Goal: Information Seeking & Learning: Learn about a topic

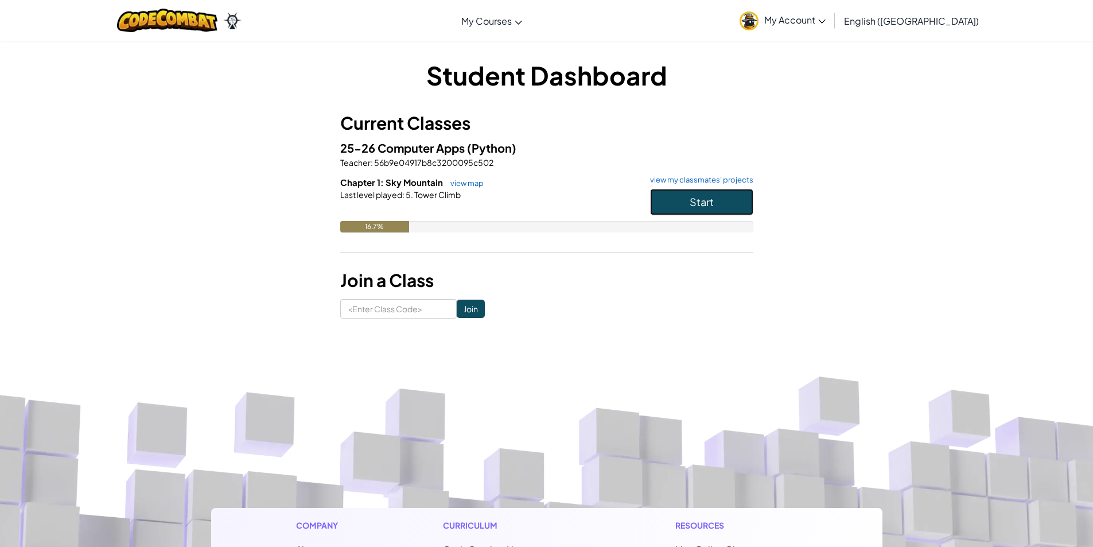
click at [669, 199] on button "Start" at bounding box center [701, 202] width 103 height 26
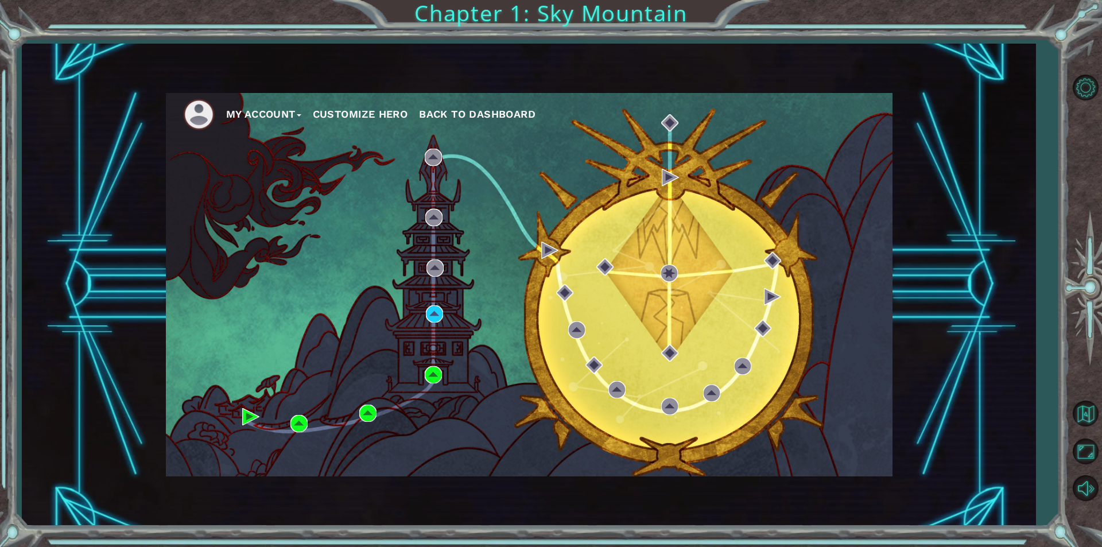
drag, startPoint x: 419, startPoint y: 333, endPoint x: 435, endPoint y: 324, distance: 18.2
click at [420, 332] on div "My Account Customize Hero Back to Dashboard" at bounding box center [529, 284] width 727 height 383
drag, startPoint x: 436, startPoint y: 324, endPoint x: 449, endPoint y: 317, distance: 14.9
click at [449, 317] on div "My Account Customize Hero Back to Dashboard" at bounding box center [529, 284] width 727 height 383
click at [428, 303] on div "My Account Customize Hero Back to Dashboard" at bounding box center [529, 284] width 727 height 383
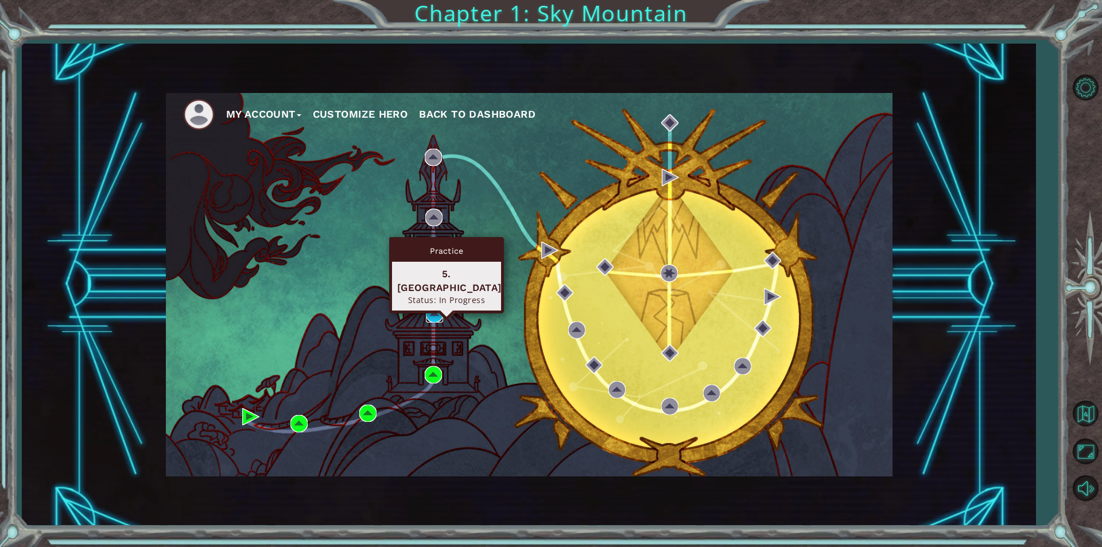
click at [436, 315] on img at bounding box center [434, 313] width 17 height 17
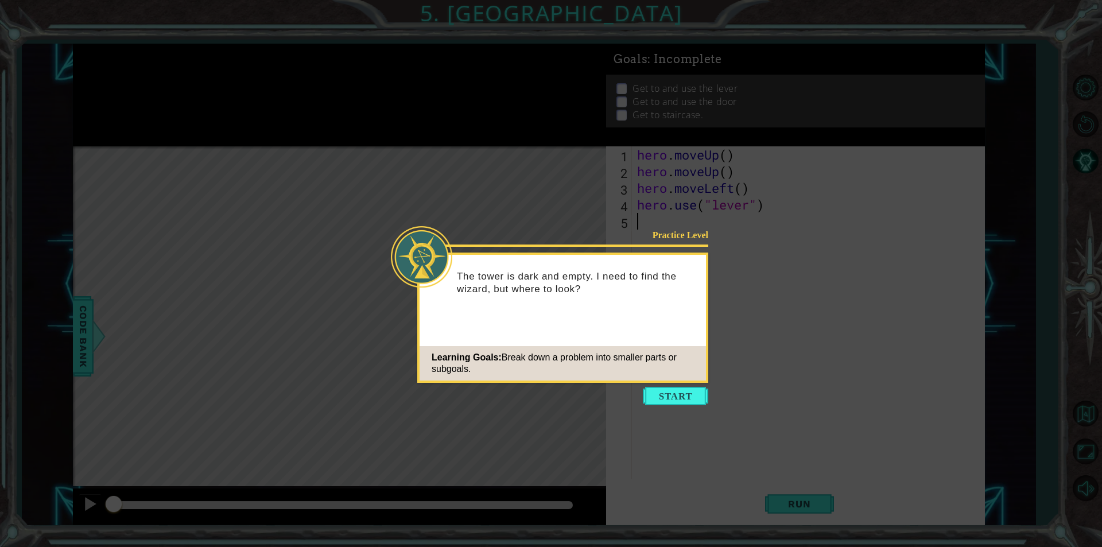
click at [668, 403] on button "Start" at bounding box center [675, 396] width 65 height 18
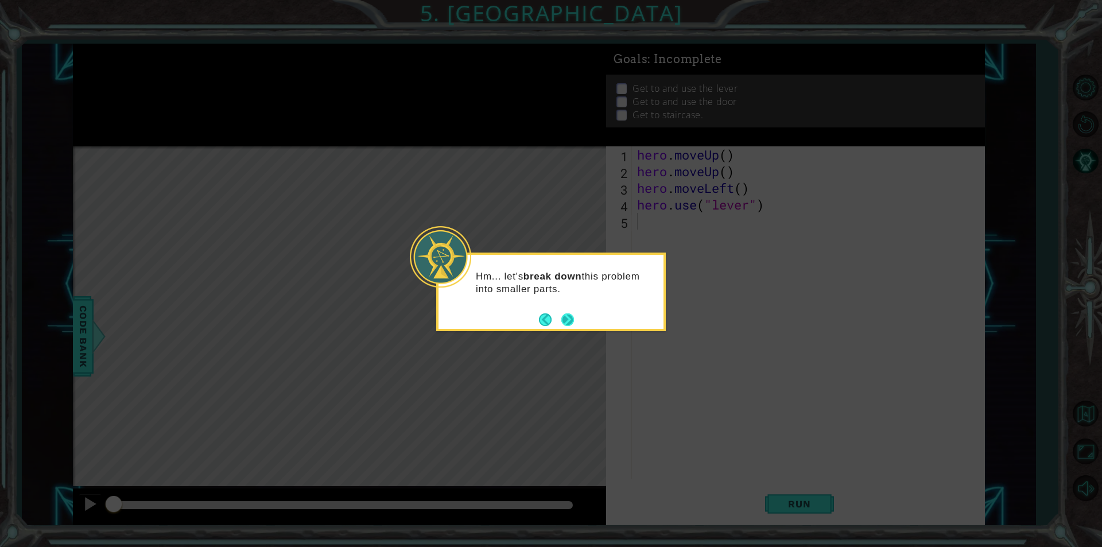
click at [568, 315] on button "Next" at bounding box center [567, 319] width 13 height 13
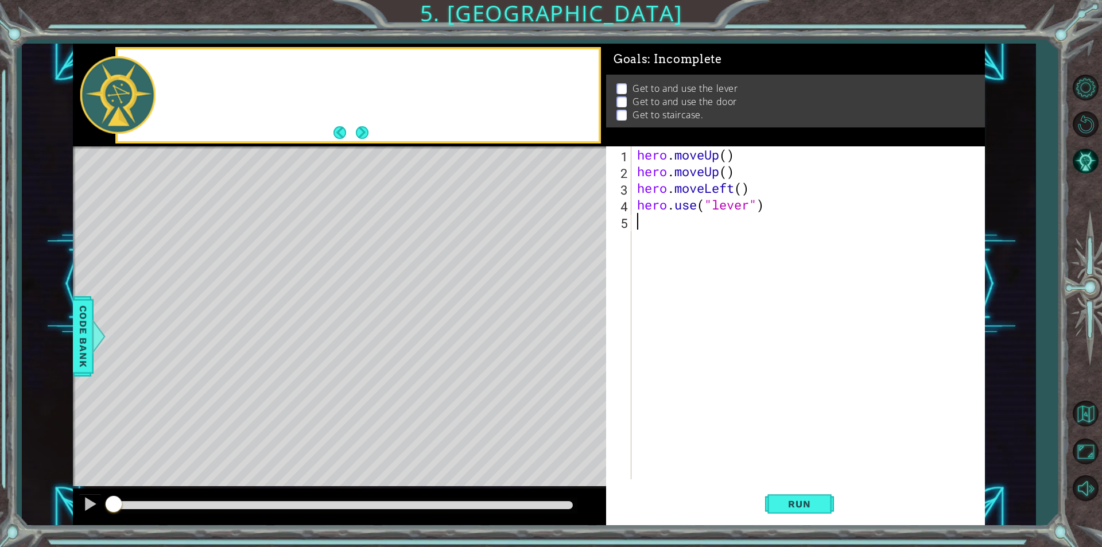
click at [567, 315] on div "Level Map" at bounding box center [338, 315] width 530 height 338
click at [369, 138] on button "Next" at bounding box center [362, 132] width 13 height 13
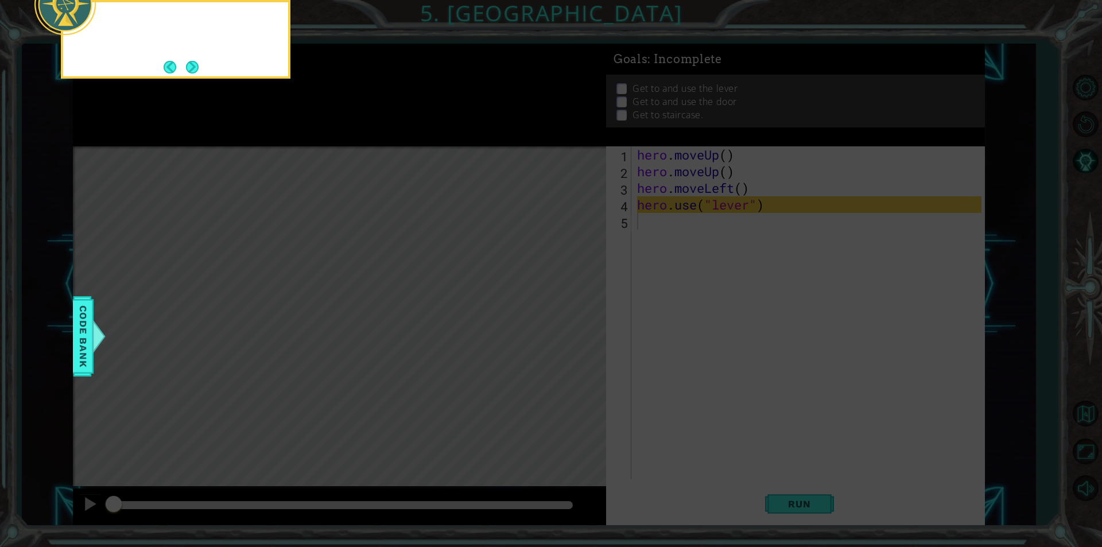
click at [369, 138] on icon at bounding box center [551, 82] width 1102 height 930
click at [193, 72] on button "Next" at bounding box center [192, 67] width 13 height 13
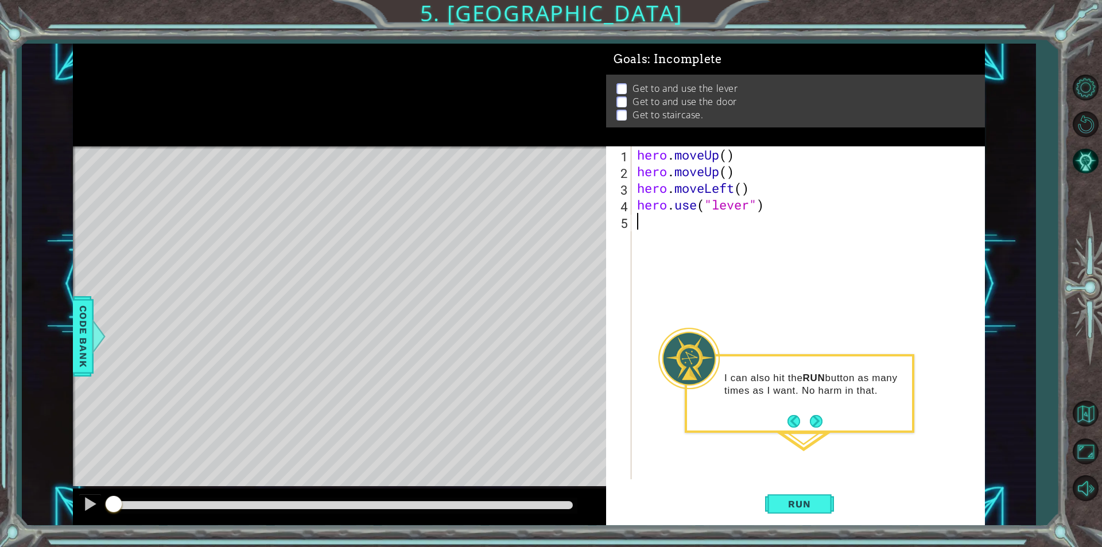
click at [819, 415] on button "Next" at bounding box center [815, 420] width 15 height 15
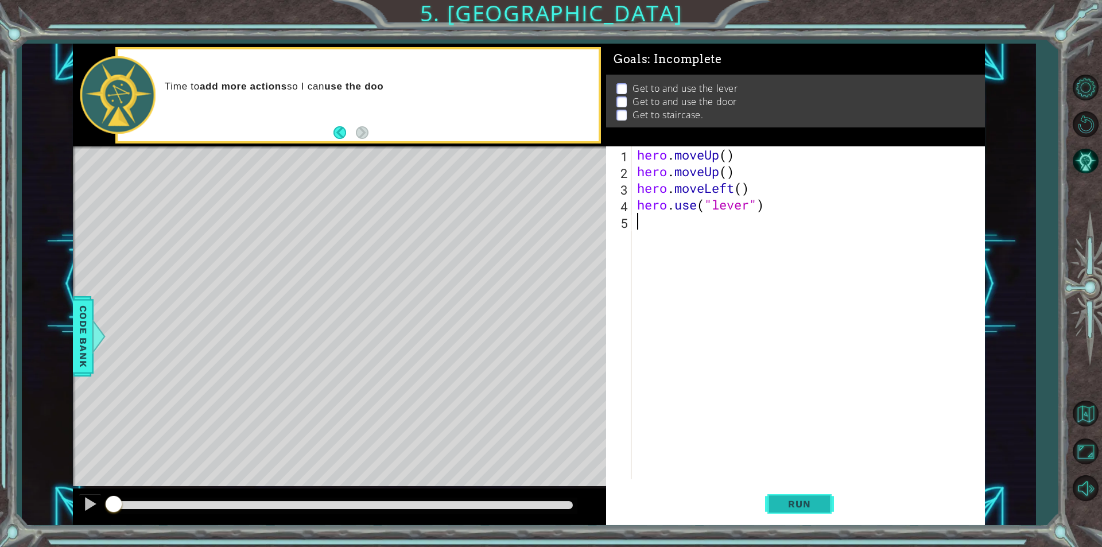
click at [781, 494] on button "Run" at bounding box center [799, 504] width 69 height 38
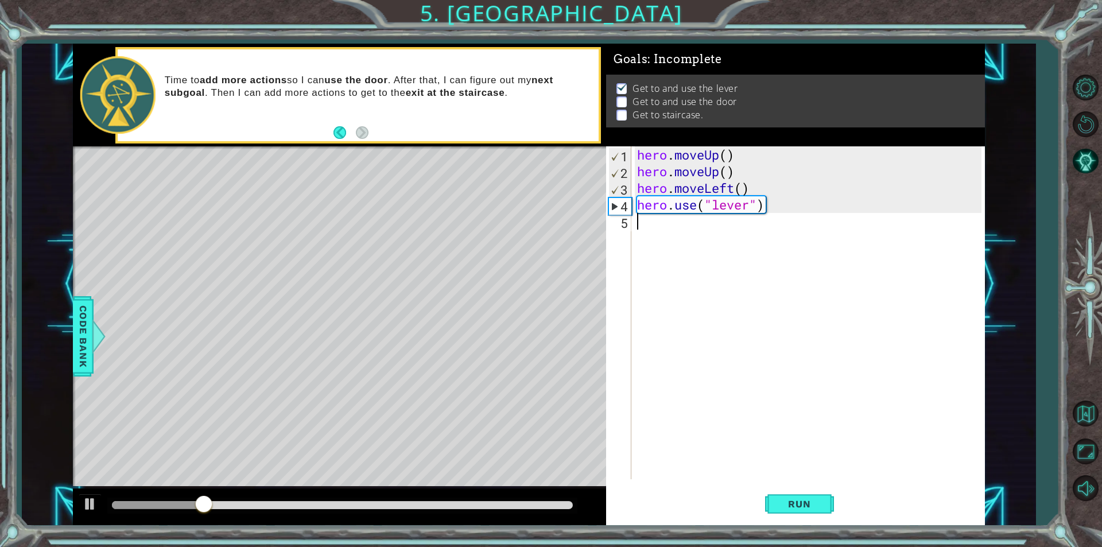
click at [687, 230] on div "hero . moveUp ( ) hero . moveUp ( ) hero . moveLeft ( ) hero . use ( "lever" )" at bounding box center [811, 329] width 352 height 366
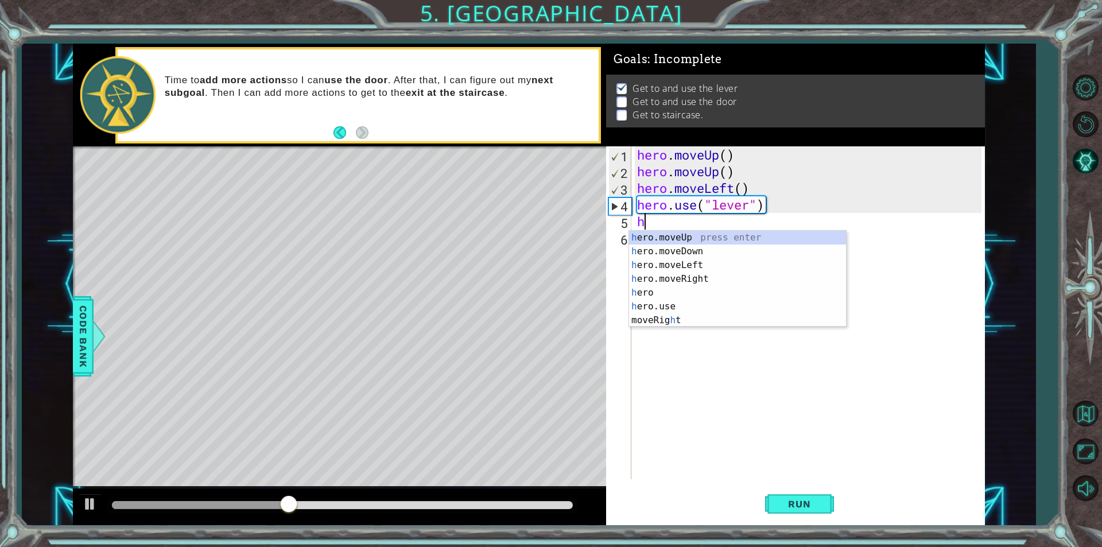
type textarea "ho"
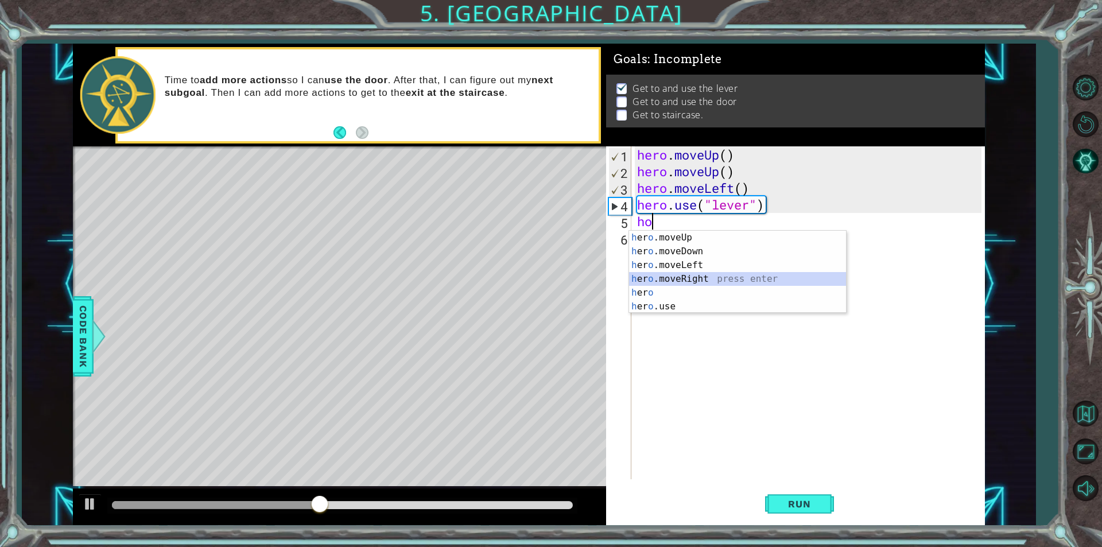
click at [697, 273] on div "h er o .moveUp press enter h er o .moveDown press enter h er o .moveLeft press …" at bounding box center [737, 286] width 217 height 110
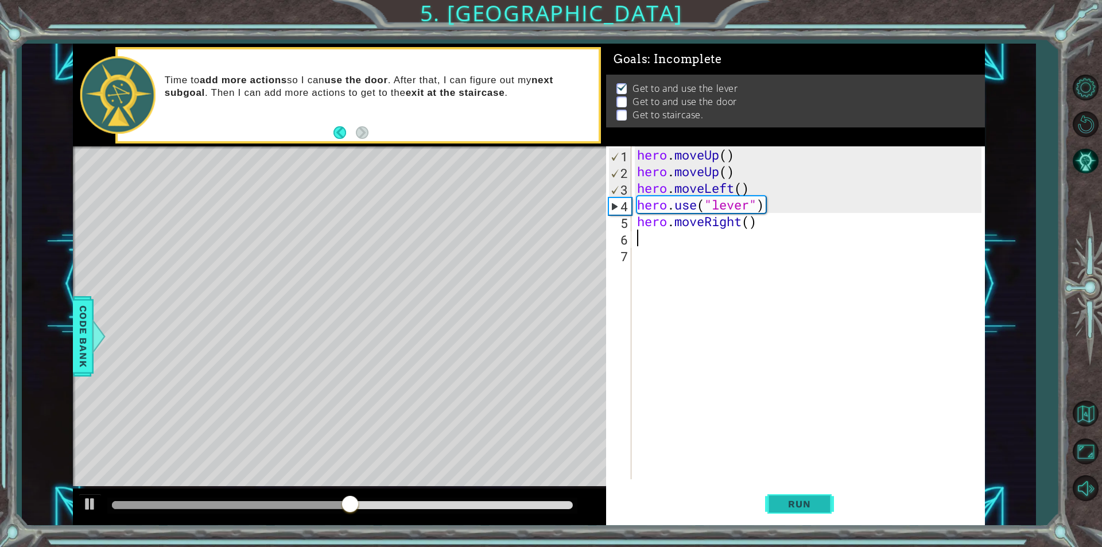
click at [781, 507] on span "Run" at bounding box center [799, 503] width 45 height 11
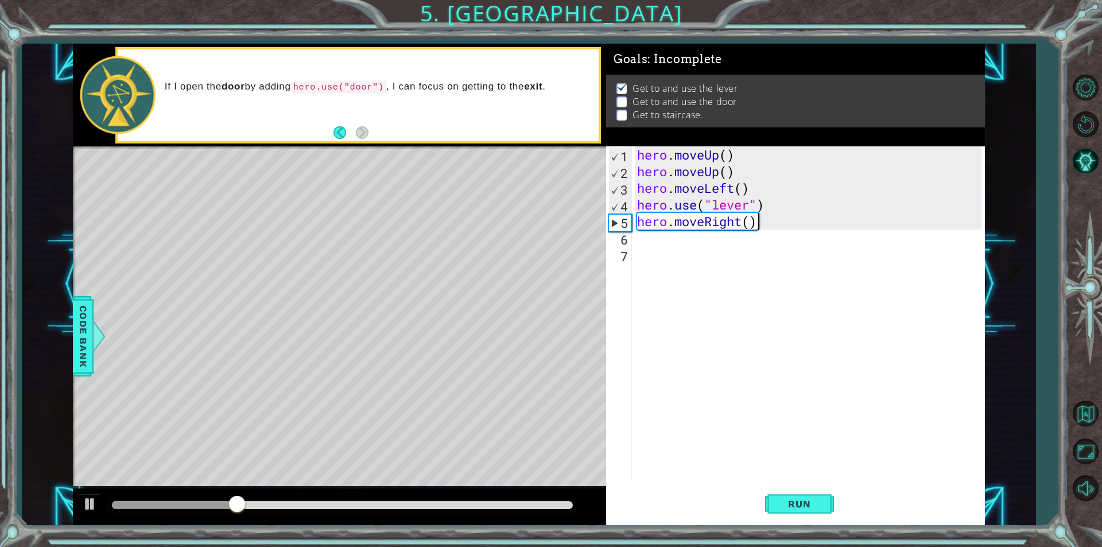
click at [755, 227] on div "hero . moveUp ( ) hero . moveUp ( ) hero . moveLeft ( ) hero . use ( "lever" ) …" at bounding box center [811, 329] width 352 height 366
click at [749, 227] on div "hero . moveUp ( ) hero . moveUp ( ) hero . moveLeft ( ) hero . use ( "lever" ) …" at bounding box center [811, 329] width 352 height 366
type textarea "hero.moveRight(3)"
click at [458, 199] on div "Level Map" at bounding box center [338, 315] width 530 height 338
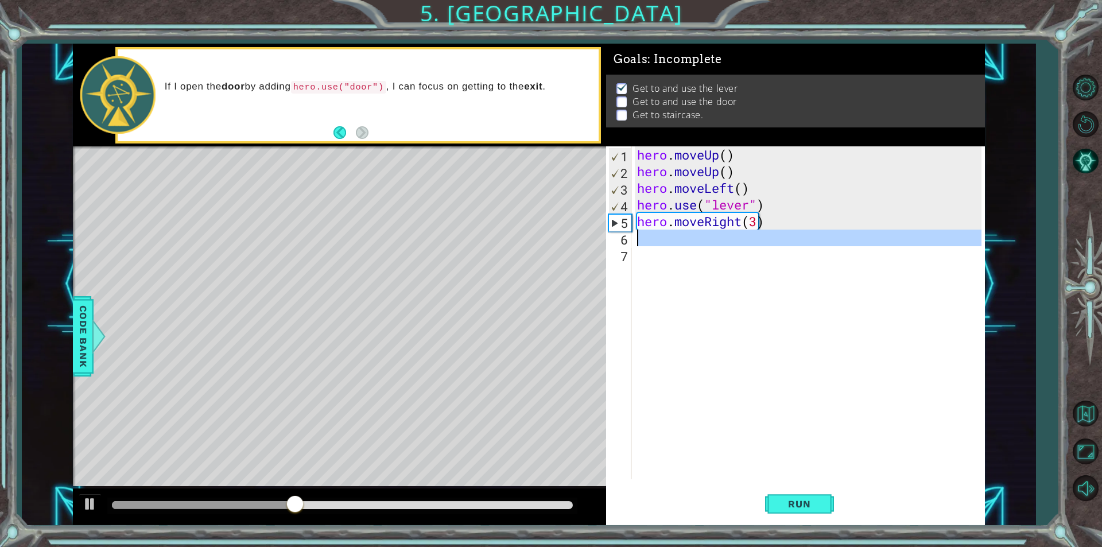
scroll to position [0, 0]
click at [639, 246] on div "hero . moveUp ( ) hero . moveUp ( ) hero . moveLeft ( ) hero . use ( "lever" ) …" at bounding box center [811, 329] width 352 height 366
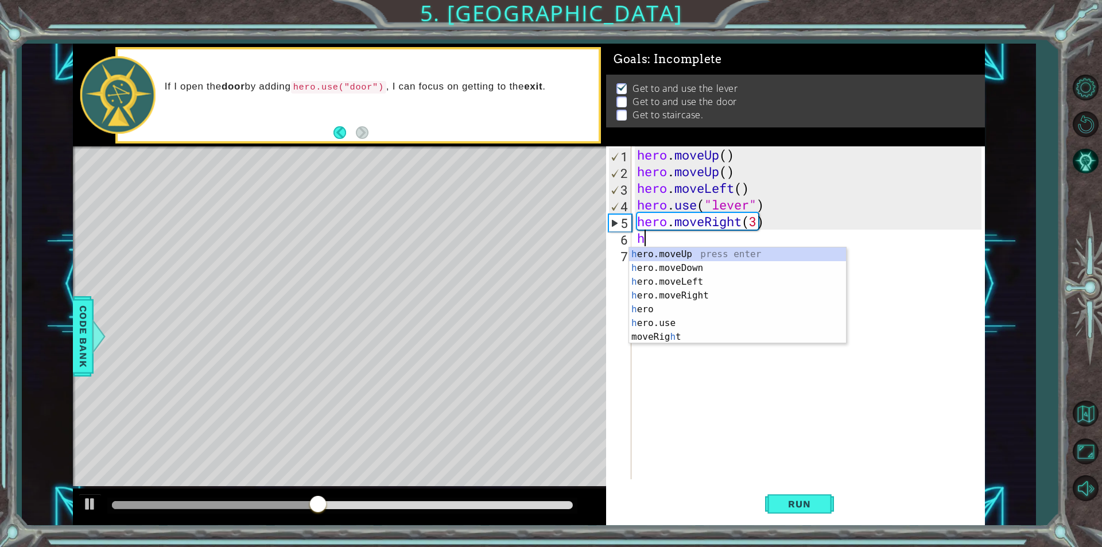
type textarea "he"
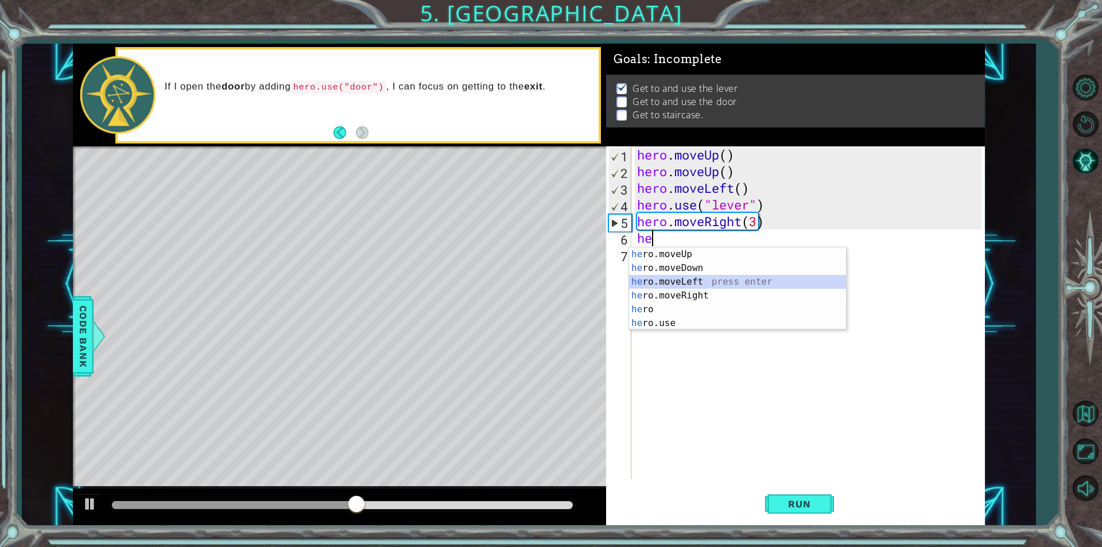
click at [709, 276] on div "he ro.moveUp press enter he ro.moveDown press enter he ro.moveLeft press enter …" at bounding box center [737, 302] width 217 height 110
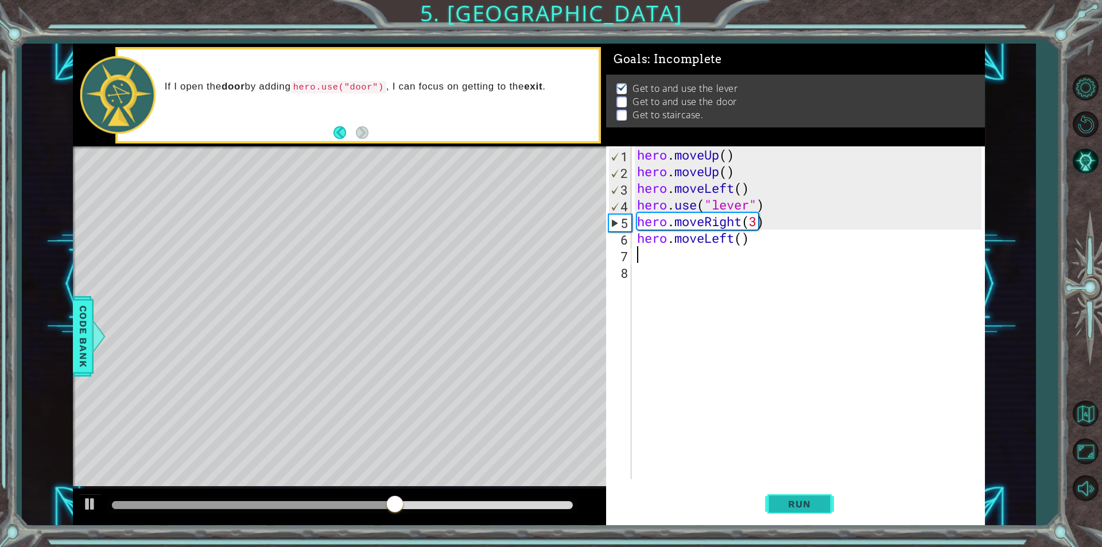
drag, startPoint x: 789, startPoint y: 502, endPoint x: 802, endPoint y: 495, distance: 14.9
click at [786, 503] on span "Run" at bounding box center [799, 503] width 45 height 11
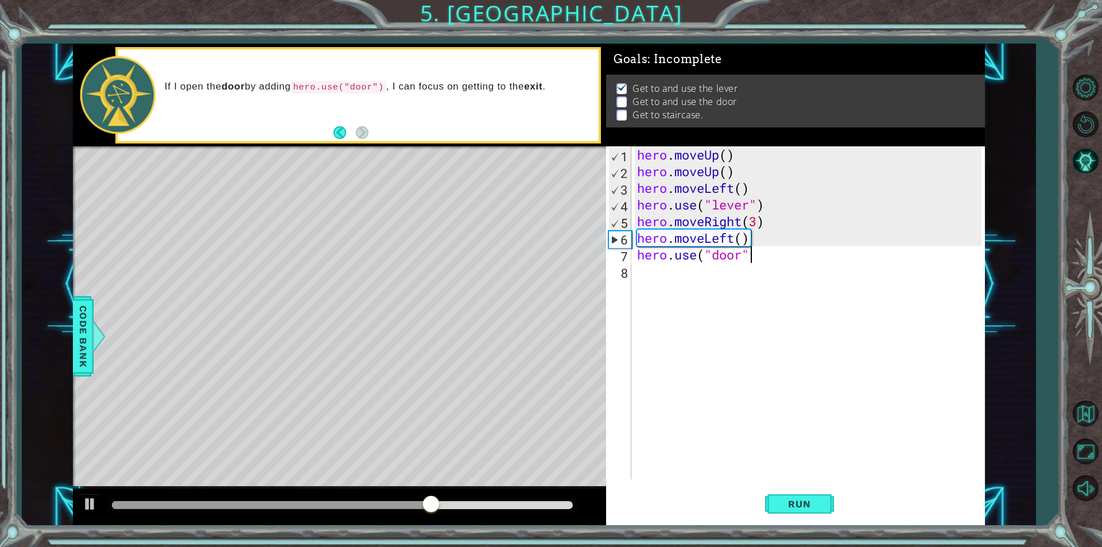
scroll to position [0, 5]
drag, startPoint x: 789, startPoint y: 489, endPoint x: 781, endPoint y: 485, distance: 8.5
click at [785, 487] on button "Run" at bounding box center [799, 504] width 69 height 38
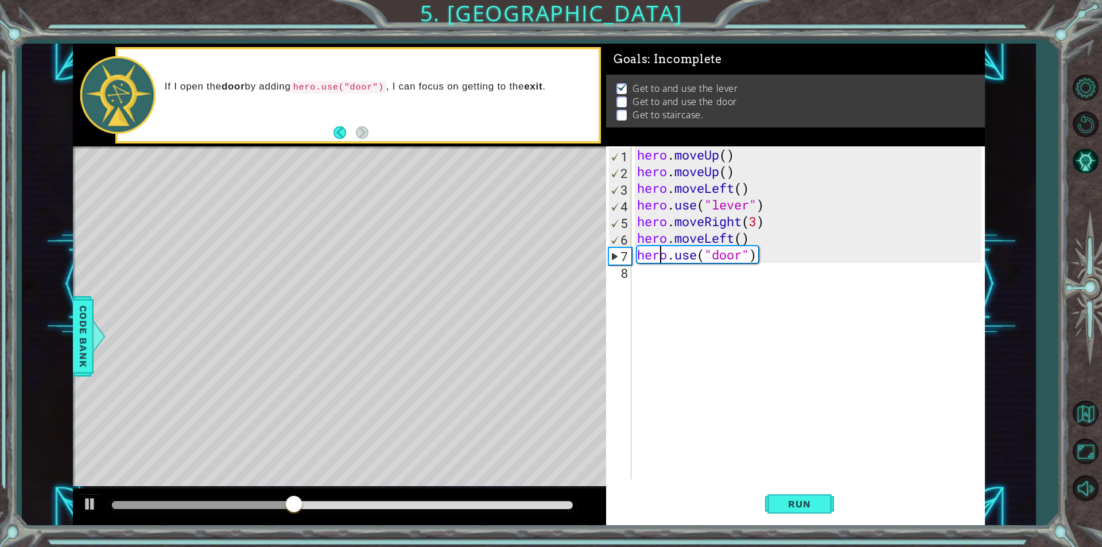
drag, startPoint x: 660, startPoint y: 253, endPoint x: 688, endPoint y: 256, distance: 28.3
click at [688, 255] on div "hero . moveUp ( ) hero . moveUp ( ) hero . moveLeft ( ) hero . use ( "lever" ) …" at bounding box center [811, 329] width 352 height 366
click at [687, 257] on div "hero . moveUp ( ) hero . moveUp ( ) hero . moveLeft ( ) hero . use ( "lever" ) …" at bounding box center [808, 312] width 347 height 333
click at [683, 256] on div "hero . moveUp ( ) hero . moveUp ( ) hero . moveLeft ( ) hero . use ( "lever" ) …" at bounding box center [811, 329] width 352 height 366
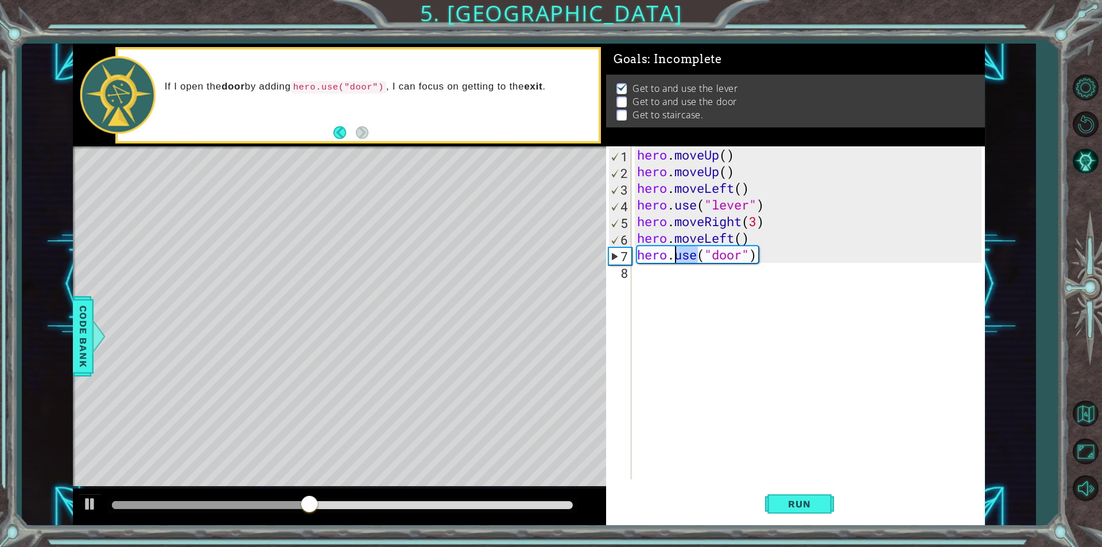
click at [683, 256] on div "hero . moveUp ( ) hero . moveUp ( ) hero . moveLeft ( ) hero . use ( "lever" ) …" at bounding box center [811, 329] width 352 height 366
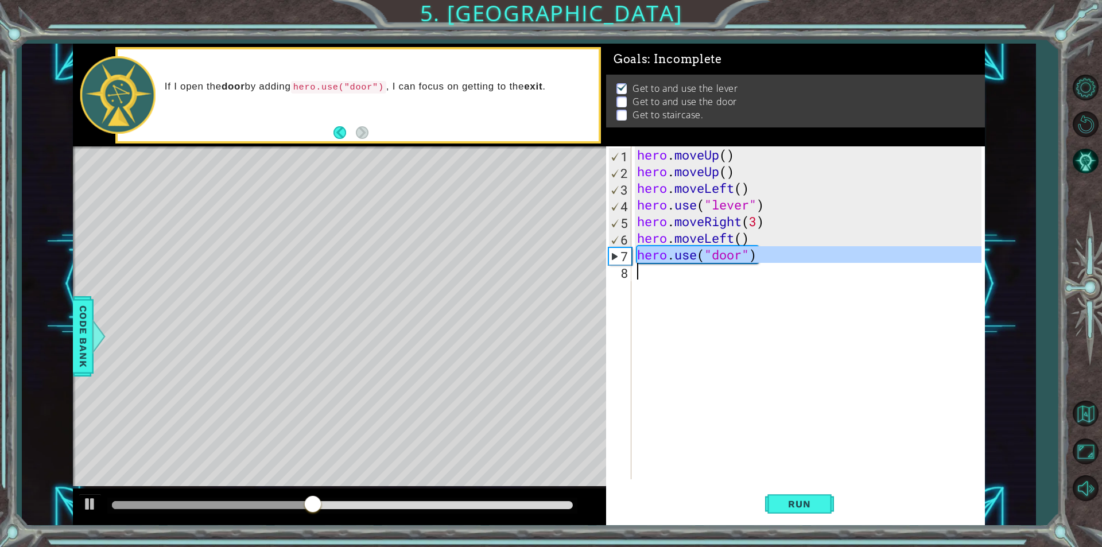
click at [683, 256] on div "hero . moveUp ( ) hero . moveUp ( ) hero . moveLeft ( ) hero . use ( "lever" ) …" at bounding box center [811, 329] width 352 height 366
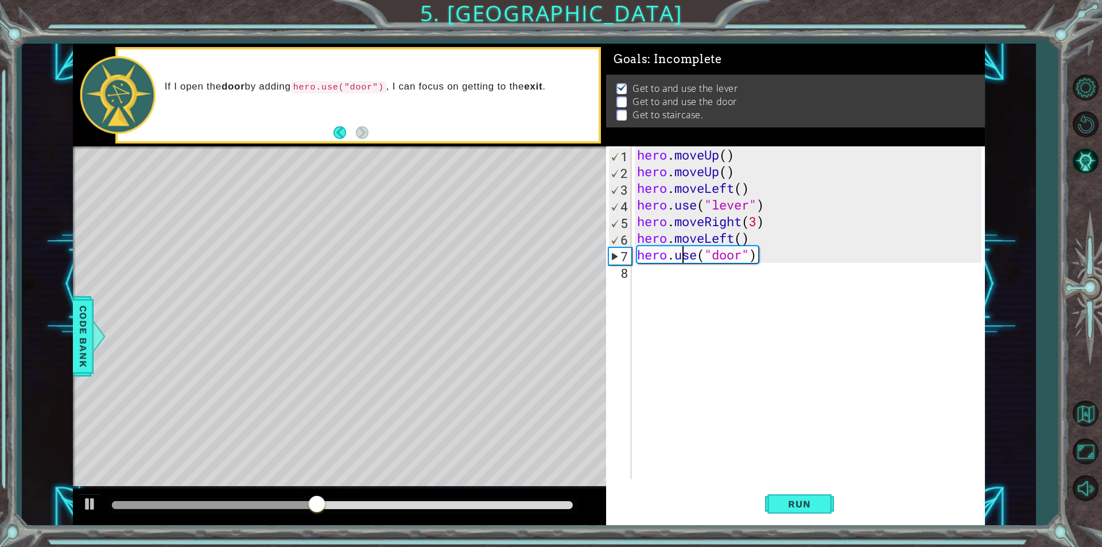
click at [683, 256] on div "hero . moveUp ( ) hero . moveUp ( ) hero . moveLeft ( ) hero . use ( "lever" ) …" at bounding box center [811, 329] width 352 height 366
click at [684, 255] on div "hero . moveUp ( ) hero . moveUp ( ) hero . moveLeft ( ) hero . use ( "lever" ) …" at bounding box center [811, 329] width 352 height 366
type textarea "hero.use("door")"
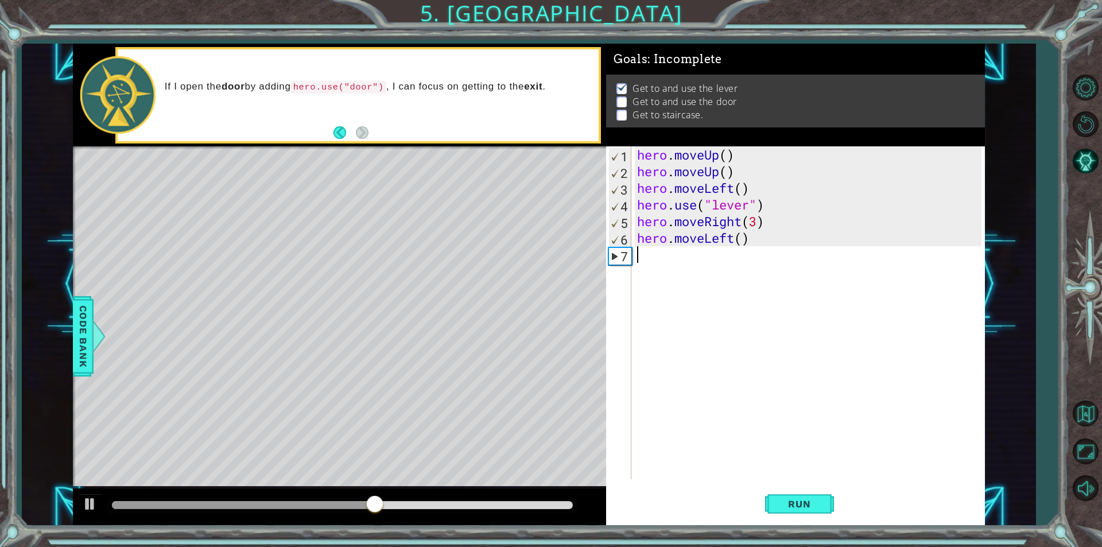
scroll to position [0, 0]
click at [691, 239] on div "hero . moveUp ( ) hero . moveUp ( ) hero . moveLeft ( ) hero . use ( "lever" ) …" at bounding box center [811, 329] width 352 height 366
click at [692, 238] on div "hero . moveUp ( ) hero . moveUp ( ) hero . moveLeft ( ) hero . use ( "lever" ) …" at bounding box center [811, 329] width 352 height 366
click at [693, 238] on div "hero . moveUp ( ) hero . moveUp ( ) hero . moveLeft ( ) hero . use ( "lever" ) …" at bounding box center [808, 312] width 347 height 333
click at [693, 238] on div "hero . moveUp ( ) hero . moveUp ( ) hero . moveLeft ( ) hero . use ( "lever" ) …" at bounding box center [811, 329] width 352 height 366
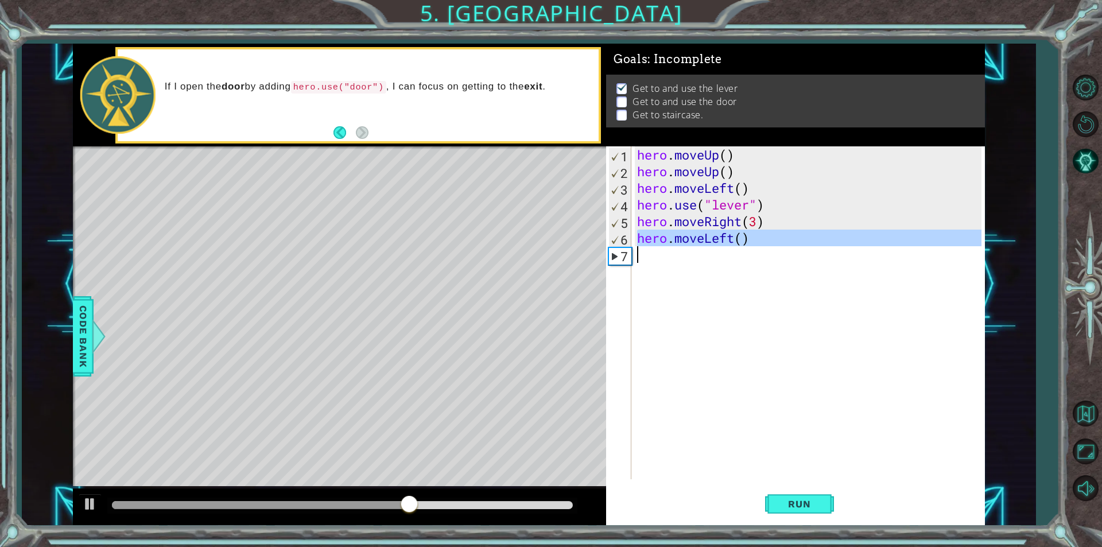
click at [693, 238] on div "hero . moveUp ( ) hero . moveUp ( ) hero . moveLeft ( ) hero . use ( "lever" ) …" at bounding box center [811, 329] width 352 height 366
type textarea "hero.moveLeft()"
paste textarea "Code Area"
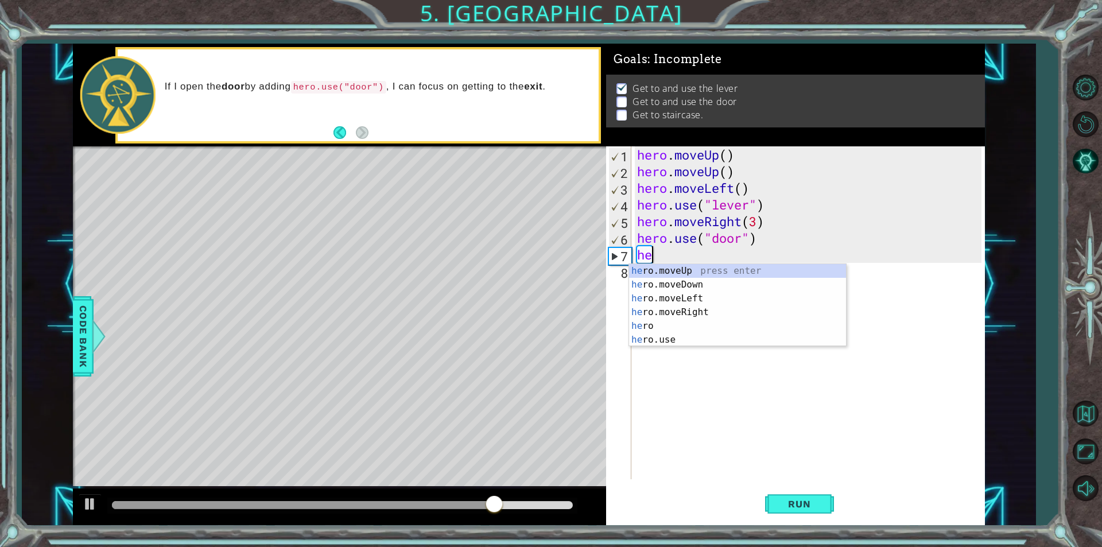
type textarea "her"
click at [662, 297] on div "her o.moveUp press enter her o.moveDown press enter her o.moveLeft press enter …" at bounding box center [737, 319] width 217 height 110
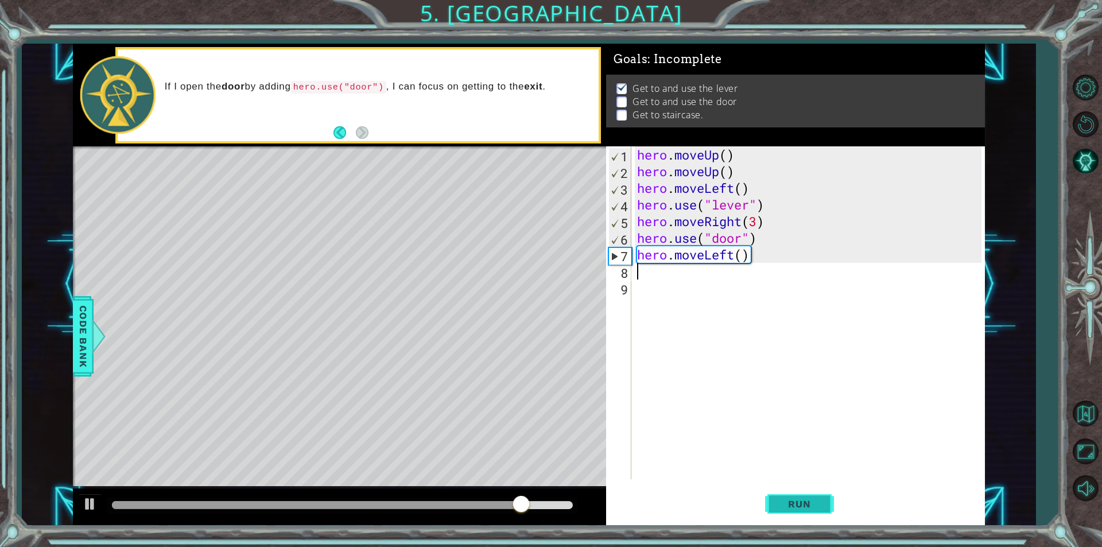
click at [669, 449] on div "hero . moveUp ( ) hero . moveUp ( ) hero . moveLeft ( ) hero . use ( "lever" ) …" at bounding box center [811, 329] width 352 height 366
click at [795, 493] on button "Run" at bounding box center [799, 504] width 69 height 38
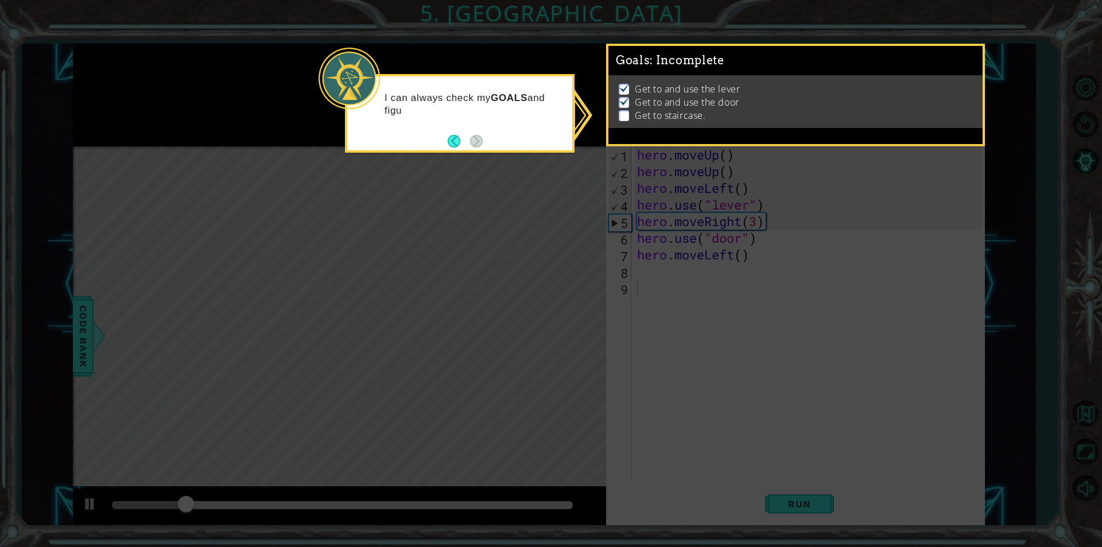
click at [545, 208] on icon at bounding box center [551, 273] width 1102 height 547
click at [698, 277] on icon at bounding box center [551, 273] width 1102 height 547
click at [688, 279] on icon at bounding box center [551, 273] width 1102 height 547
click at [493, 148] on div "I can always check my GOALS and figure out what to do next." at bounding box center [460, 113] width 230 height 79
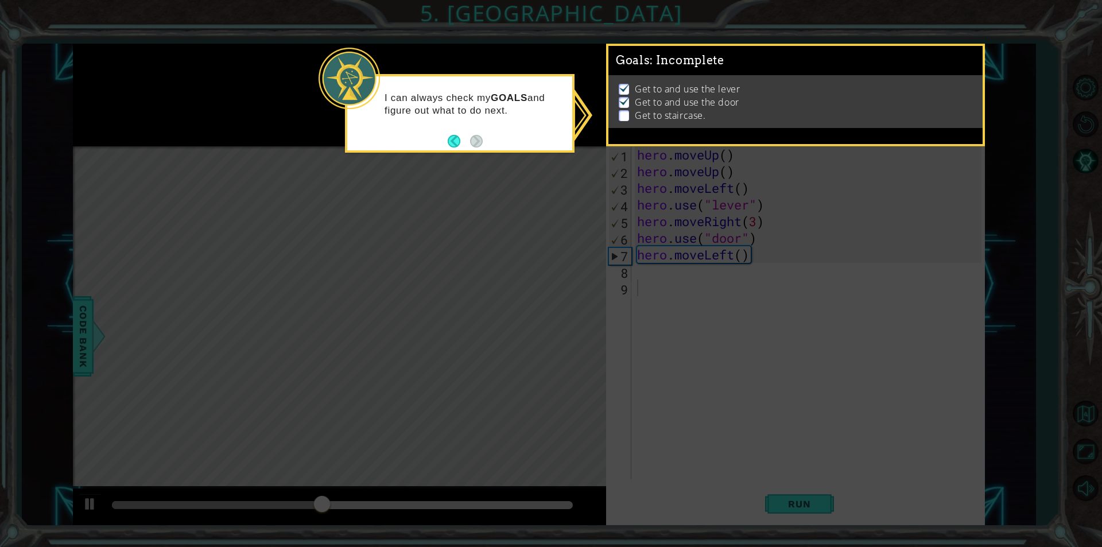
click at [629, 113] on li "Get to staircase." at bounding box center [797, 115] width 356 height 13
click at [619, 99] on img at bounding box center [624, 100] width 11 height 9
click at [459, 144] on button "Back" at bounding box center [459, 141] width 22 height 13
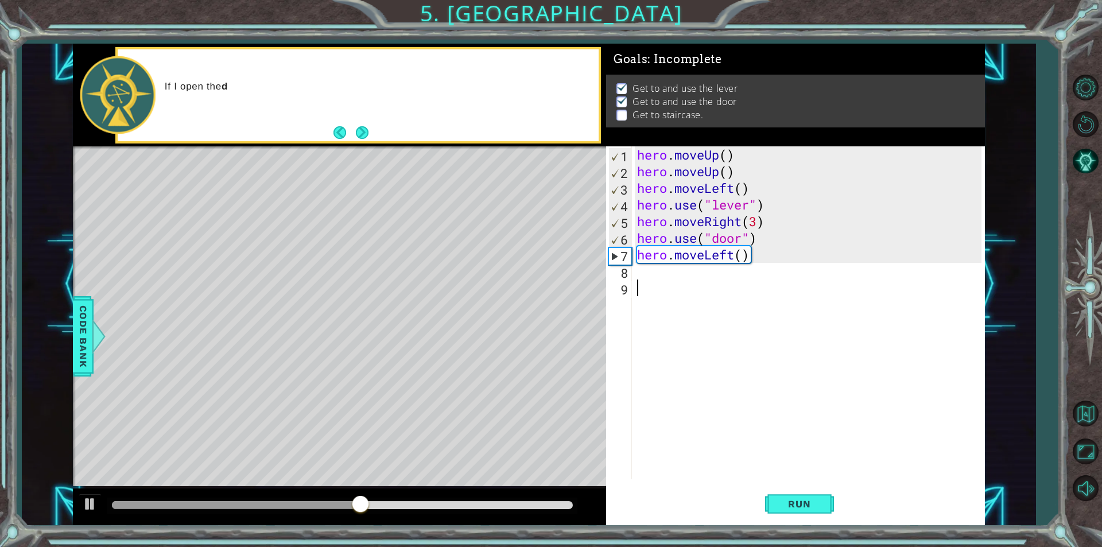
click at [369, 135] on button "Next" at bounding box center [362, 132] width 13 height 13
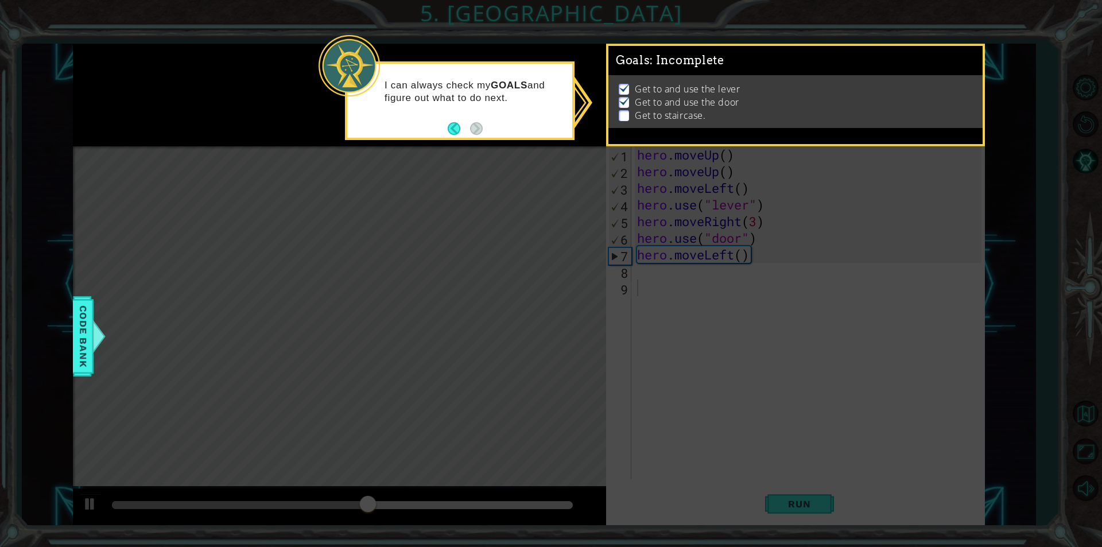
click at [370, 135] on div "I can always check my GOALS and figure out what to do next." at bounding box center [460, 100] width 230 height 79
click at [452, 130] on button "Back" at bounding box center [459, 128] width 22 height 13
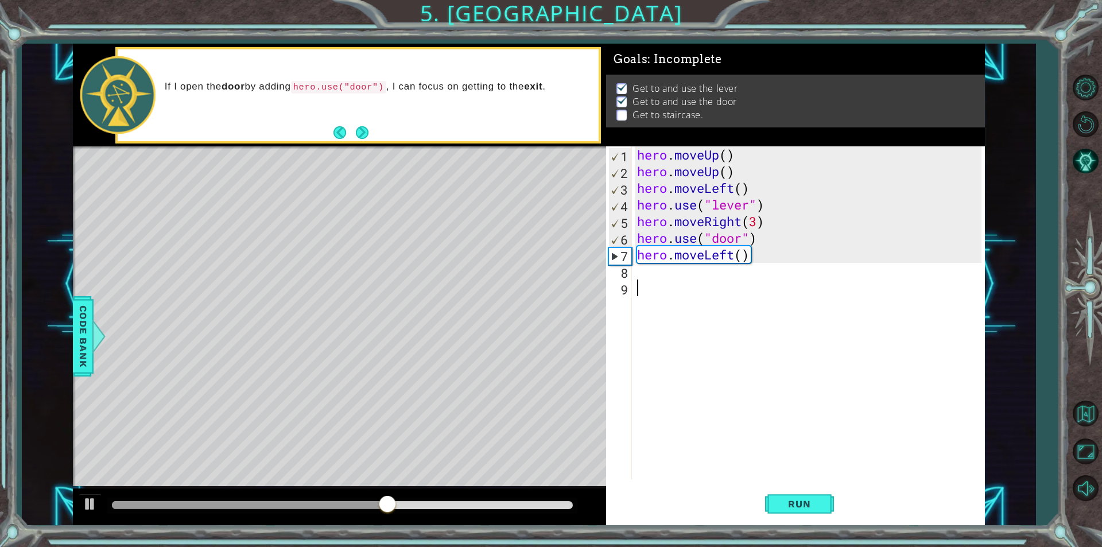
click at [471, 184] on div "Level Map" at bounding box center [338, 315] width 530 height 338
type textarea "hero.moveLeft()"
click at [657, 258] on div "hero . moveUp ( ) hero . moveUp ( ) hero . moveLeft ( ) hero . use ( "lever" ) …" at bounding box center [811, 329] width 352 height 366
click at [717, 250] on div "hero . moveUp ( ) hero . moveUp ( ) hero . moveLeft ( ) hero . use ( "lever" ) …" at bounding box center [811, 329] width 352 height 366
click at [743, 269] on div "hero . moveUp ( ) hero . moveUp ( ) hero . moveLeft ( ) hero . use ( "lever" ) …" at bounding box center [811, 329] width 352 height 366
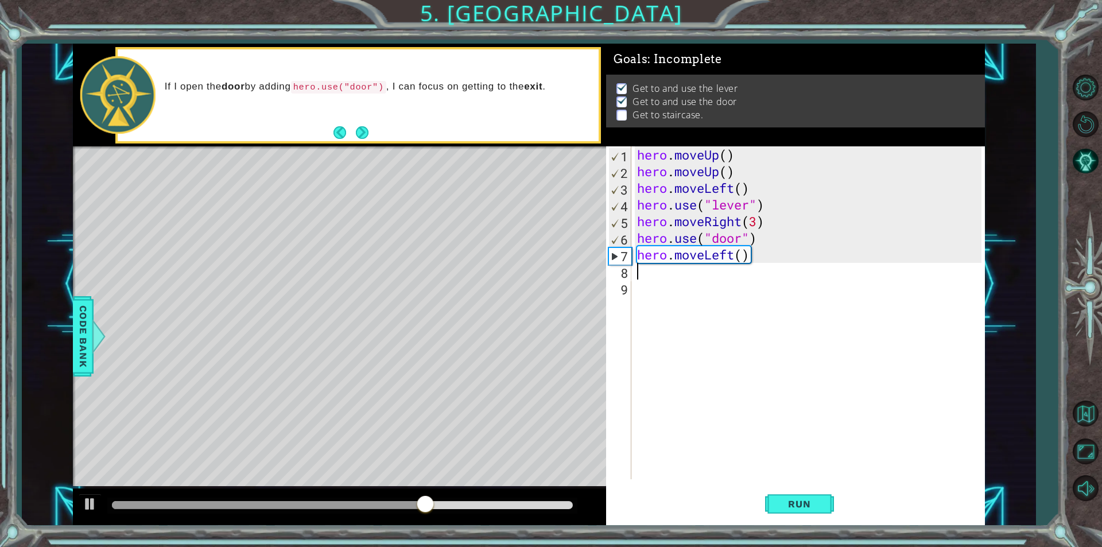
click at [731, 258] on div "hero . moveUp ( ) hero . moveUp ( ) hero . moveLeft ( ) hero . use ( "lever" ) …" at bounding box center [811, 329] width 352 height 366
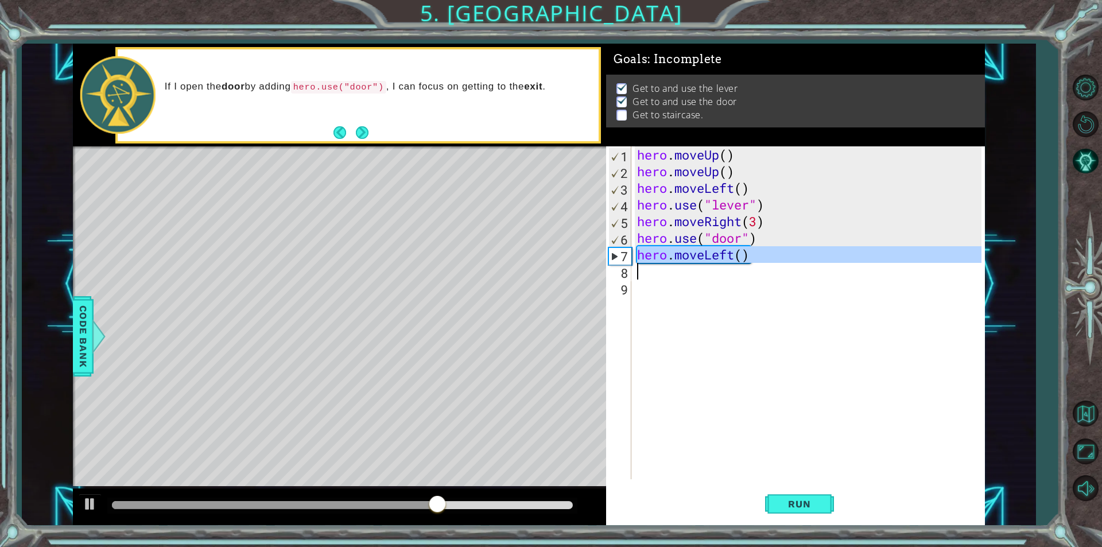
click at [731, 258] on div "hero . moveUp ( ) hero . moveUp ( ) hero . moveLeft ( ) hero . use ( "lever" ) …" at bounding box center [811, 329] width 352 height 366
type textarea "hero.moveLeft()"
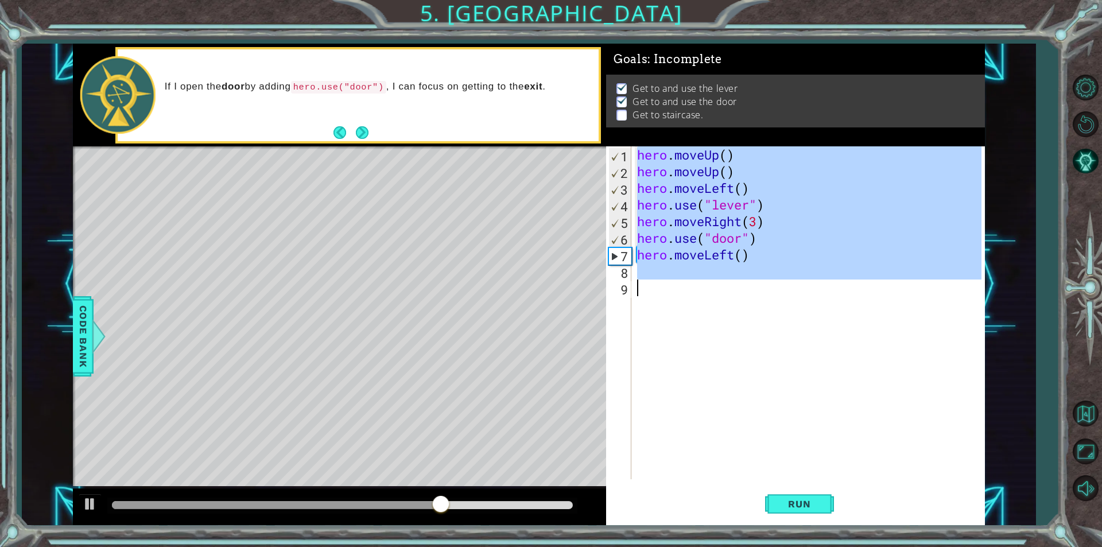
click at [731, 258] on div "hero . moveUp ( ) hero . moveUp ( ) hero . moveLeft ( ) hero . use ( "lever" ) …" at bounding box center [811, 329] width 352 height 366
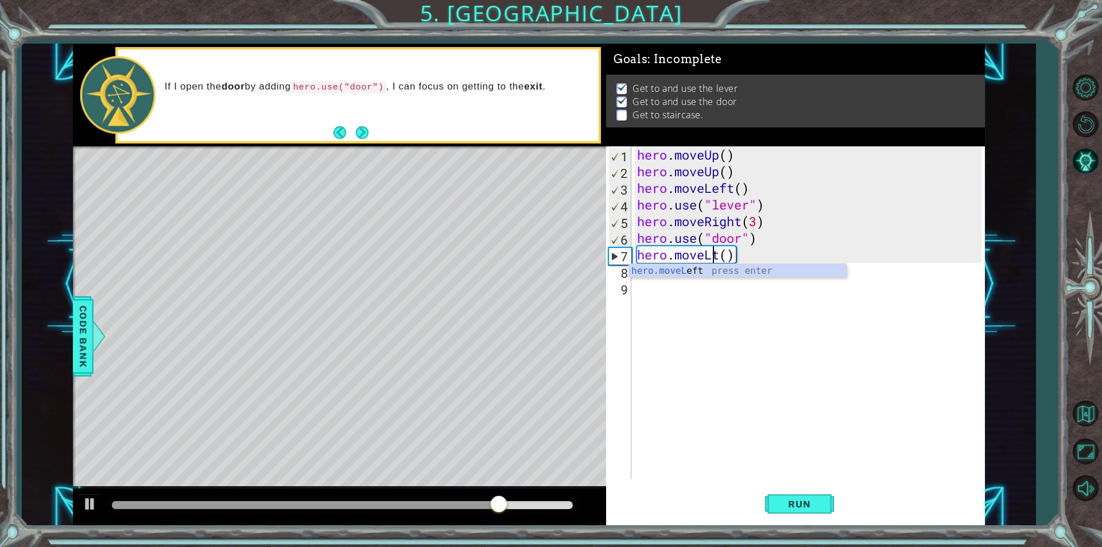
click at [728, 259] on div "hero . moveUp ( ) hero . moveUp ( ) hero . moveLeft ( ) hero . use ( "lever" ) …" at bounding box center [811, 329] width 352 height 366
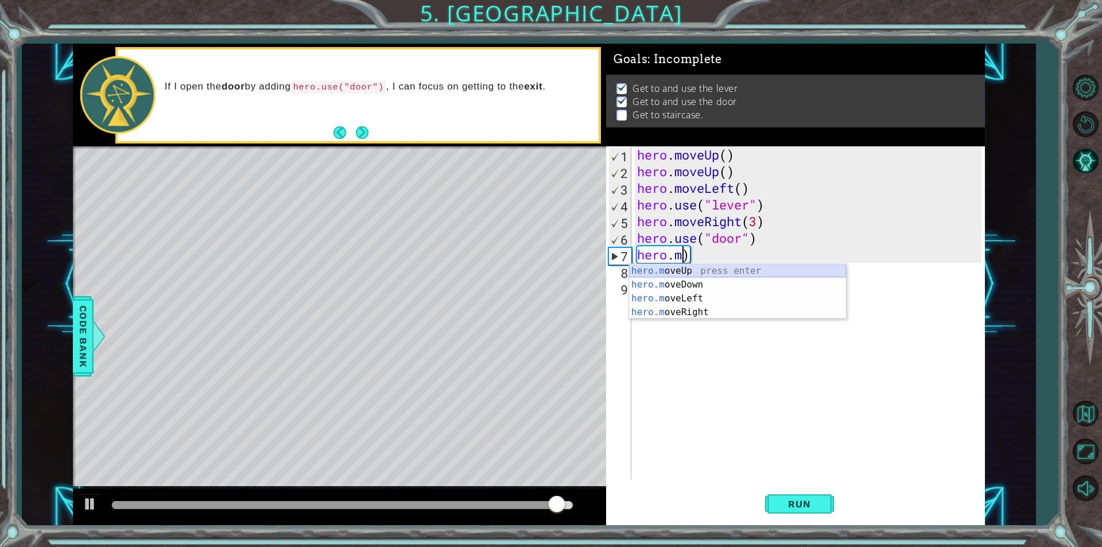
click at [730, 271] on div "hero.m oveUp press enter hero.m oveDown press enter hero.m oveLeft press enter …" at bounding box center [737, 305] width 217 height 83
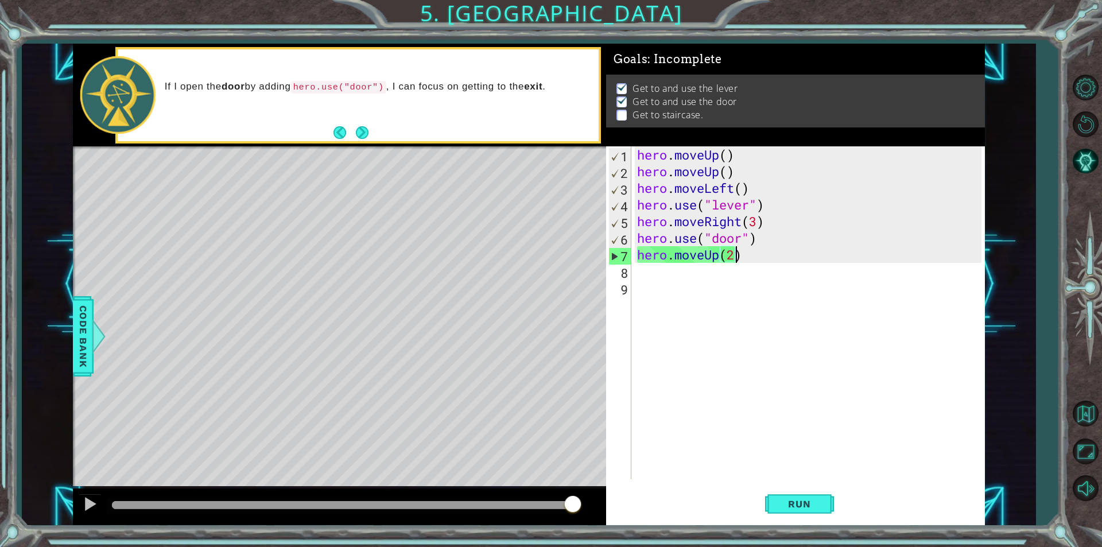
scroll to position [0, 4]
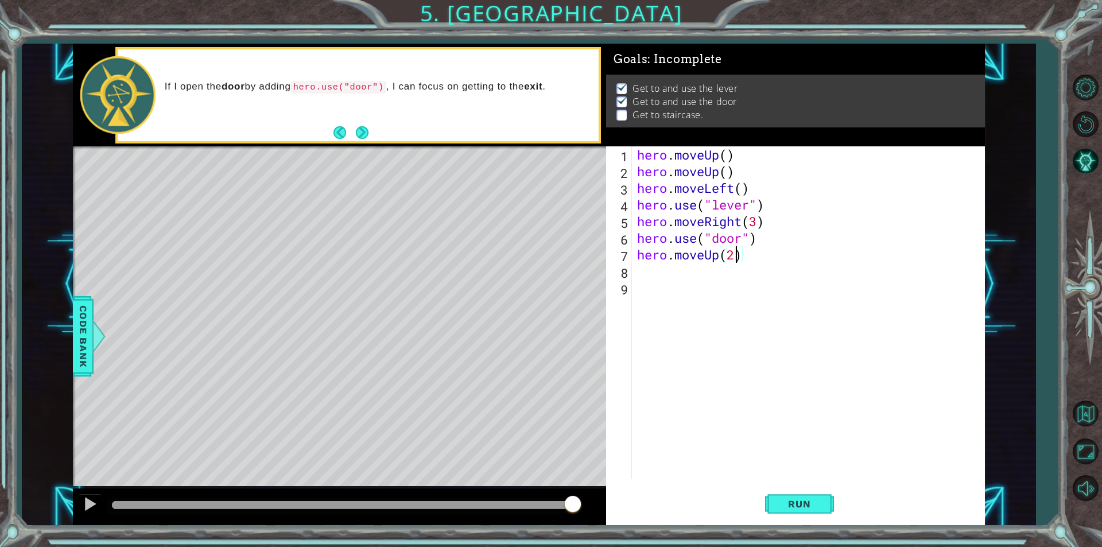
type textarea "hero.moveUp(2)"
drag, startPoint x: 870, startPoint y: 493, endPoint x: 843, endPoint y: 507, distance: 30.3
click at [867, 494] on div "Run" at bounding box center [799, 504] width 379 height 38
click at [826, 511] on button "Run" at bounding box center [799, 504] width 69 height 38
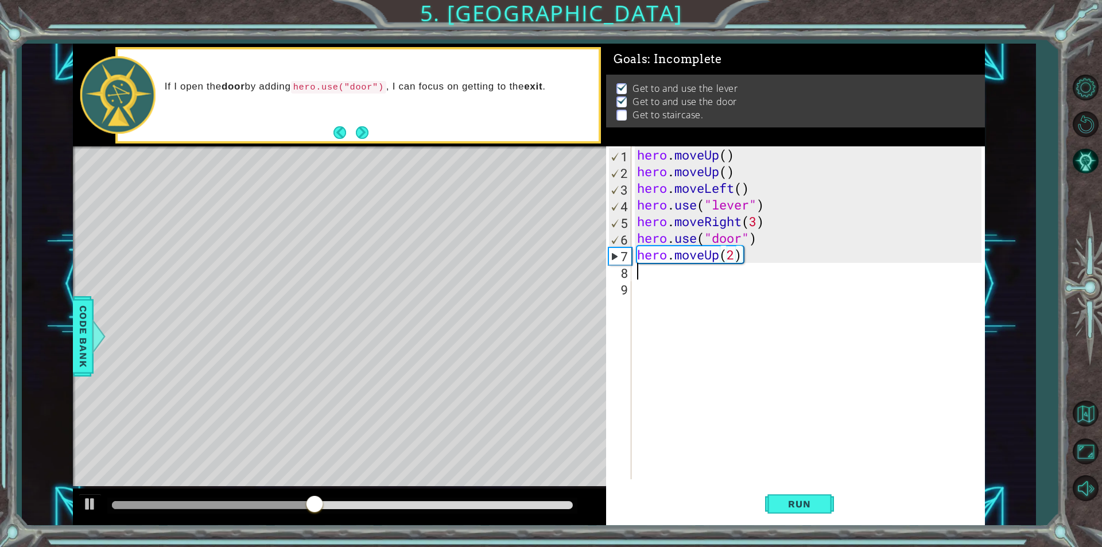
click at [683, 273] on div "hero . moveUp ( ) hero . moveUp ( ) hero . moveLeft ( ) hero . use ( "lever" ) …" at bounding box center [811, 329] width 352 height 366
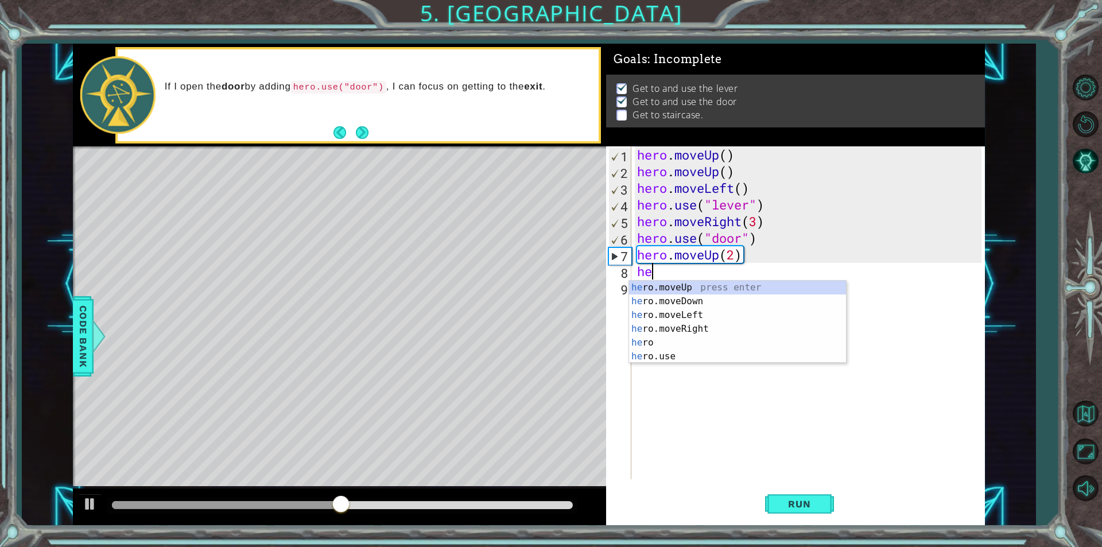
type textarea "her"
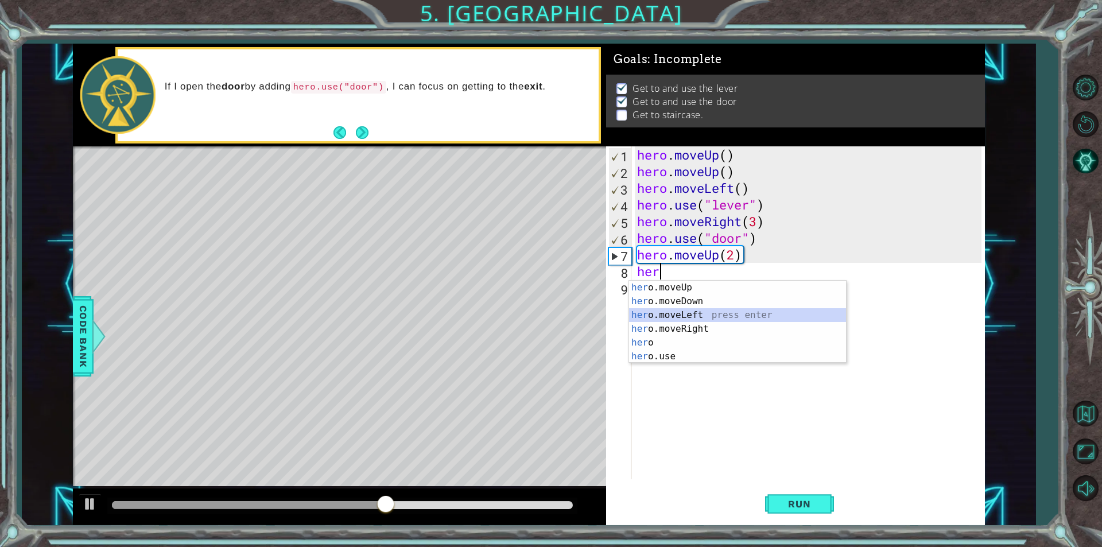
click at [713, 310] on div "her o.moveUp press enter her o.moveDown press enter her o.moveLeft press enter …" at bounding box center [737, 336] width 217 height 110
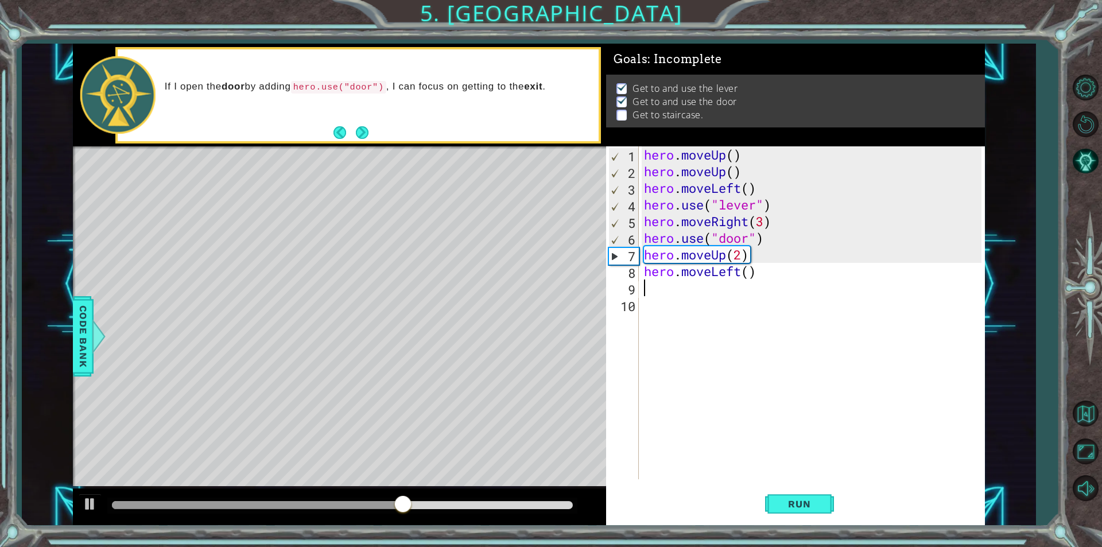
click at [752, 278] on div "hero . moveUp ( ) hero . moveUp ( ) hero . moveLeft ( ) hero . use ( "lever" ) …" at bounding box center [815, 329] width 346 height 366
type textarea "hero.moveLeft(3)"
click at [767, 498] on button "Run" at bounding box center [799, 504] width 69 height 38
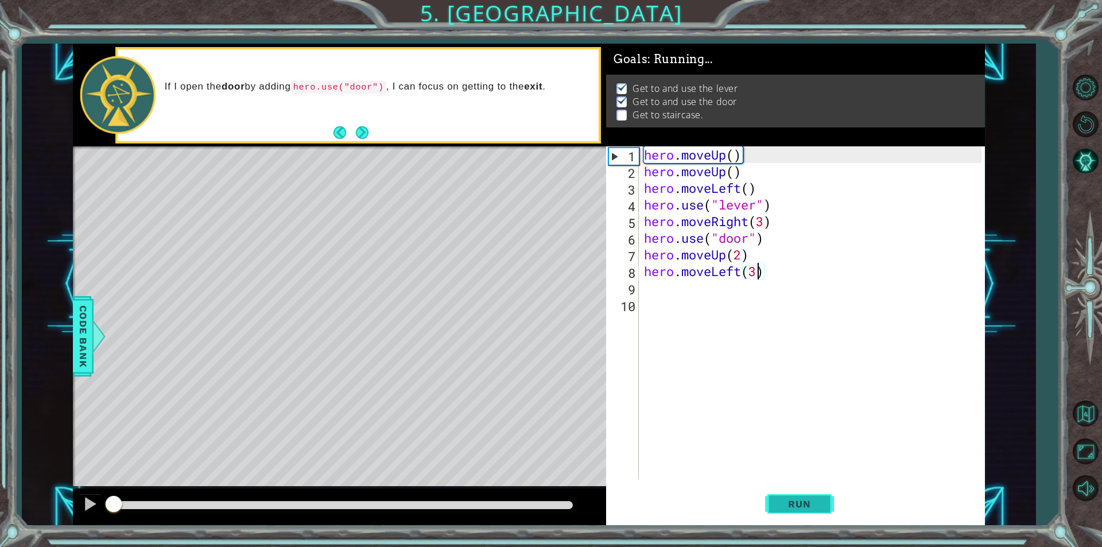
click at [768, 498] on button "Run" at bounding box center [799, 504] width 69 height 38
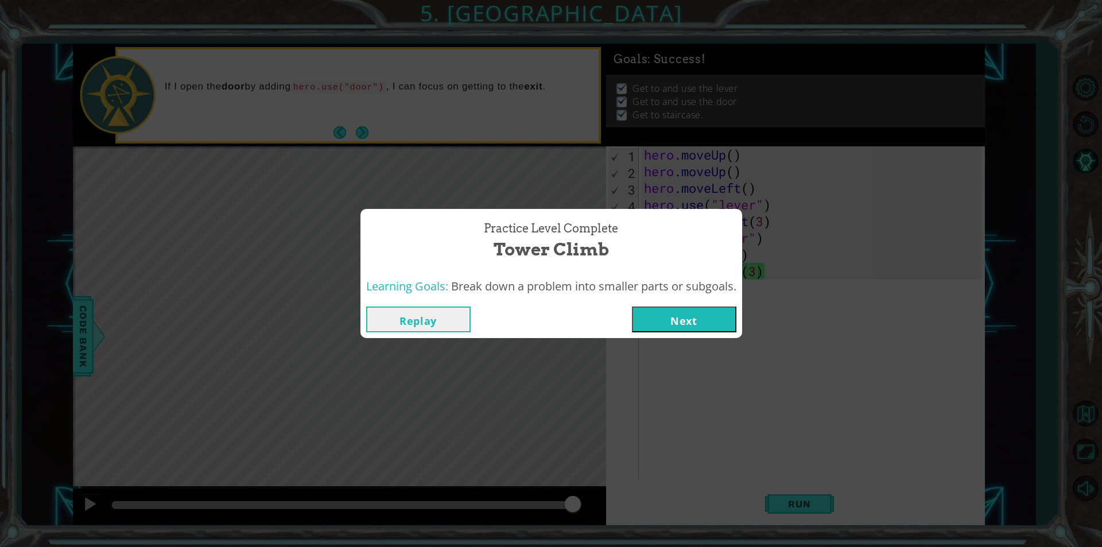
click at [708, 314] on button "Next" at bounding box center [684, 320] width 104 height 26
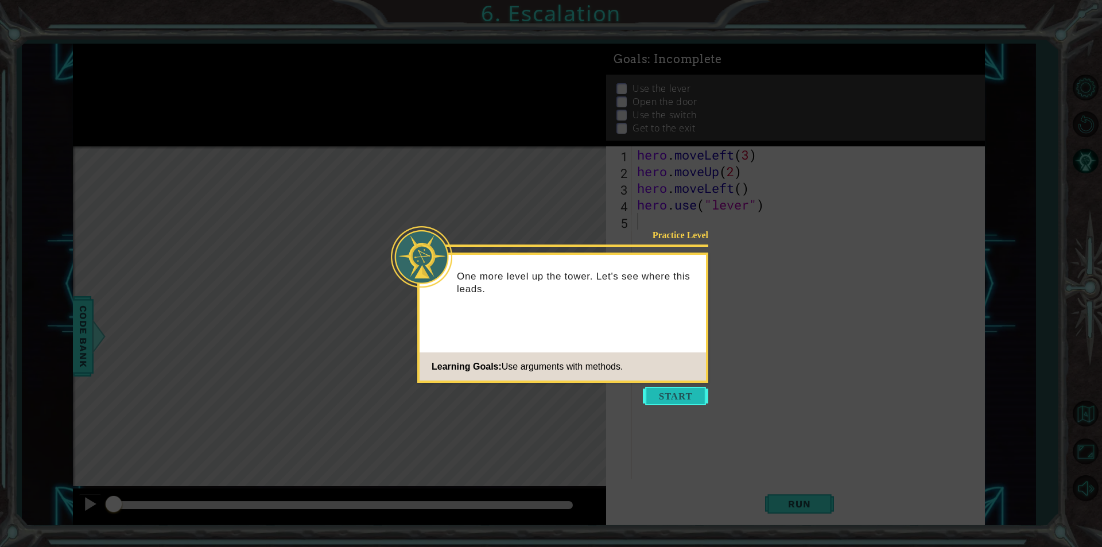
click at [678, 398] on button "Start" at bounding box center [675, 396] width 65 height 18
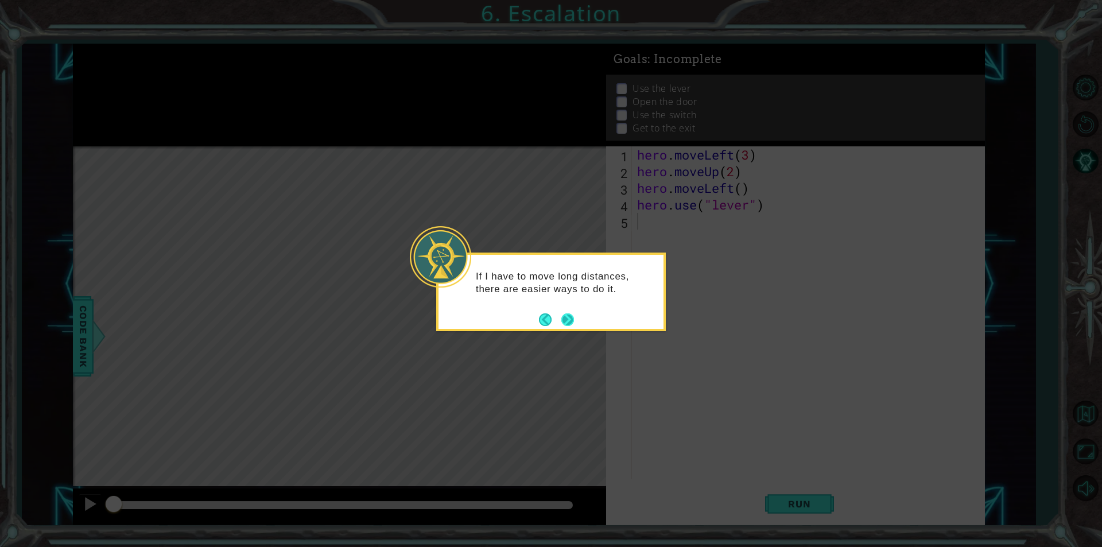
click at [566, 317] on button "Next" at bounding box center [567, 319] width 13 height 13
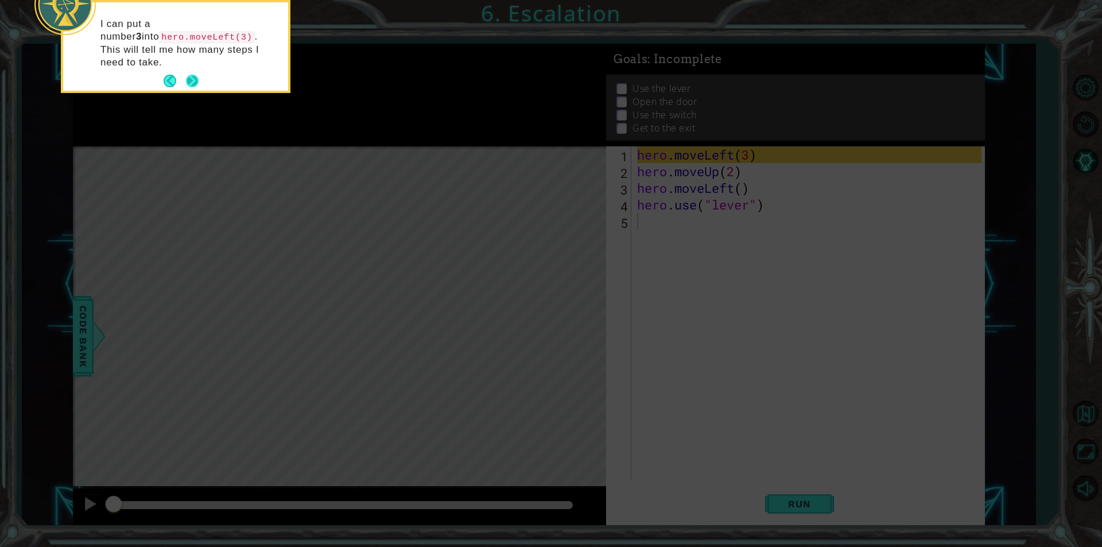
click at [192, 73] on button "Next" at bounding box center [192, 80] width 15 height 15
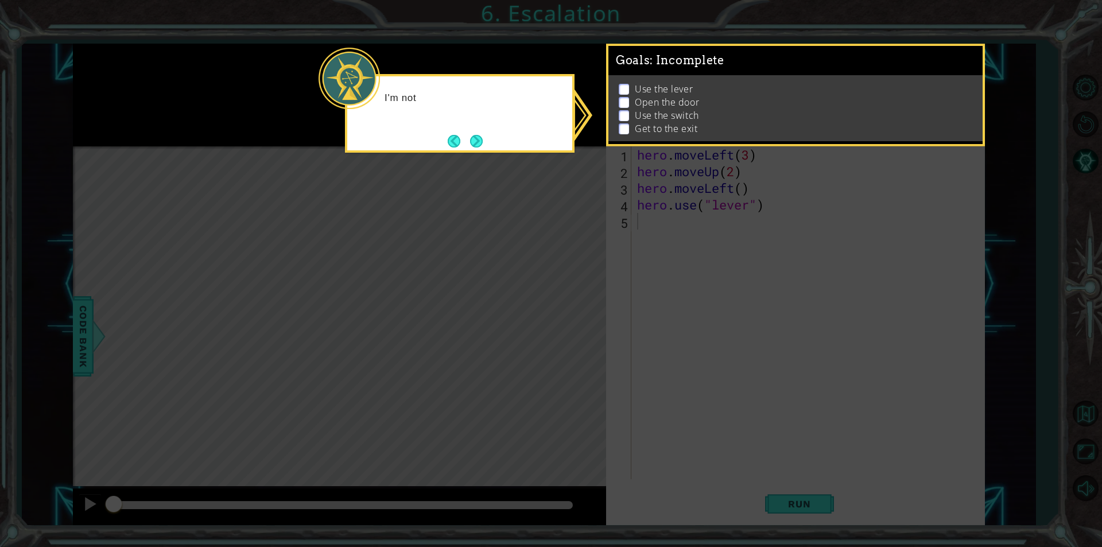
drag, startPoint x: 487, startPoint y: 121, endPoint x: 480, endPoint y: 125, distance: 8.0
click at [481, 125] on div "I'm not" at bounding box center [459, 103] width 225 height 45
click at [485, 134] on div "I'm not sure where the exit is, but I can" at bounding box center [459, 107] width 225 height 63
click at [473, 141] on button "Next" at bounding box center [476, 141] width 13 height 13
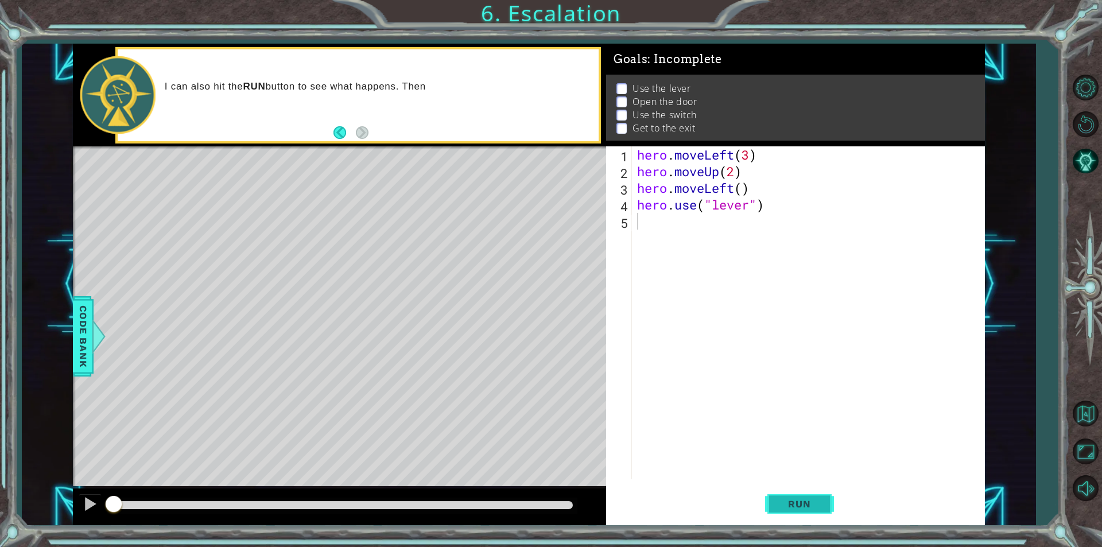
click at [811, 507] on span "Run" at bounding box center [799, 503] width 45 height 11
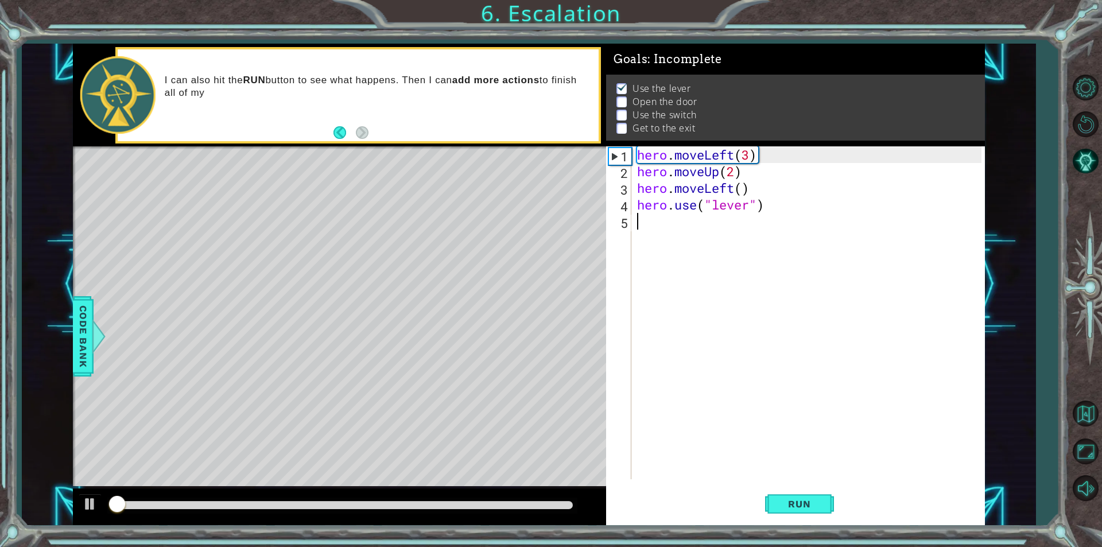
scroll to position [5, 0]
click at [646, 379] on div "hero . moveLeft ( 3 ) hero . moveUp ( 2 ) hero . moveLeft ( ) hero . use ( "lev…" at bounding box center [811, 329] width 352 height 366
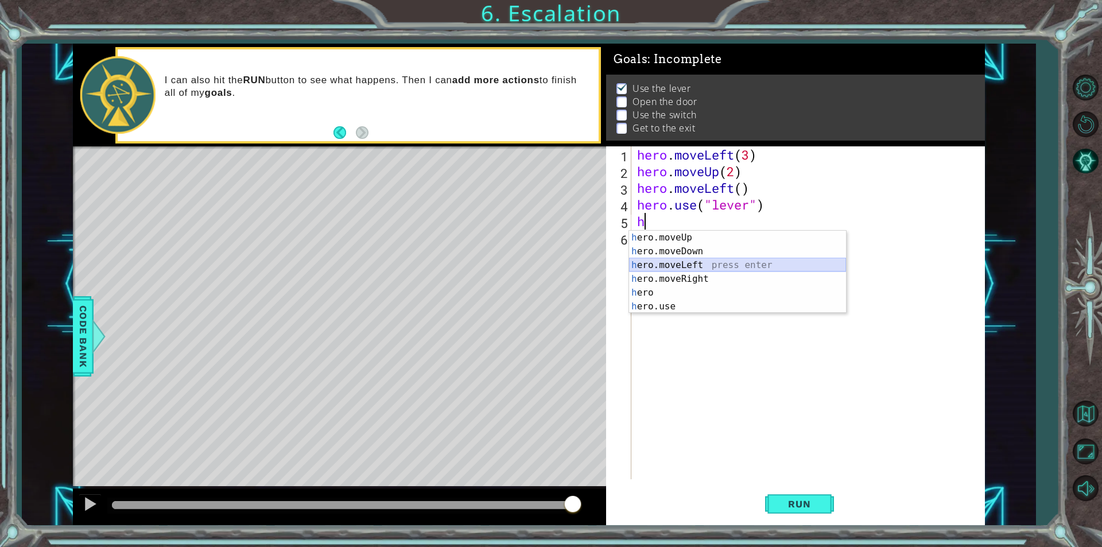
click at [686, 260] on div "h ero.moveUp press enter h ero.moveDown press enter h ero.moveLeft press enter …" at bounding box center [737, 286] width 217 height 110
type textarea "hero.moveLeft(1)"
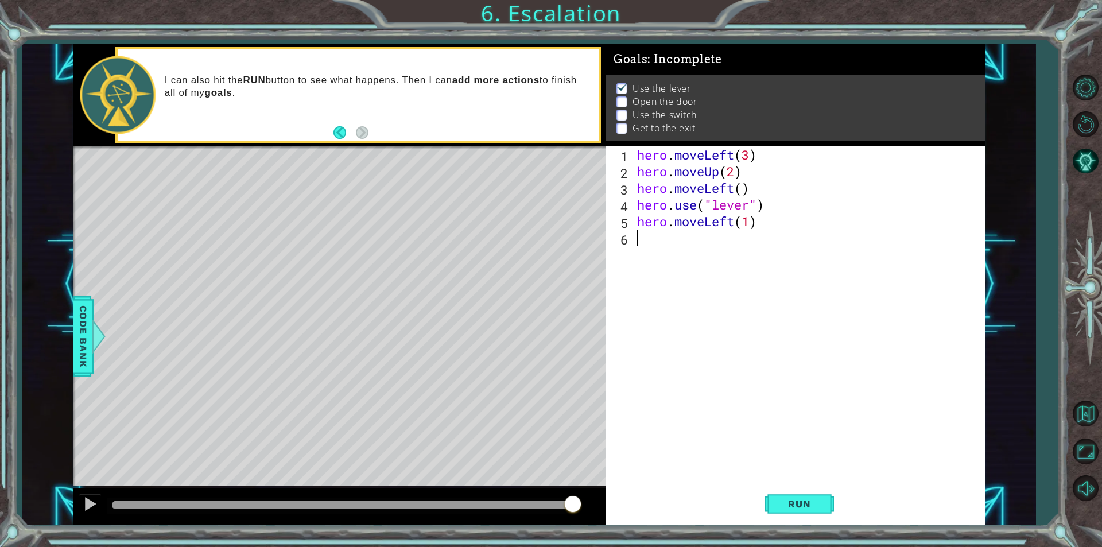
click at [662, 232] on div "hero . moveLeft ( 3 ) hero . moveUp ( 2 ) hero . moveLeft ( ) hero . use ( "lev…" at bounding box center [811, 329] width 352 height 366
type textarea "hero.use("door")"
click at [798, 514] on button "Run" at bounding box center [799, 504] width 69 height 38
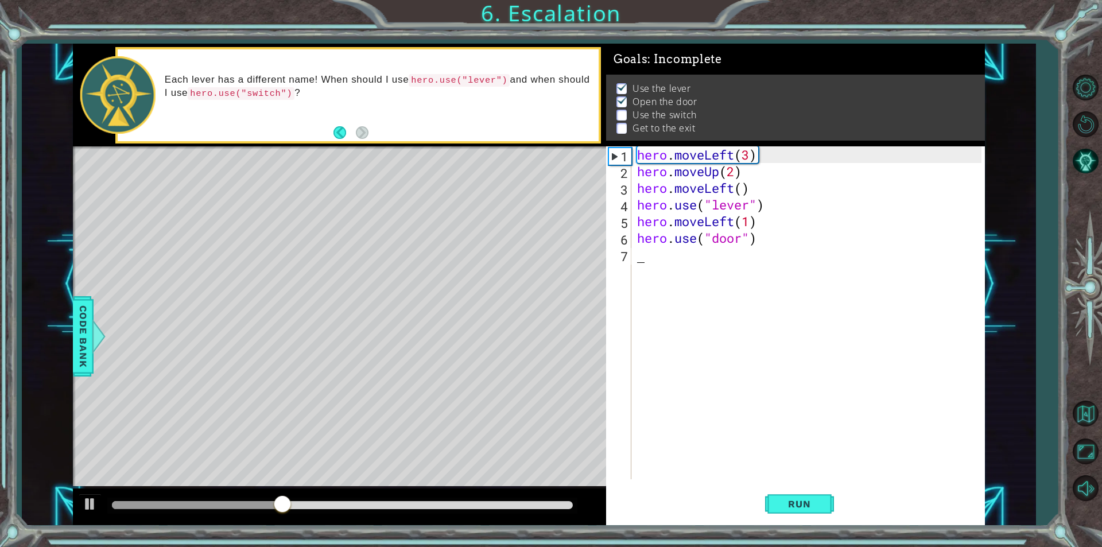
click at [728, 274] on div "hero . moveLeft ( 3 ) hero . moveUp ( 2 ) hero . moveLeft ( ) hero . use ( "lev…" at bounding box center [811, 329] width 352 height 366
click at [717, 247] on div "hero . moveLeft ( 3 ) hero . moveUp ( 2 ) hero . moveLeft ( ) hero . use ( "lev…" at bounding box center [811, 329] width 352 height 366
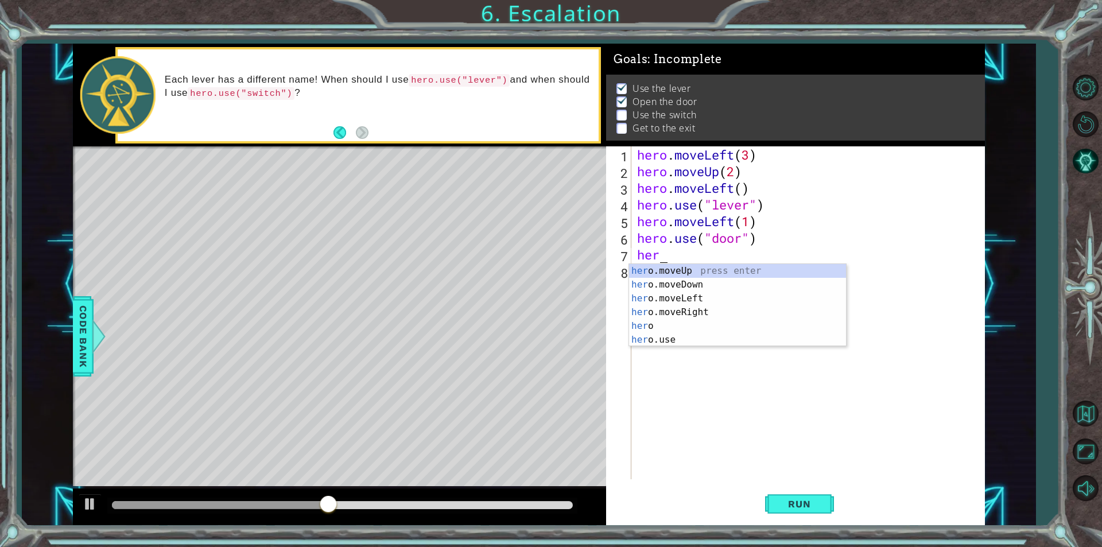
scroll to position [0, 1]
click at [678, 281] on div "hero press enter hero .moveUp press enter hero .moveDown press enter hero .move…" at bounding box center [737, 319] width 217 height 110
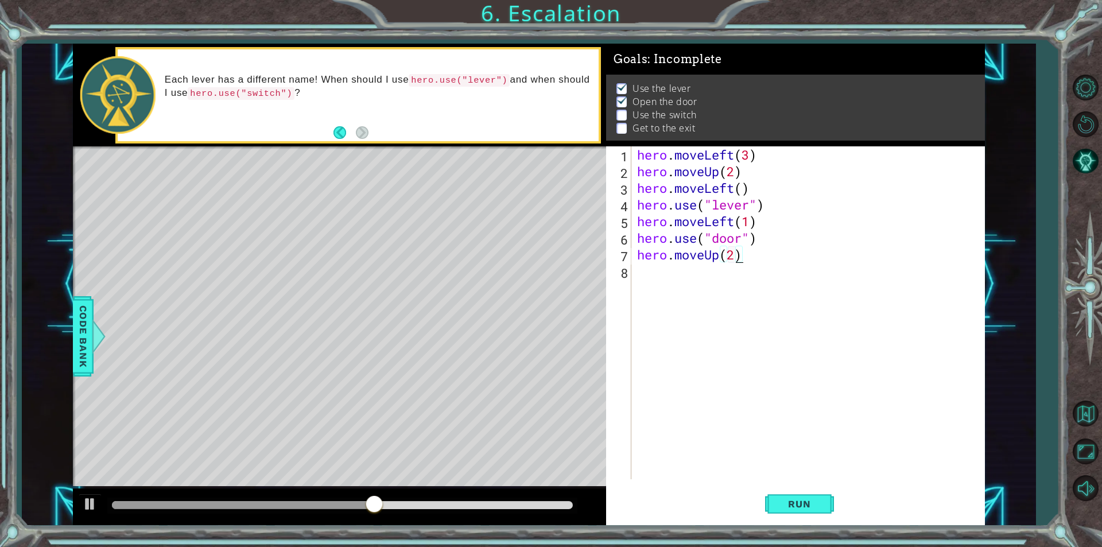
scroll to position [0, 4]
type textarea "hero.moveUp(2)"
click at [819, 508] on span "Run" at bounding box center [799, 503] width 45 height 11
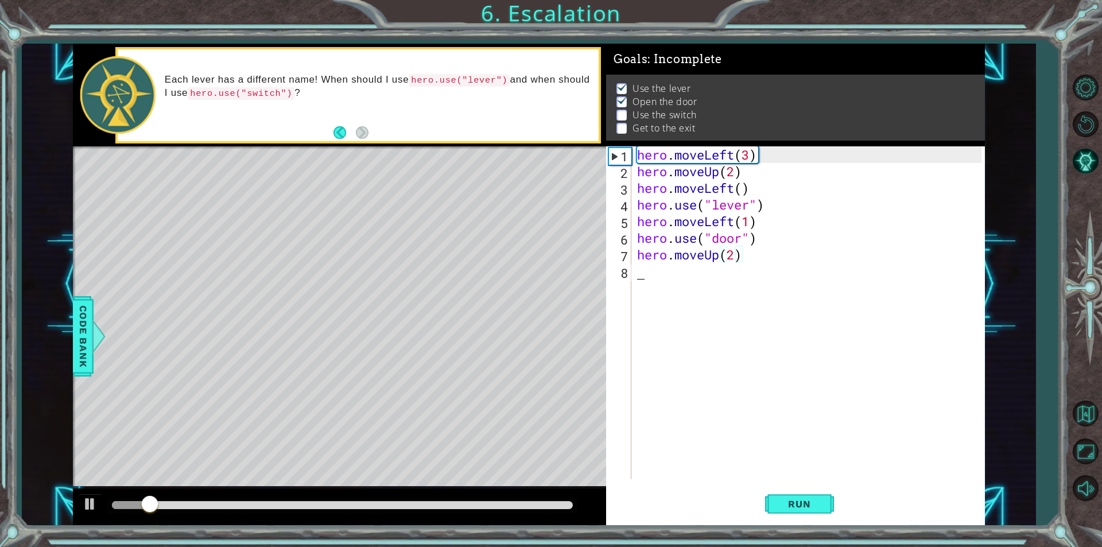
click at [661, 264] on div "hero . moveLeft ( 3 ) hero . moveUp ( 2 ) hero . moveLeft ( ) hero . use ( "lev…" at bounding box center [811, 329] width 352 height 366
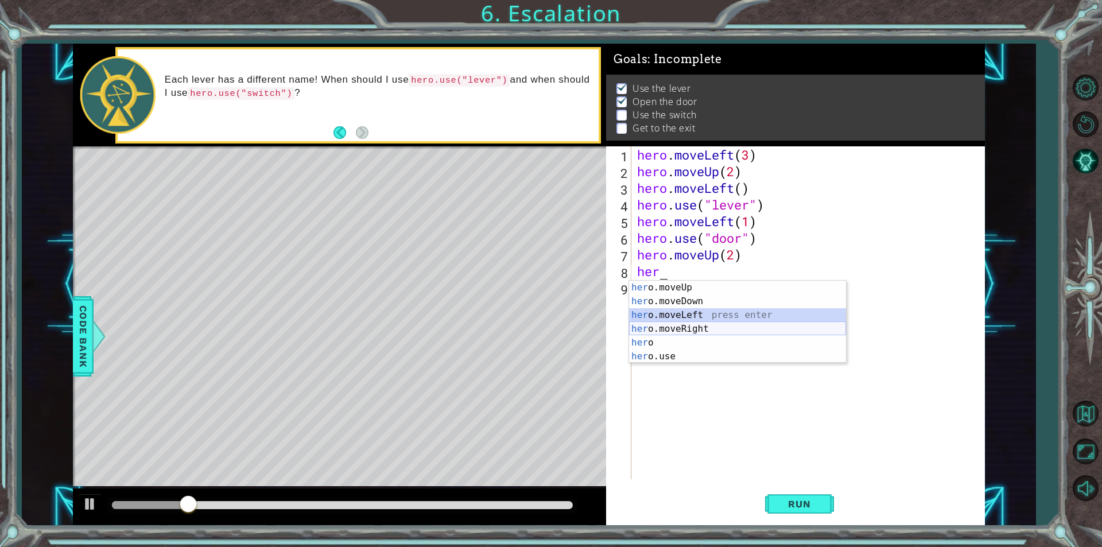
click at [672, 324] on div "her o.moveUp press enter her o.moveDown press enter her o.moveLeft press enter …" at bounding box center [737, 336] width 217 height 110
type textarea "hero.moveLeft(1)"
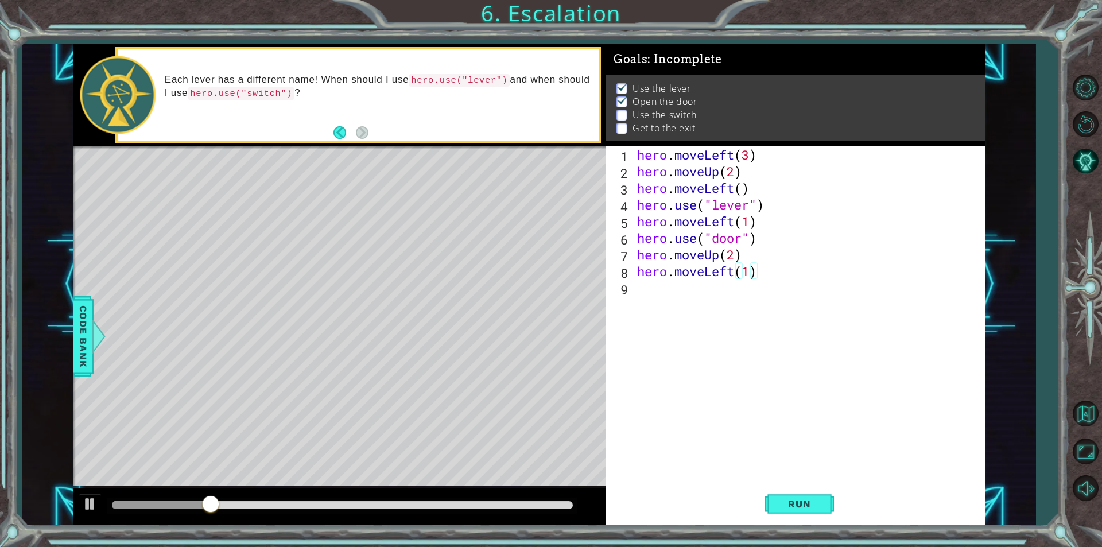
click at [697, 316] on div "hero . moveLeft ( 3 ) hero . moveUp ( 2 ) hero . moveLeft ( ) hero . use ( "lev…" at bounding box center [811, 329] width 352 height 366
click at [724, 276] on div "hero . moveLeft ( 3 ) hero . moveUp ( 2 ) hero . moveLeft ( ) hero . use ( "lev…" at bounding box center [811, 329] width 352 height 366
click at [723, 277] on div "hero . moveLeft ( 3 ) hero . moveUp ( 2 ) hero . moveLeft ( ) hero . use ( "lev…" at bounding box center [811, 329] width 352 height 366
type textarea "hero.moveft(1)"
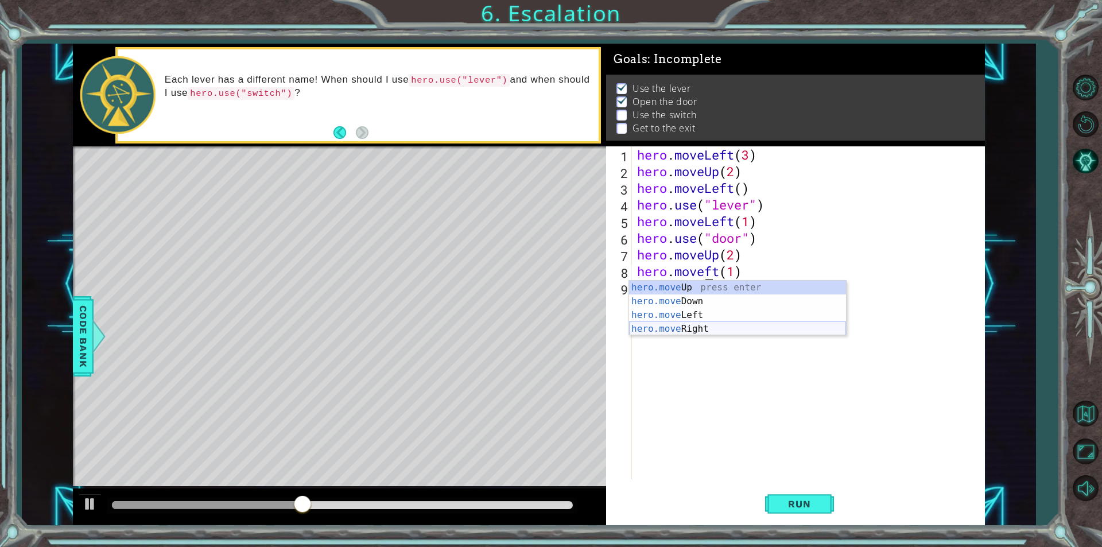
click at [692, 337] on div "hero . moveLeft ( 3 ) hero . moveUp ( 2 ) hero . moveLeft ( ) hero . use ( "lev…" at bounding box center [811, 329] width 352 height 366
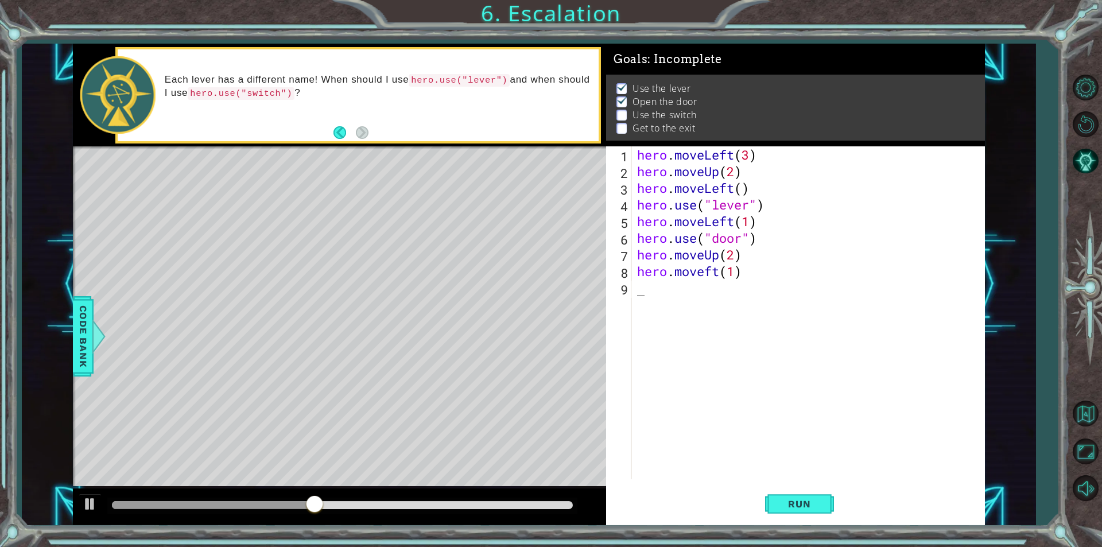
click at [705, 281] on div "hero . moveLeft ( 3 ) hero . moveUp ( 2 ) hero . moveLeft ( ) hero . use ( "lev…" at bounding box center [811, 329] width 352 height 366
click at [712, 269] on div "hero . moveLeft ( 3 ) hero . moveUp ( 2 ) hero . moveLeft ( ) hero . use ( "lev…" at bounding box center [811, 329] width 352 height 366
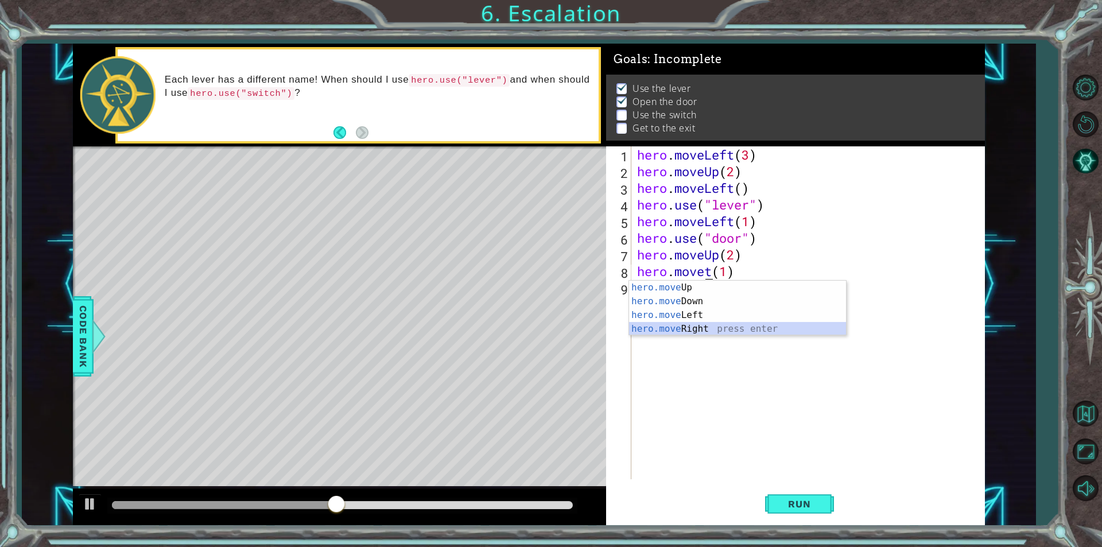
click at [691, 323] on div "hero.move Up press enter hero.move Down press enter hero.move Left press enter …" at bounding box center [737, 322] width 217 height 83
type textarea "hero.moveRight(1)(1)"
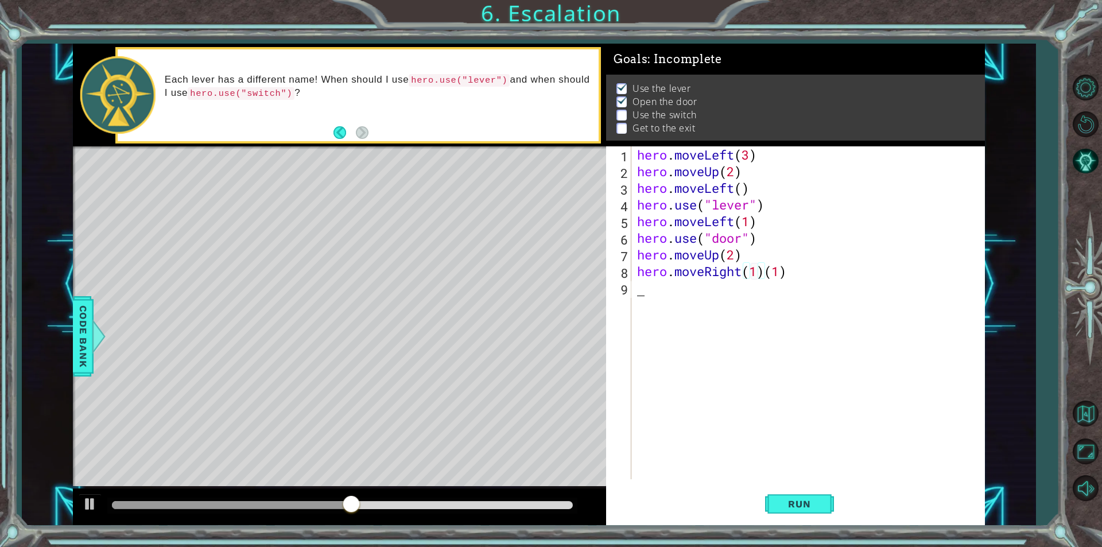
click at [684, 354] on div "hero . moveLeft ( 3 ) hero . moveUp ( 2 ) hero . moveLeft ( ) hero . use ( "lev…" at bounding box center [811, 329] width 352 height 366
click at [821, 279] on div "hero . moveLeft ( 3 ) hero . moveUp ( 2 ) hero . moveLeft ( ) hero . use ( "lev…" at bounding box center [811, 329] width 352 height 366
click at [780, 508] on span "Run" at bounding box center [799, 503] width 45 height 11
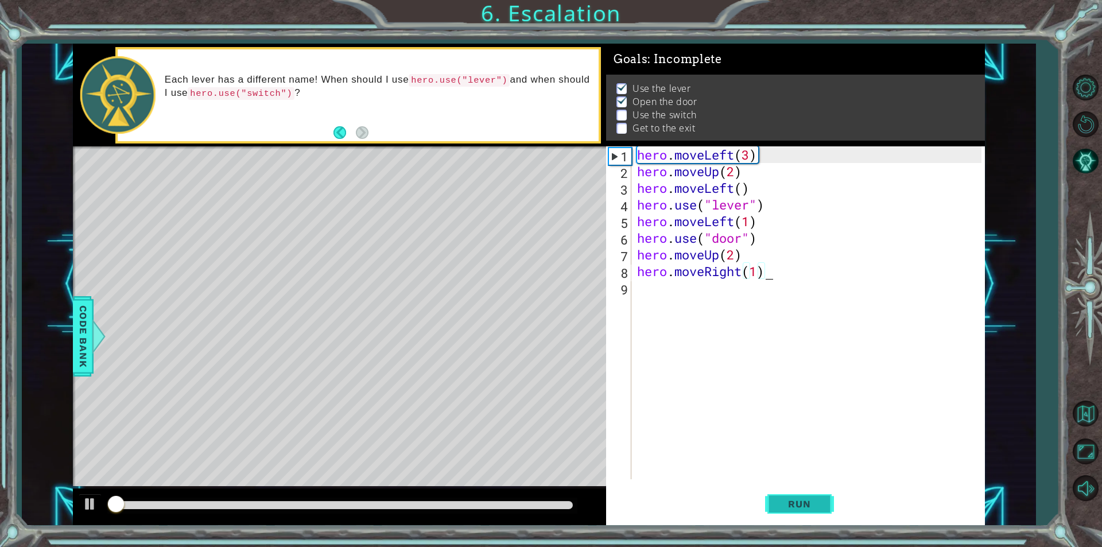
click at [780, 508] on span "Run" at bounding box center [799, 503] width 45 height 11
click at [755, 278] on div "hero . moveLeft ( 3 ) hero . moveUp ( 2 ) hero . moveLeft ( ) hero . use ( "lev…" at bounding box center [811, 329] width 352 height 366
click at [756, 268] on div "hero . moveLeft ( 3 ) hero . moveUp ( 2 ) hero . moveLeft ( ) hero . use ( "lev…" at bounding box center [811, 329] width 352 height 366
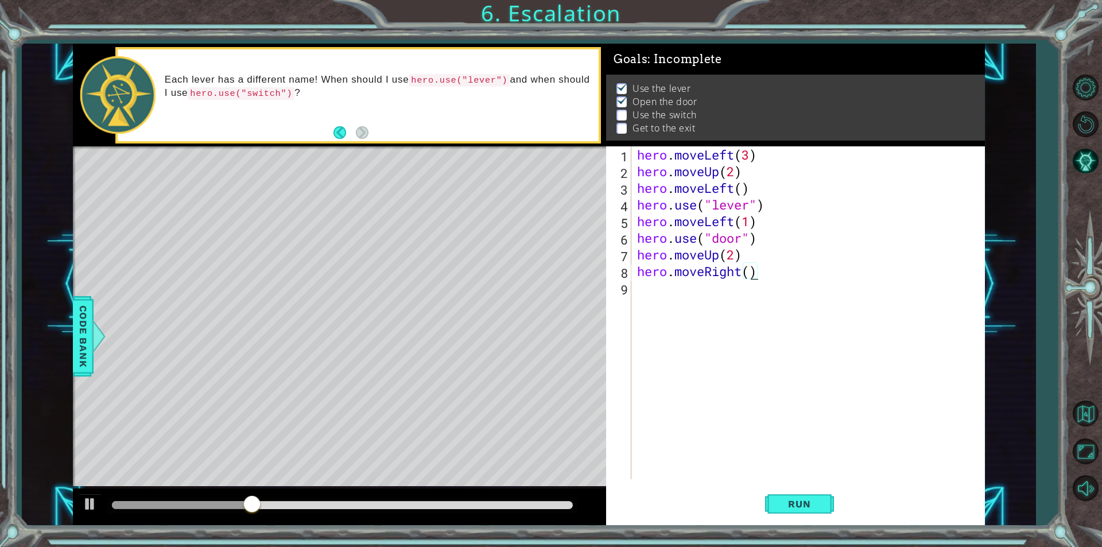
scroll to position [0, 5]
type textarea "hero.moveRight(2))"
click at [665, 312] on div "hero . moveLeft ( 3 ) hero . moveUp ( 2 ) hero . moveLeft ( ) hero . use ( "lev…" at bounding box center [811, 329] width 352 height 366
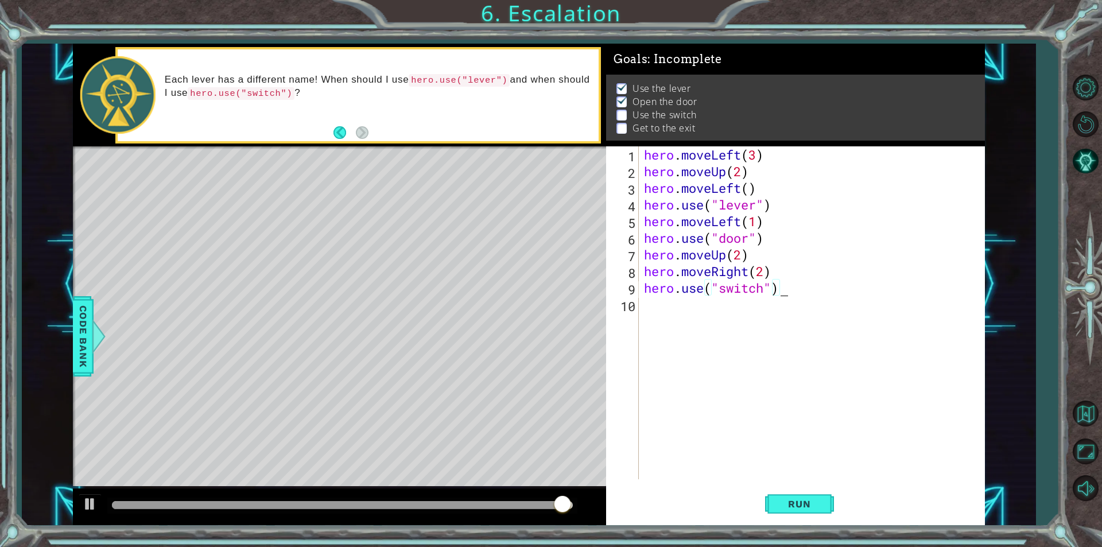
type textarea "hero.use("switch")"
click at [805, 523] on div "hero.use("switch") 1 2 3 4 5 6 7 8 9 10 hero . moveLeft ( 3 ) hero . moveUp ( 2…" at bounding box center [795, 335] width 379 height 379
click at [802, 505] on span "Run" at bounding box center [799, 503] width 45 height 11
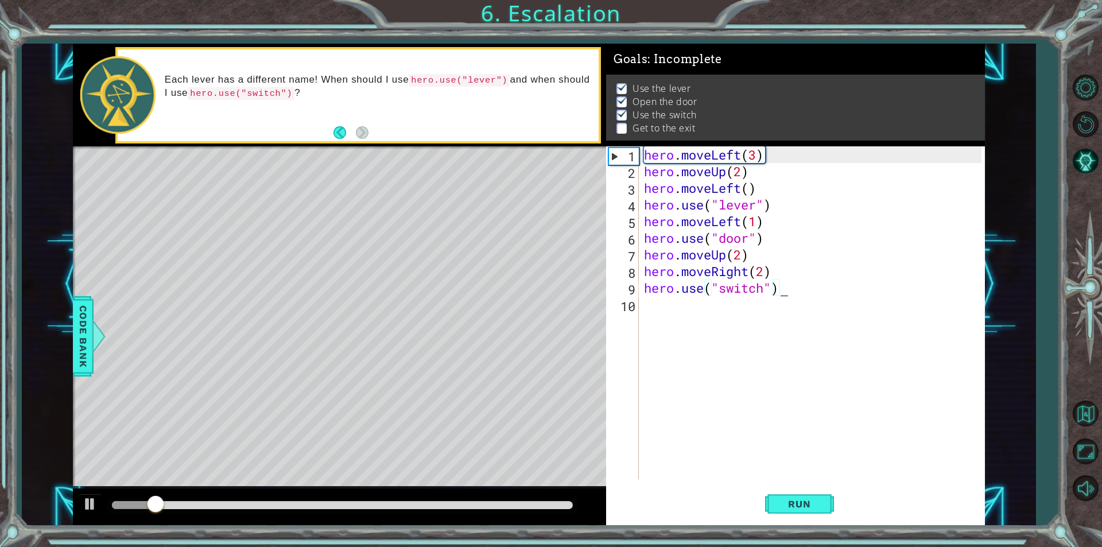
click at [679, 309] on div "hero . moveLeft ( 3 ) hero . moveUp ( 2 ) hero . moveLeft ( ) hero . use ( "lev…" at bounding box center [815, 329] width 346 height 366
click at [678, 309] on div "hero . moveLeft ( 3 ) hero . moveUp ( 2 ) hero . moveLeft ( ) hero . use ( "lev…" at bounding box center [815, 329] width 346 height 366
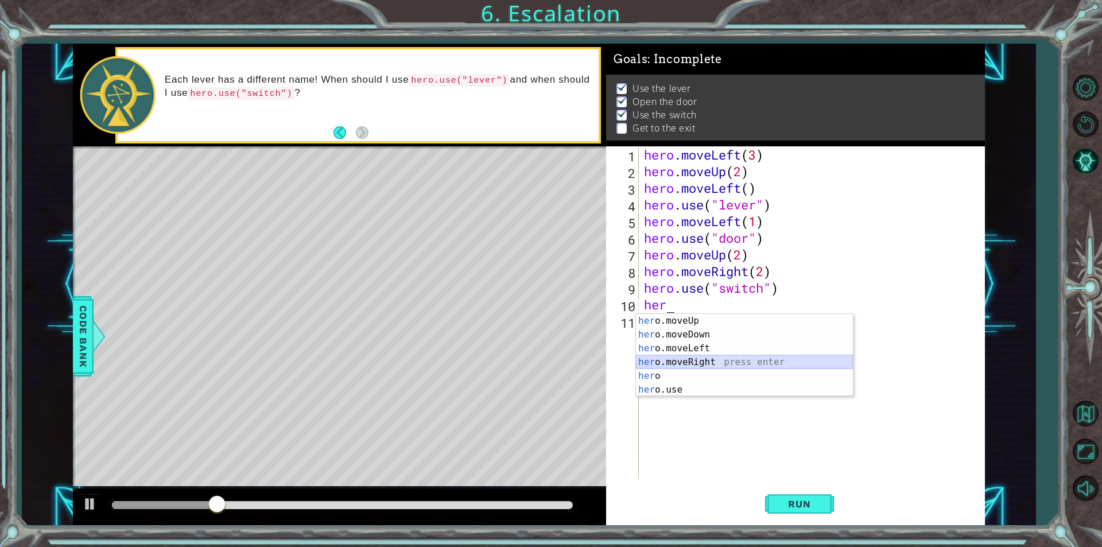
click at [694, 361] on div "her o.moveUp press enter her o.moveDown press enter her o.moveLeft press enter …" at bounding box center [744, 369] width 217 height 110
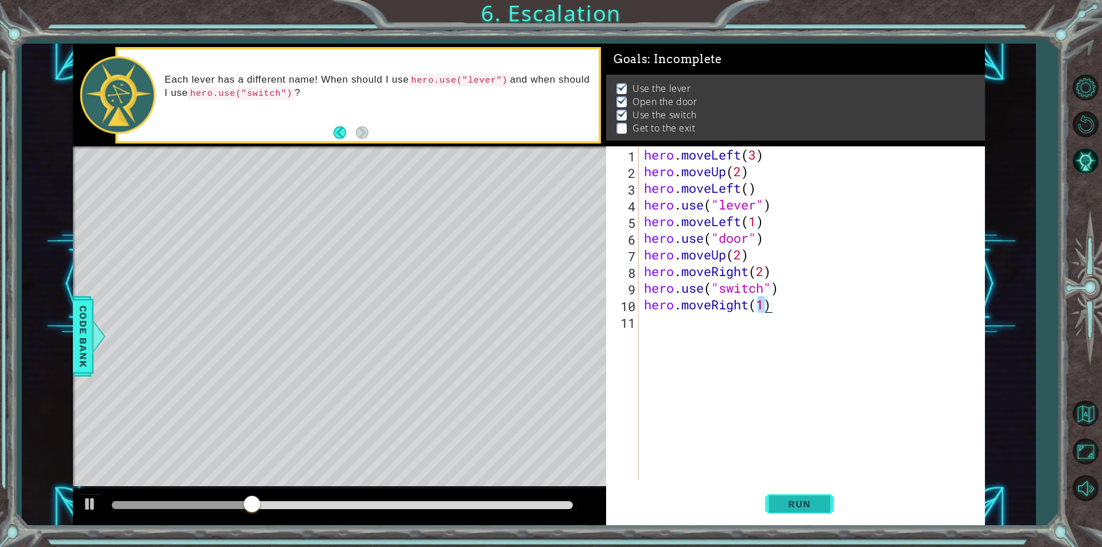
type textarea "hero.moveRight(1)"
click at [801, 509] on span "Run" at bounding box center [799, 503] width 45 height 11
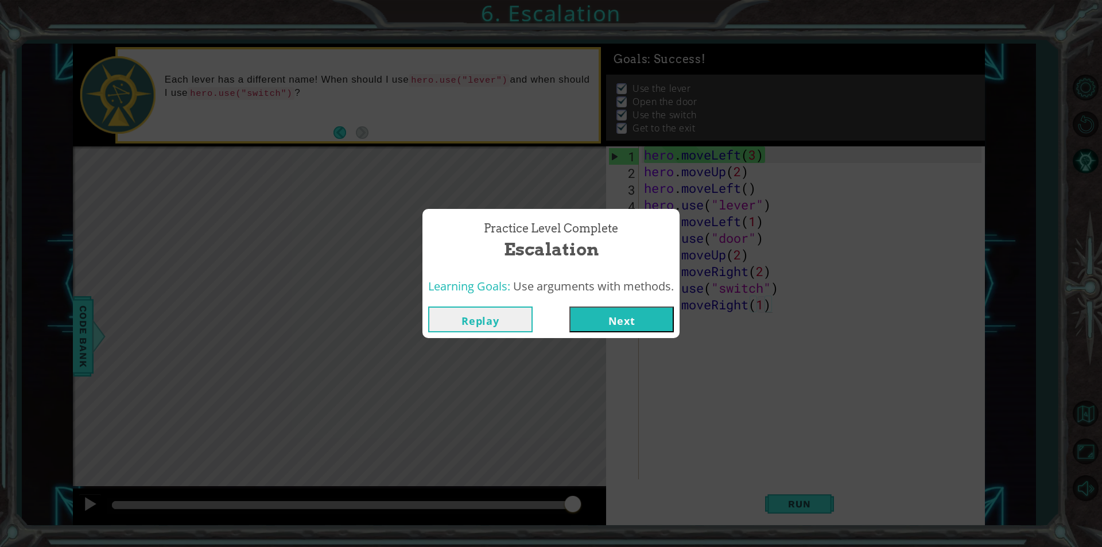
click at [652, 311] on button "Next" at bounding box center [621, 320] width 104 height 26
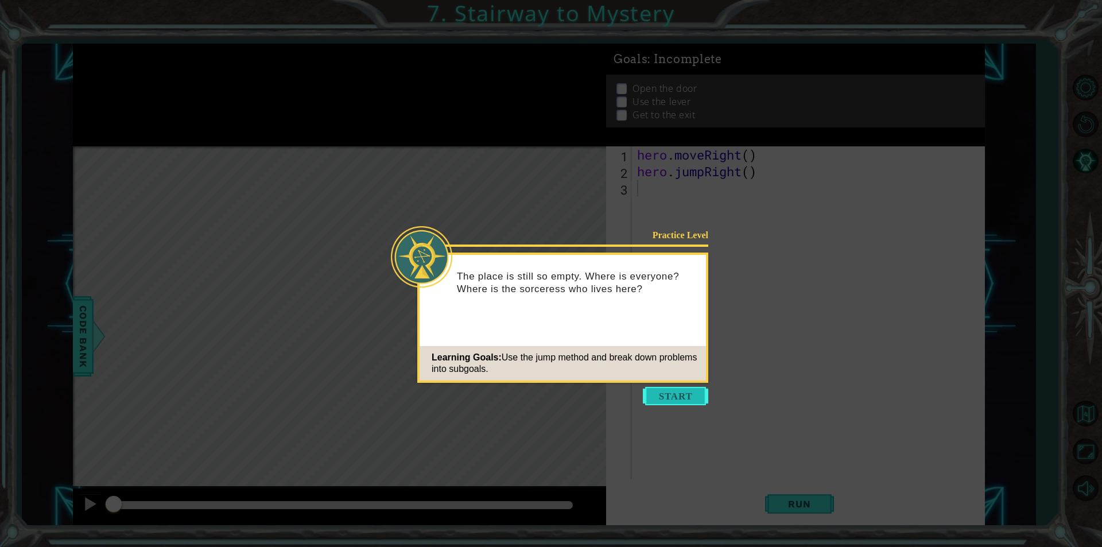
click at [662, 391] on button "Start" at bounding box center [675, 396] width 65 height 18
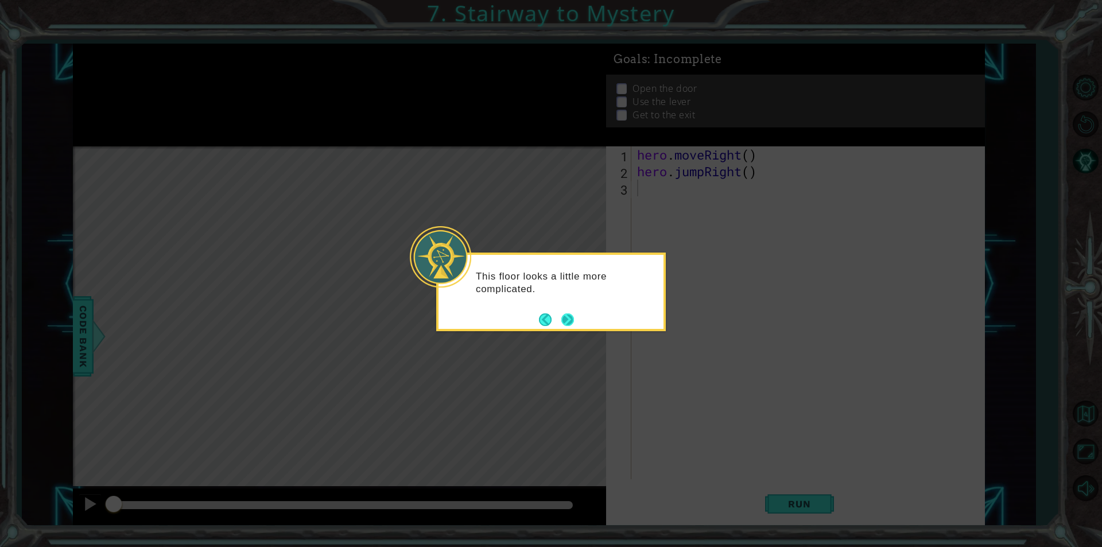
click at [571, 314] on button "Next" at bounding box center [567, 319] width 13 height 13
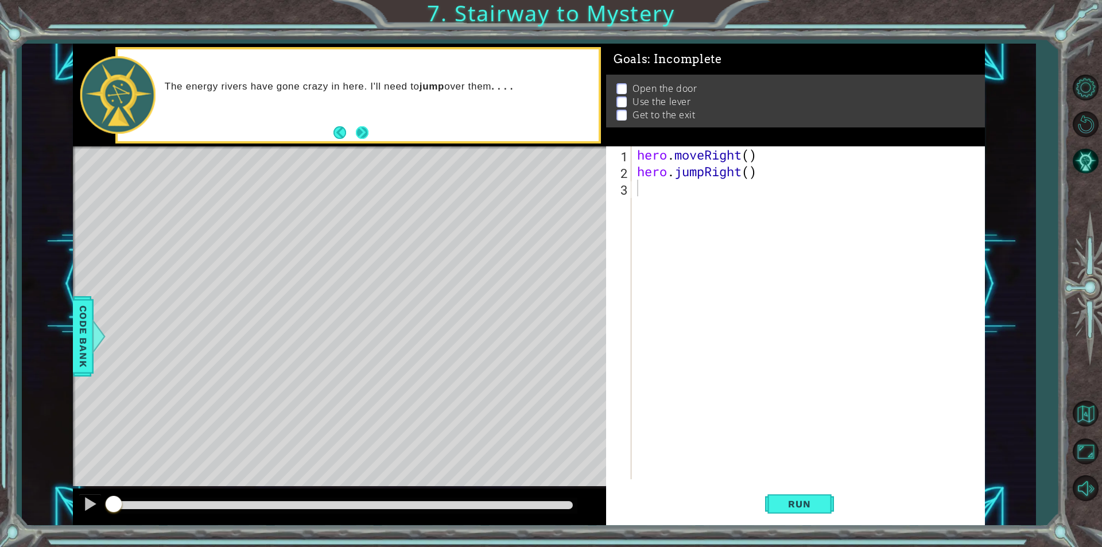
click at [356, 129] on button "Next" at bounding box center [362, 132] width 15 height 15
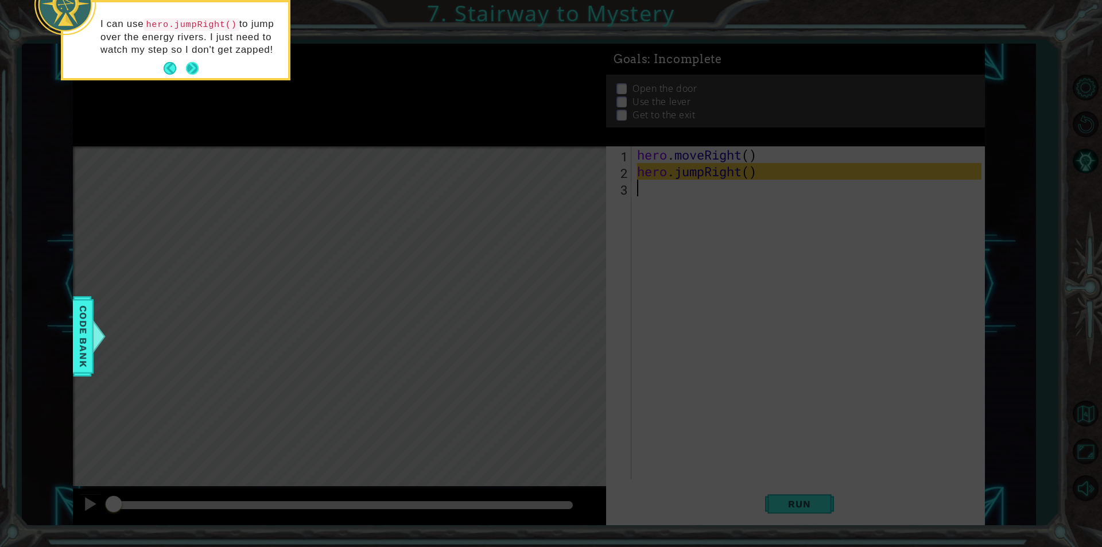
click at [194, 63] on button "Next" at bounding box center [192, 68] width 13 height 13
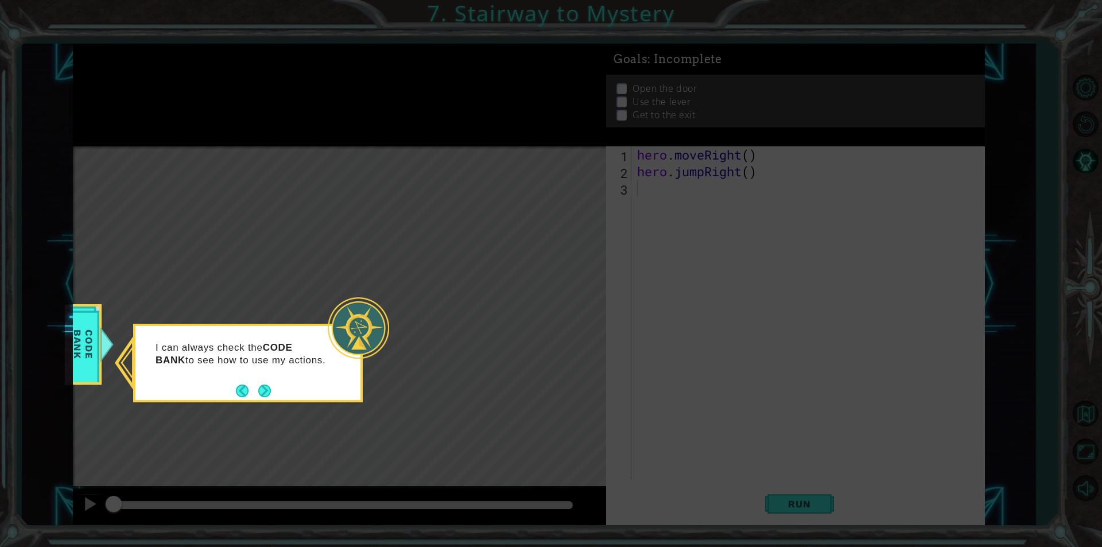
click at [259, 402] on div "I can always check the CODE BANK to see how to use my actions." at bounding box center [248, 363] width 230 height 79
click at [266, 398] on button "Next" at bounding box center [265, 391] width 20 height 20
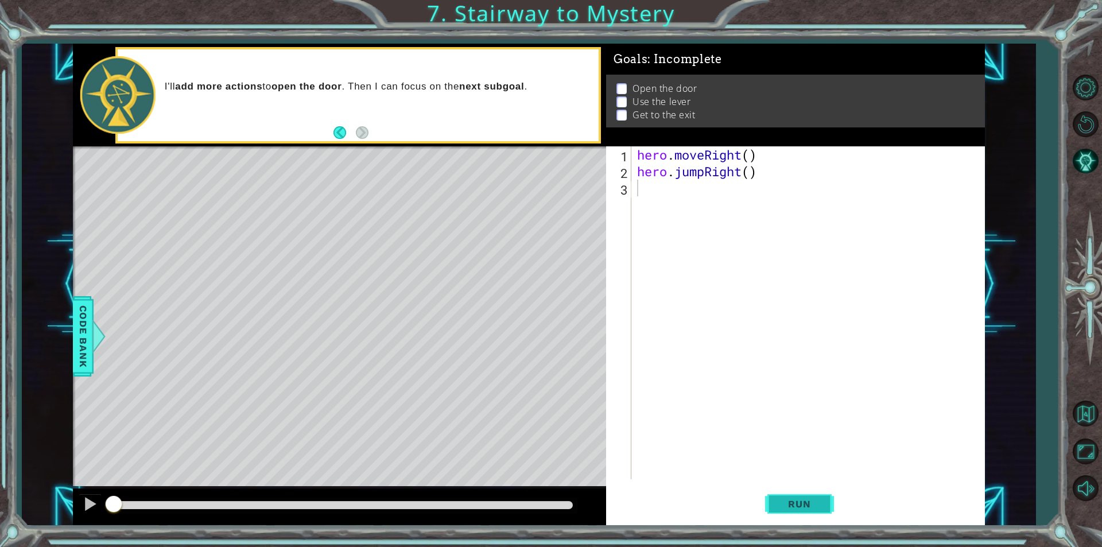
click at [815, 518] on button "Run" at bounding box center [799, 504] width 69 height 38
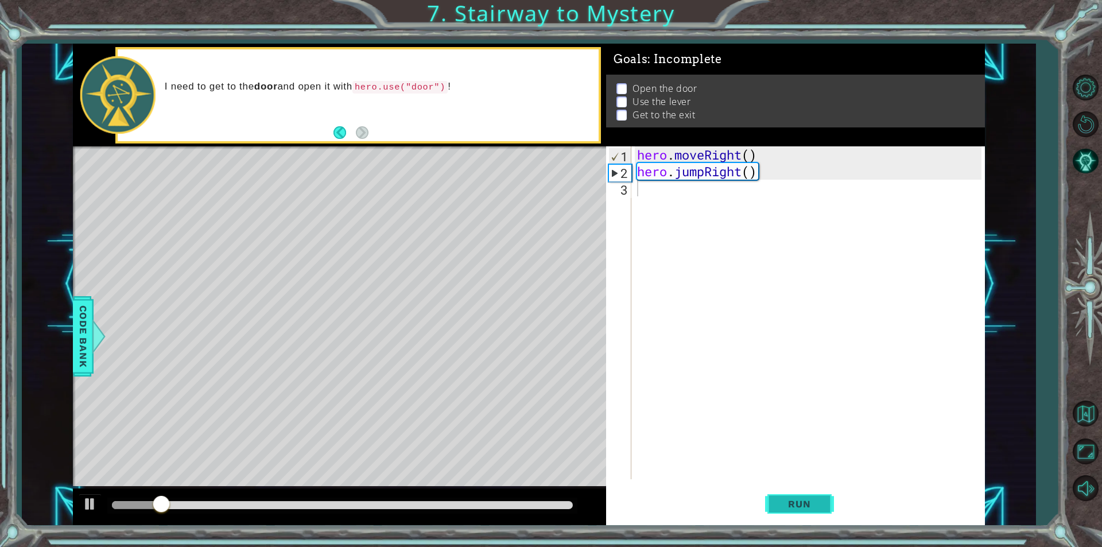
click at [815, 518] on button "Run" at bounding box center [799, 504] width 69 height 38
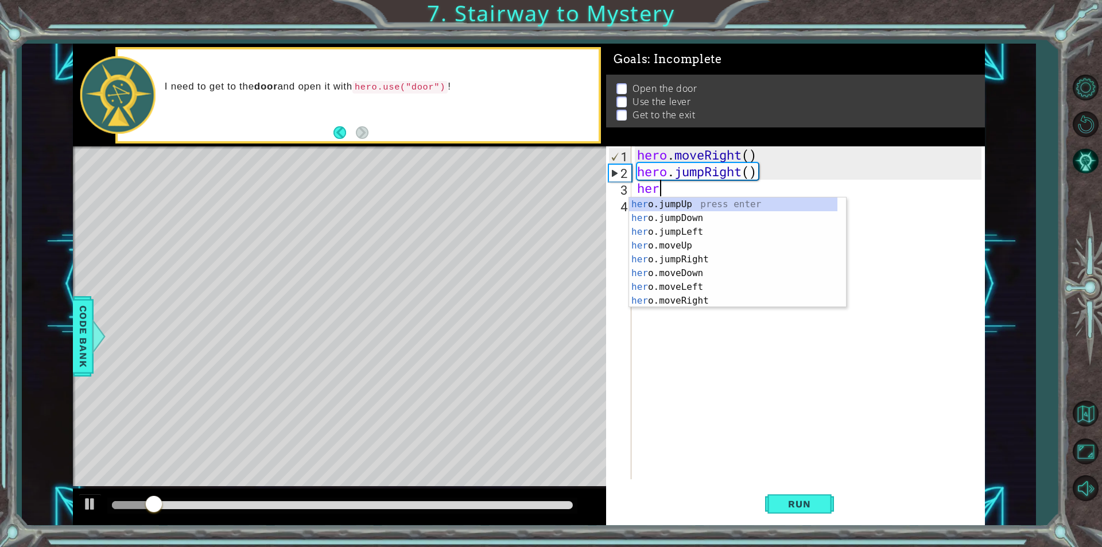
scroll to position [0, 1]
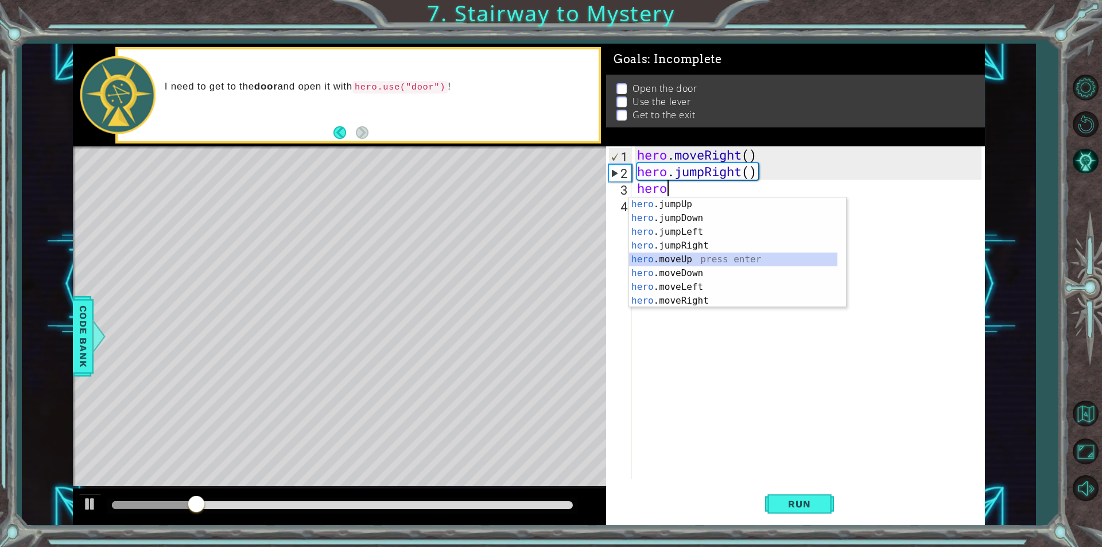
click at [686, 257] on div "hero .jumpUp press enter hero .jumpDown press enter hero .jumpLeft press enter …" at bounding box center [733, 266] width 208 height 138
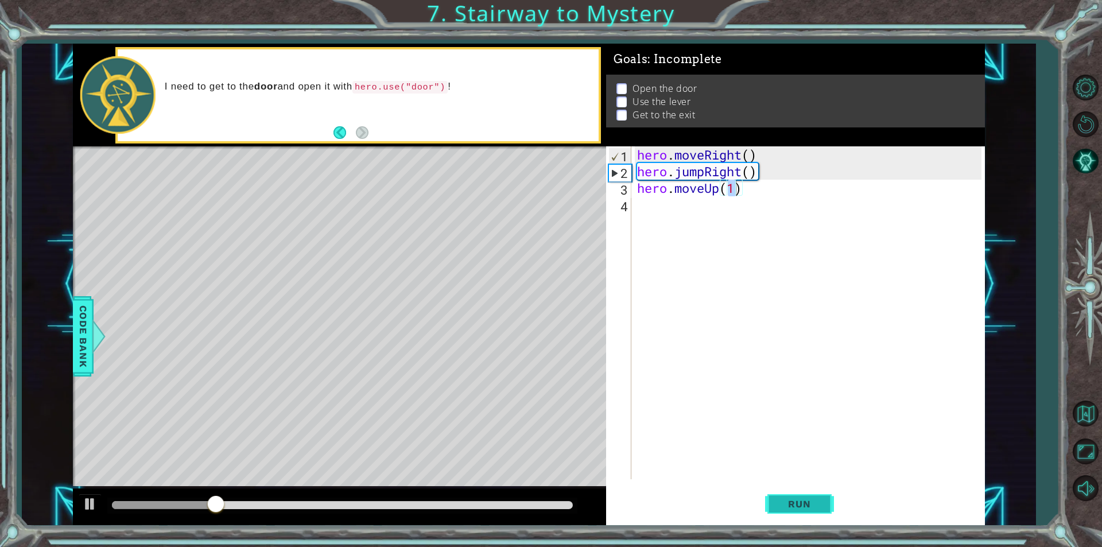
click at [771, 494] on button "Run" at bounding box center [799, 504] width 69 height 38
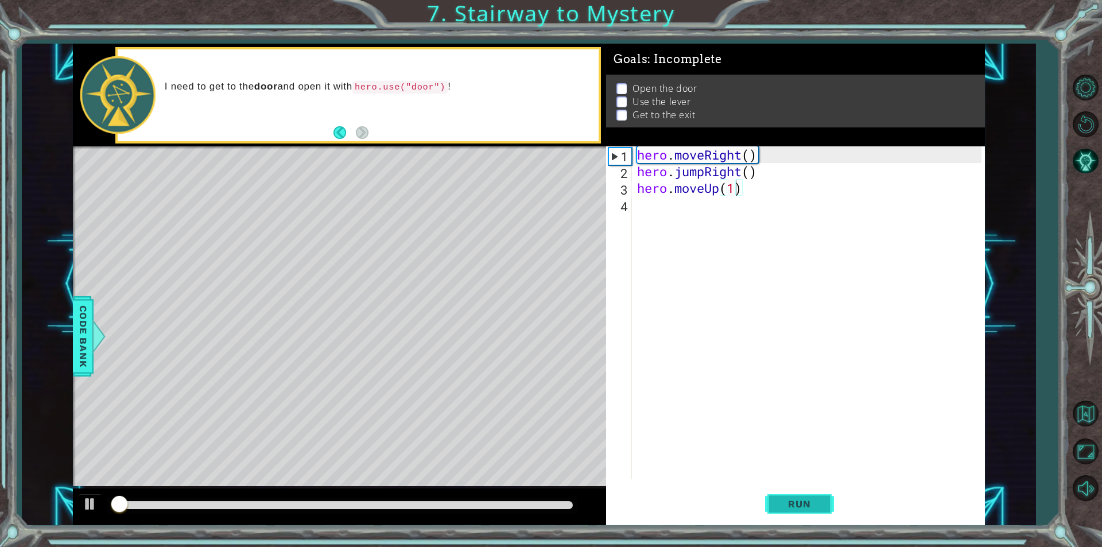
click at [771, 494] on button "Run" at bounding box center [799, 504] width 69 height 38
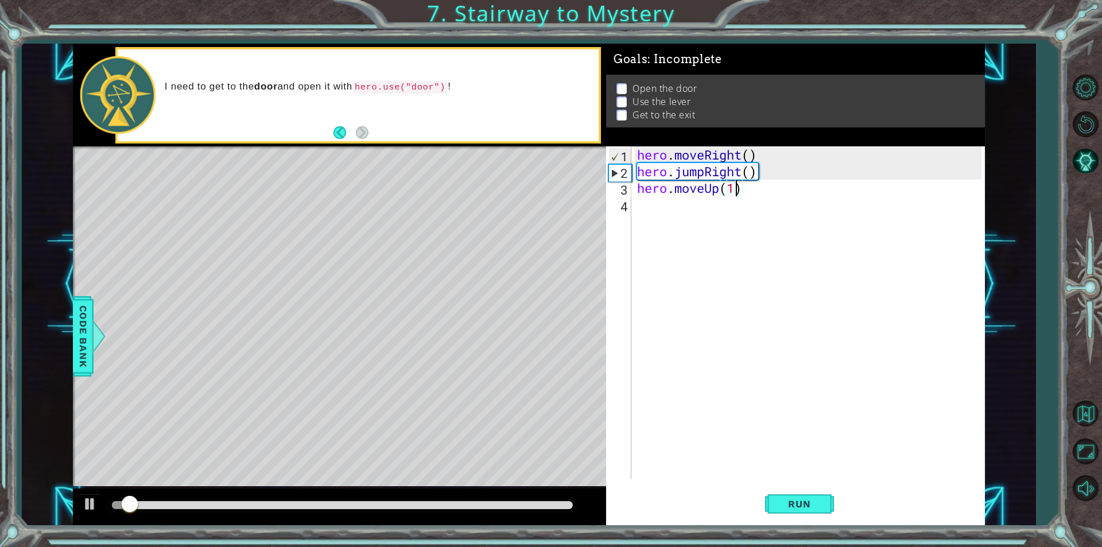
click at [711, 176] on div "hero . moveRight ( ) hero . jumpRight ( ) hero . moveUp ( 1 )" at bounding box center [811, 329] width 352 height 366
type textarea "hero.jumpRight()"
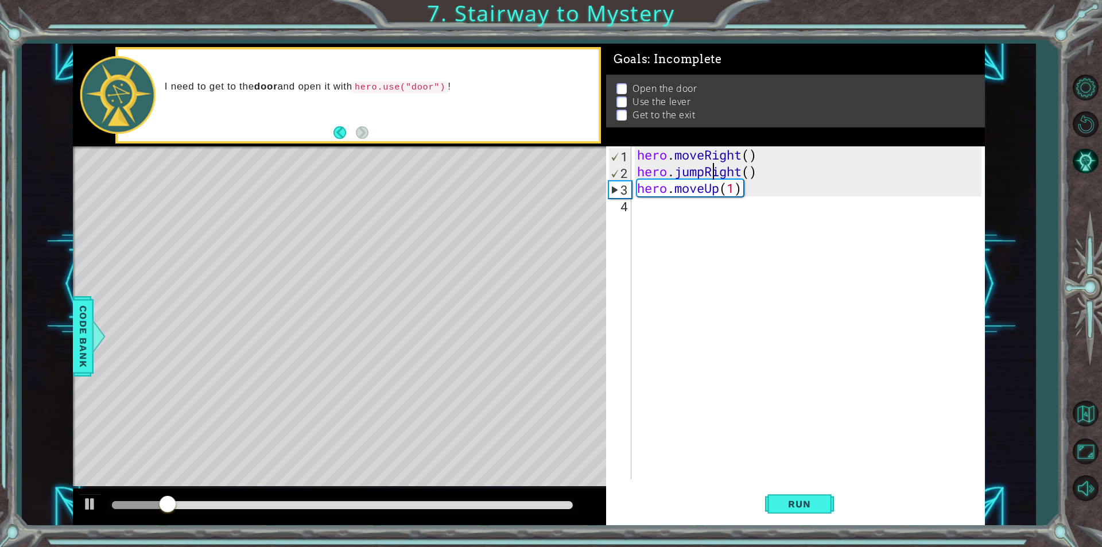
click at [685, 234] on div "hero . moveRight ( ) hero . jumpRight ( ) hero . moveUp ( 1 )" at bounding box center [811, 329] width 352 height 366
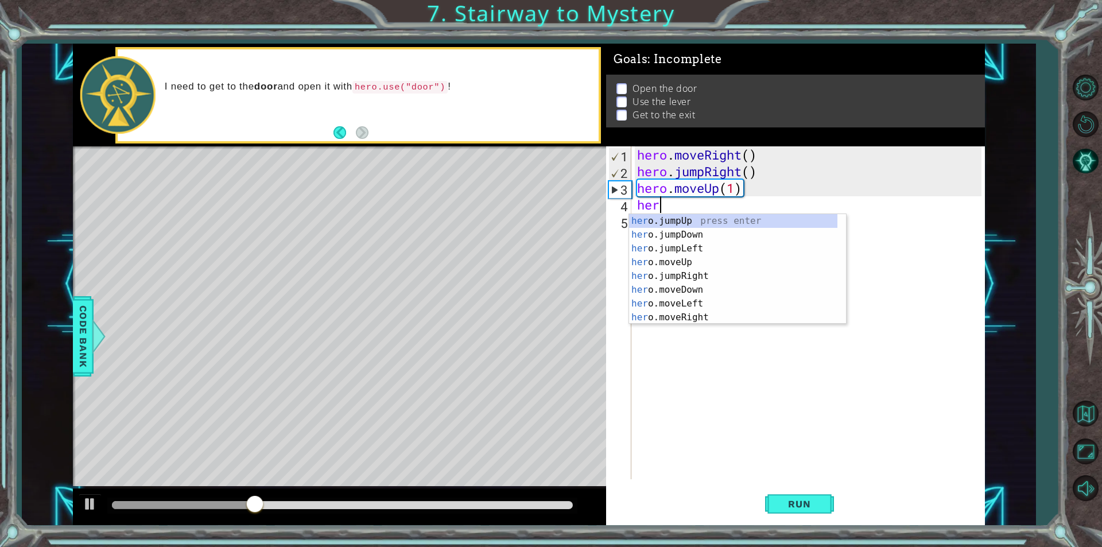
scroll to position [0, 0]
type textarea "h"
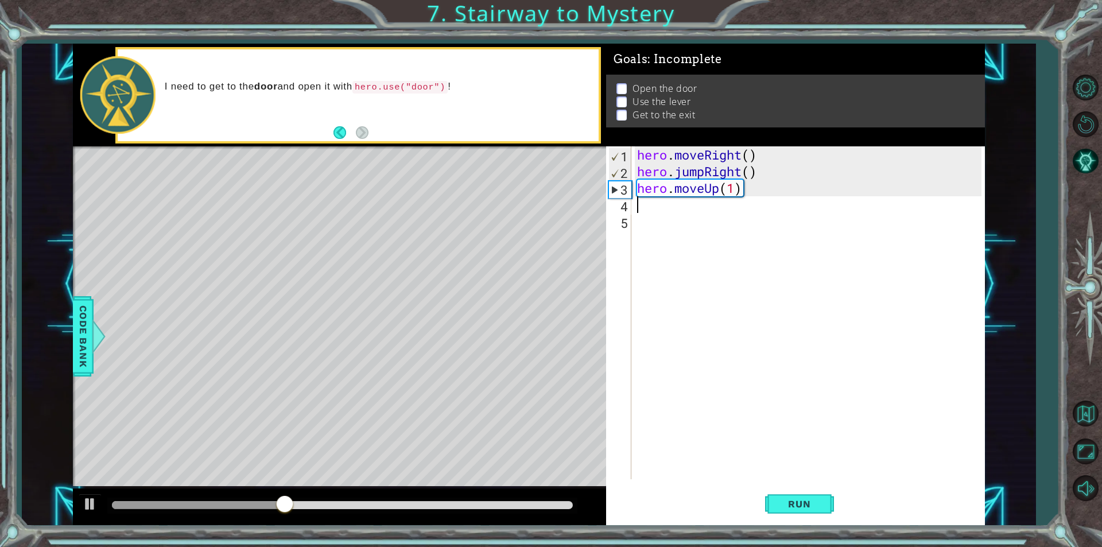
click at [724, 183] on div "hero . moveRight ( ) hero . jumpRight ( ) hero . moveUp ( 1 )" at bounding box center [811, 329] width 352 height 366
click at [723, 195] on div "hero . moveRight ( ) hero . jumpRight ( ) hero . moveUp ( 1 )" at bounding box center [811, 329] width 352 height 366
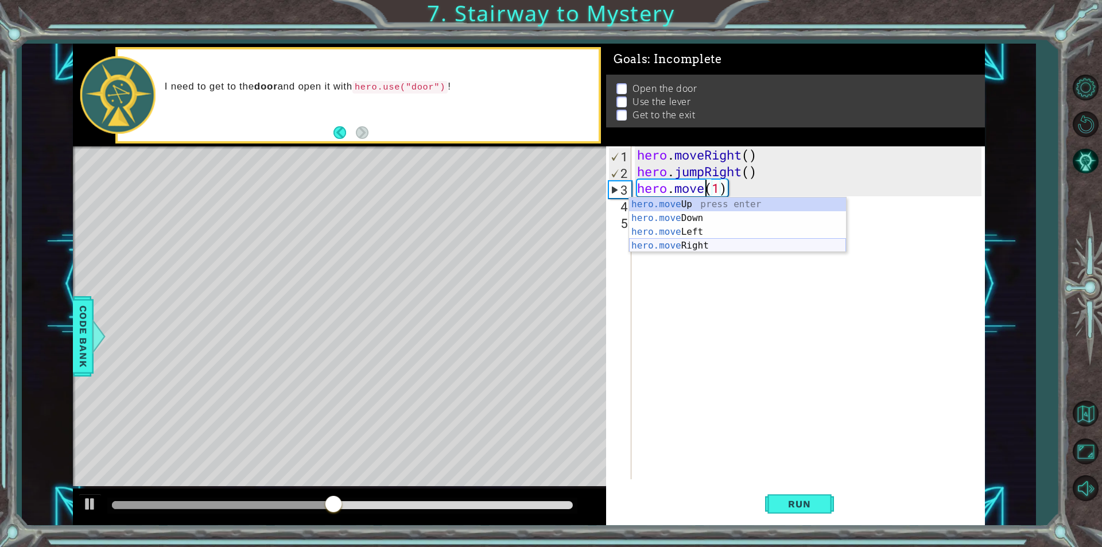
click at [688, 246] on div "hero.move Up press enter hero.move Down press enter hero.move Left press enter …" at bounding box center [737, 238] width 217 height 83
type textarea "hero.moveRight(1)(1)"
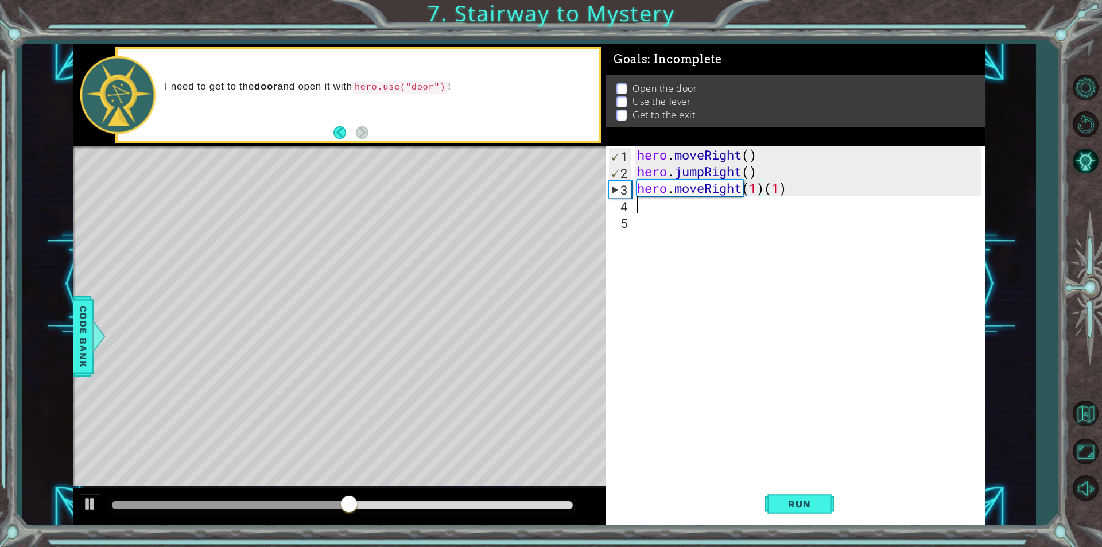
click at [711, 206] on div "hero . moveRight ( ) hero . jumpRight ( ) hero . moveRight ( 1 ) ( 1 )" at bounding box center [811, 329] width 352 height 366
click at [775, 191] on div "hero . moveRight ( ) hero . jumpRight ( ) hero . moveRight ( 1 ) ( 1 )" at bounding box center [811, 329] width 352 height 366
click at [782, 188] on div "hero . moveRight ( ) hero . jumpRight ( ) hero . moveRight ( 1 ) ( 1 )" at bounding box center [811, 329] width 352 height 366
click at [793, 188] on div "hero . moveRight ( ) hero . jumpRight ( ) hero . moveRight ( 1 ) ( 1 )" at bounding box center [811, 329] width 352 height 366
type textarea "hero.moveRight(1)"
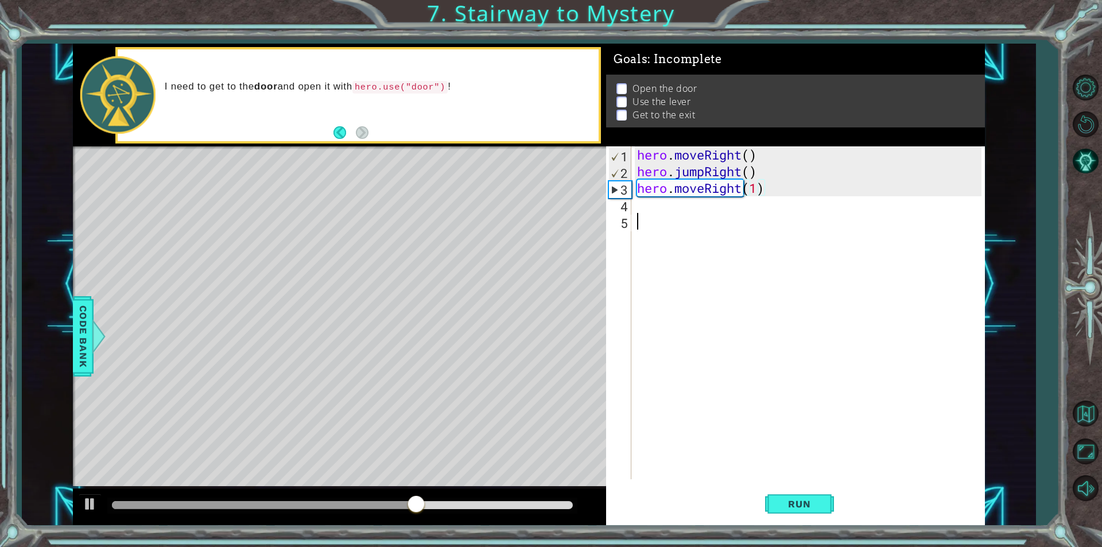
click at [750, 218] on div "hero . moveRight ( ) hero . jumpRight ( ) hero . moveRight ( 1 )" at bounding box center [811, 329] width 352 height 366
click at [739, 205] on div "hero . moveRight ( ) hero . jumpRight ( ) hero . moveRight ( 1 )" at bounding box center [811, 329] width 352 height 366
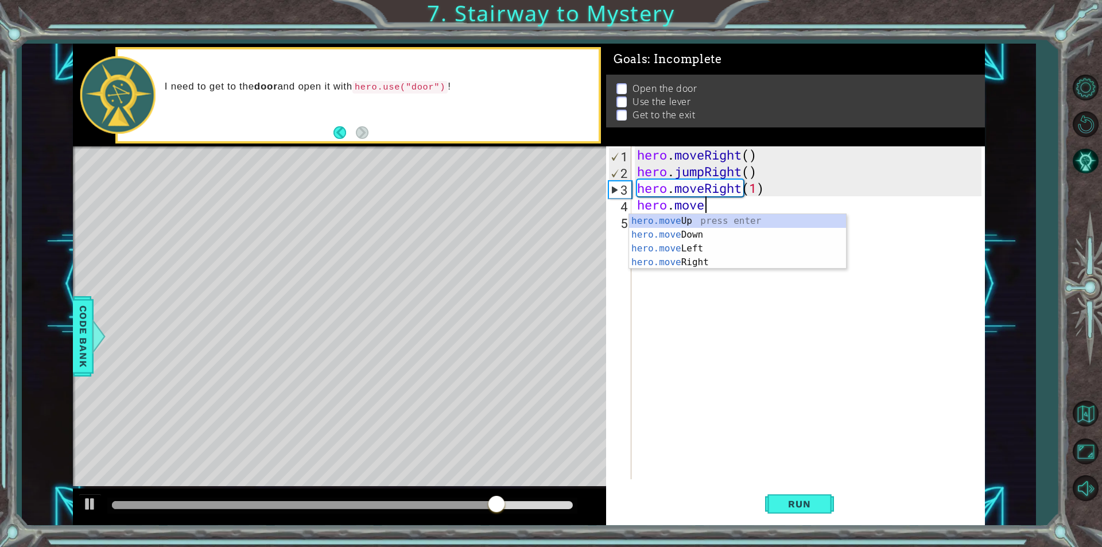
scroll to position [0, 3]
click at [726, 216] on div "hero.moveUp press enter" at bounding box center [737, 234] width 217 height 41
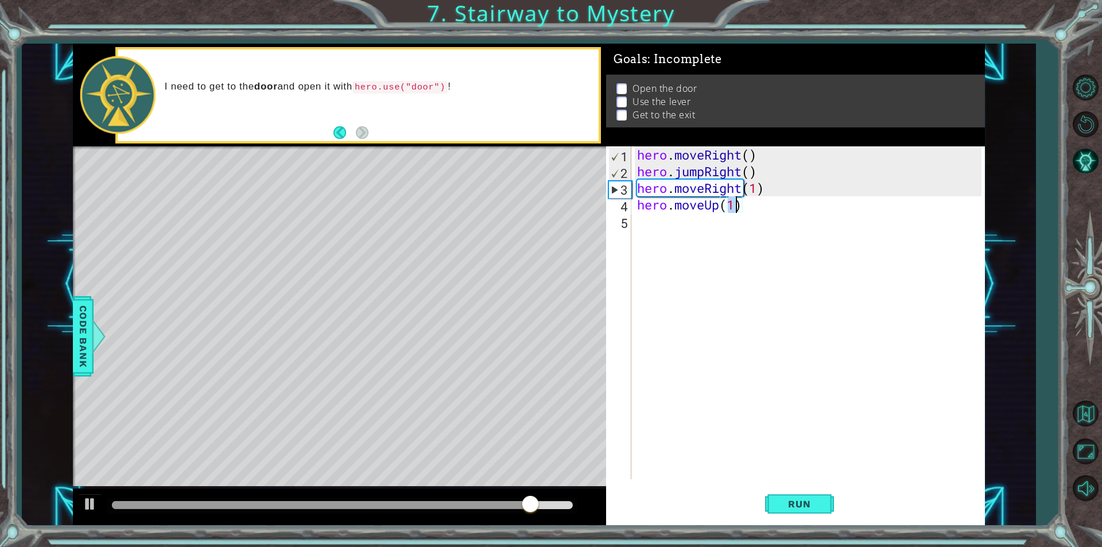
type textarea "hero.moveUp(2)"
drag, startPoint x: 801, startPoint y: 478, endPoint x: 805, endPoint y: 568, distance: 90.2
drag, startPoint x: 805, startPoint y: 568, endPoint x: 776, endPoint y: 485, distance: 88.2
click at [776, 485] on button "Run" at bounding box center [799, 504] width 69 height 38
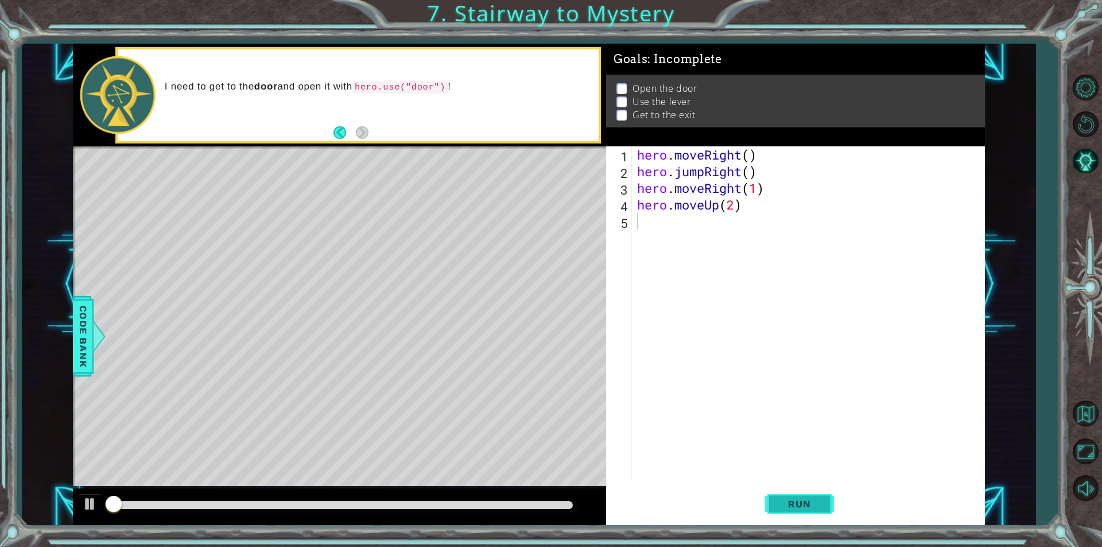
click at [789, 497] on button "Run" at bounding box center [799, 504] width 69 height 38
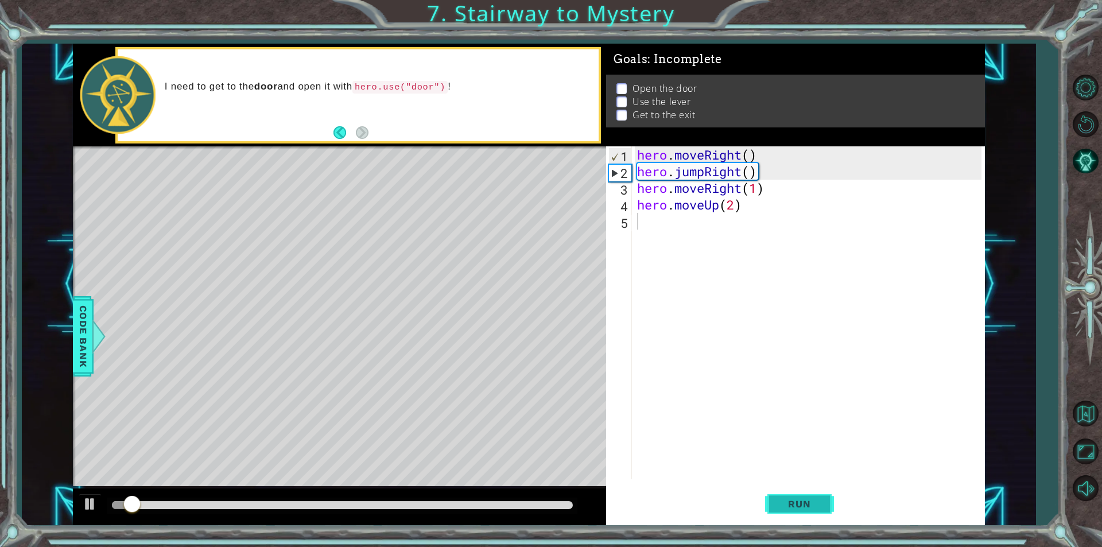
click at [789, 497] on button "Run" at bounding box center [799, 504] width 69 height 38
drag, startPoint x: 789, startPoint y: 497, endPoint x: 514, endPoint y: 311, distance: 332.3
click at [514, 311] on div "Level Map" at bounding box center [338, 315] width 530 height 338
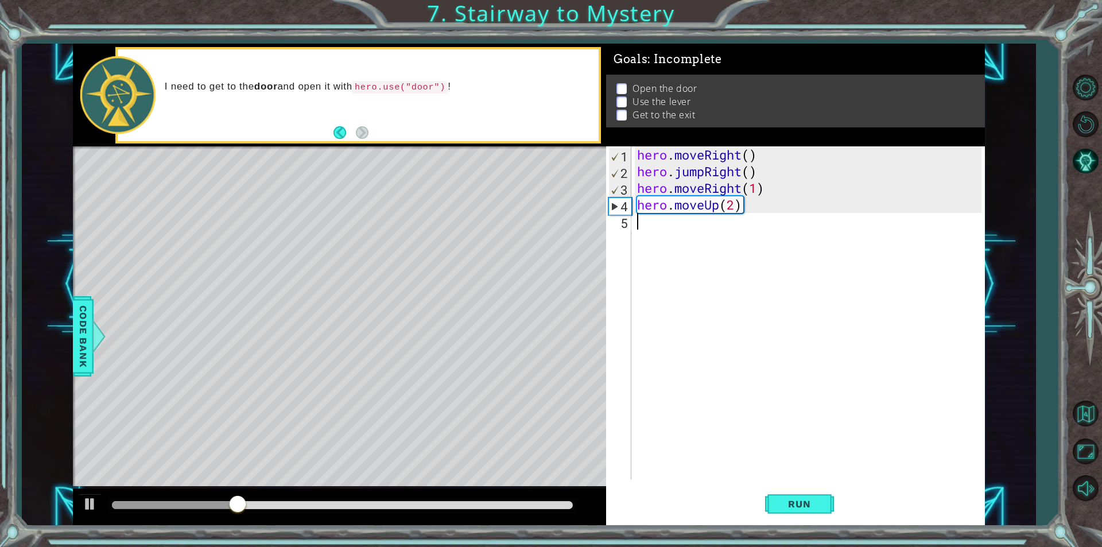
click at [674, 215] on div "hero . moveRight ( ) hero . jumpRight ( ) hero . moveRight ( 1 ) hero . moveUp …" at bounding box center [811, 329] width 352 height 366
click at [830, 510] on button "Run" at bounding box center [799, 504] width 69 height 38
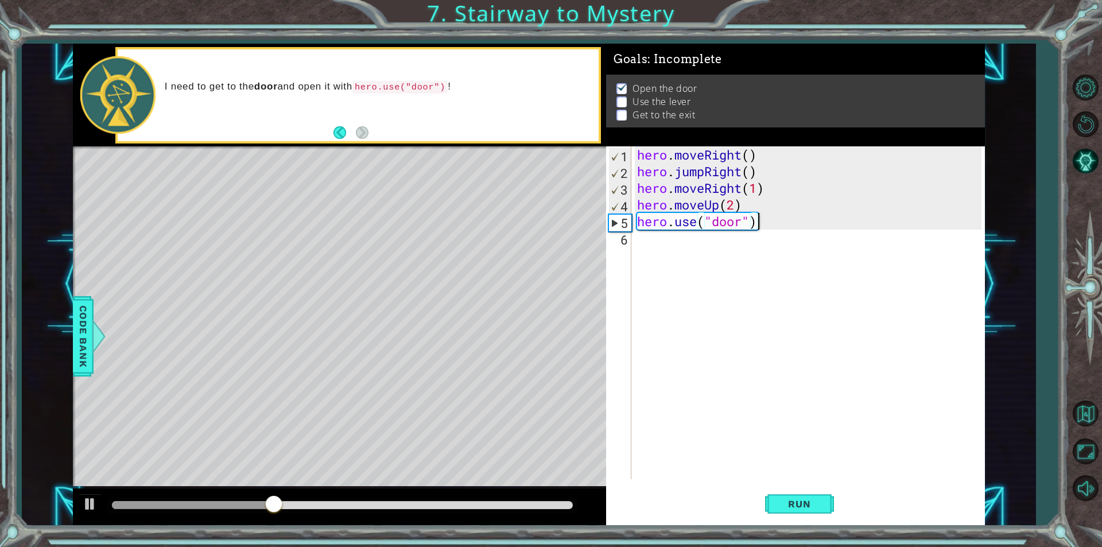
click at [731, 209] on div "hero . moveRight ( ) hero . jumpRight ( ) hero . moveRight ( 1 ) hero . moveUp …" at bounding box center [811, 329] width 352 height 366
click at [740, 204] on div "hero . moveRight ( ) hero . jumpRight ( ) hero . moveRight ( 1 ) hero . moveUp …" at bounding box center [811, 329] width 352 height 366
click at [727, 203] on div "hero . moveRight ( ) hero . jumpRight ( ) hero . moveRight ( 1 ) hero . moveUp …" at bounding box center [811, 329] width 352 height 366
click at [737, 205] on div "hero . moveRight ( ) hero . jumpRight ( ) hero . moveRight ( 1 ) hero . moveUp …" at bounding box center [811, 329] width 352 height 366
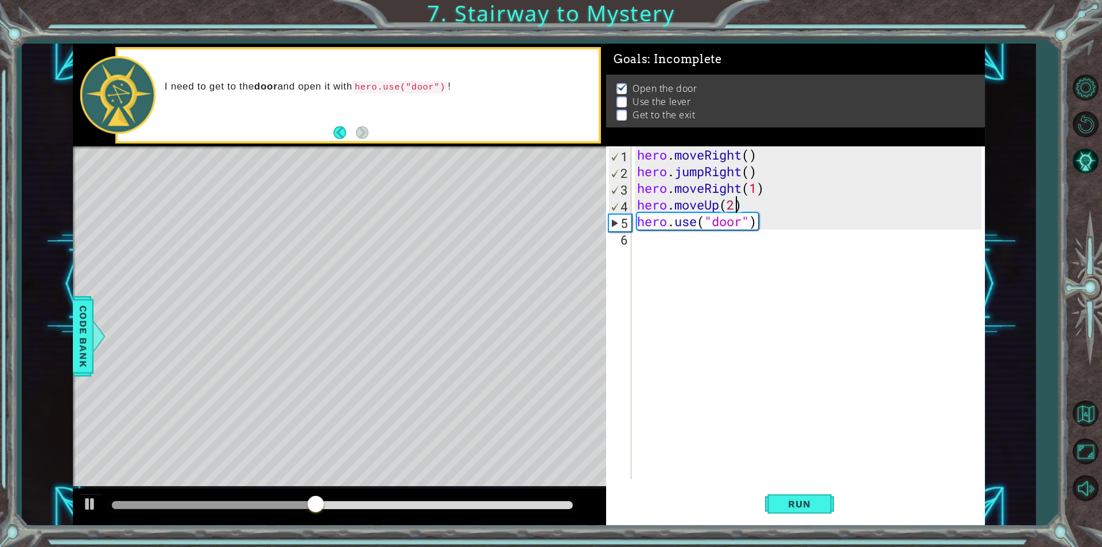
type textarea "hero.moveUp()"
click at [724, 247] on div "hero . moveRight ( ) hero . jumpRight ( ) hero . moveRight ( 1 ) hero . moveUp …" at bounding box center [811, 329] width 352 height 366
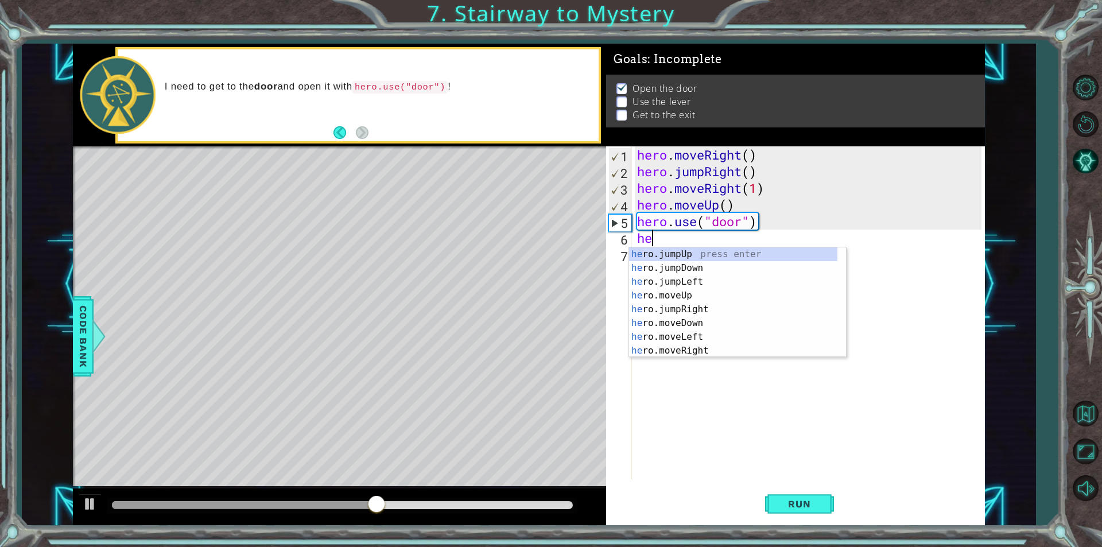
scroll to position [0, 1]
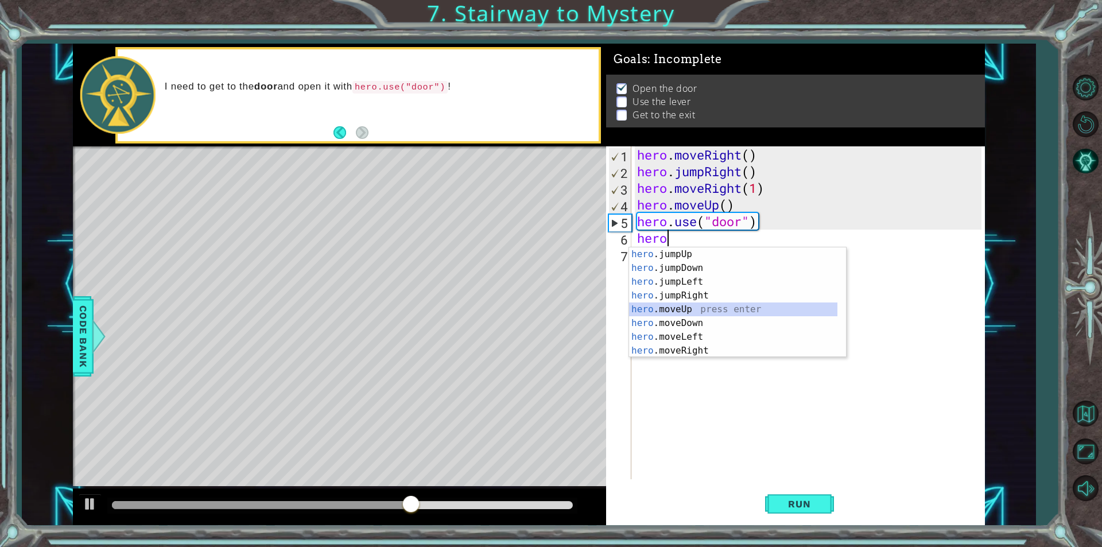
click at [703, 311] on div "hero .jumpUp press enter hero .jumpDown press enter hero .jumpLeft press enter …" at bounding box center [733, 316] width 208 height 138
type textarea "hero.moveUp(1)"
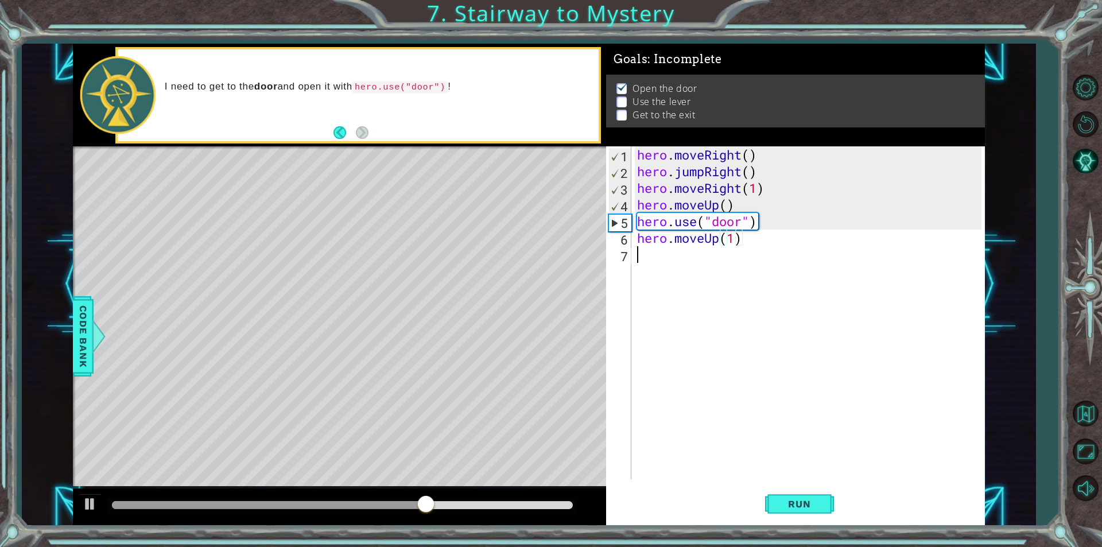
click at [696, 252] on div "hero . moveRight ( ) hero . jumpRight ( ) hero . moveRight ( 1 ) hero . moveUp …" at bounding box center [811, 329] width 352 height 366
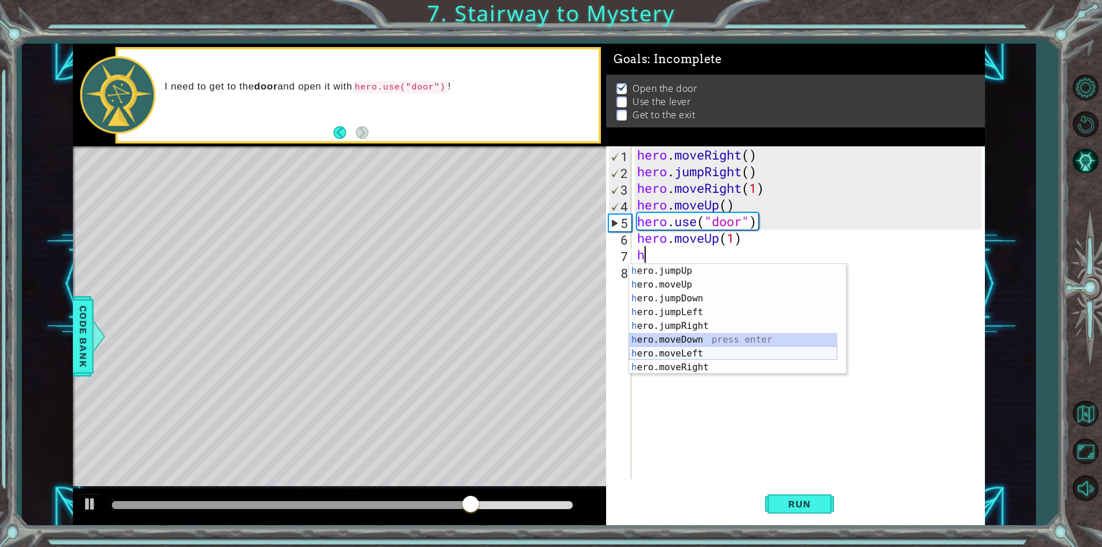
drag, startPoint x: 697, startPoint y: 340, endPoint x: 708, endPoint y: 352, distance: 15.9
click at [708, 352] on div "h ero.jumpUp press enter h ero.moveUp press enter h ero.jumpDown press enter h …" at bounding box center [733, 333] width 208 height 138
type textarea "hero.moveDown(1)"
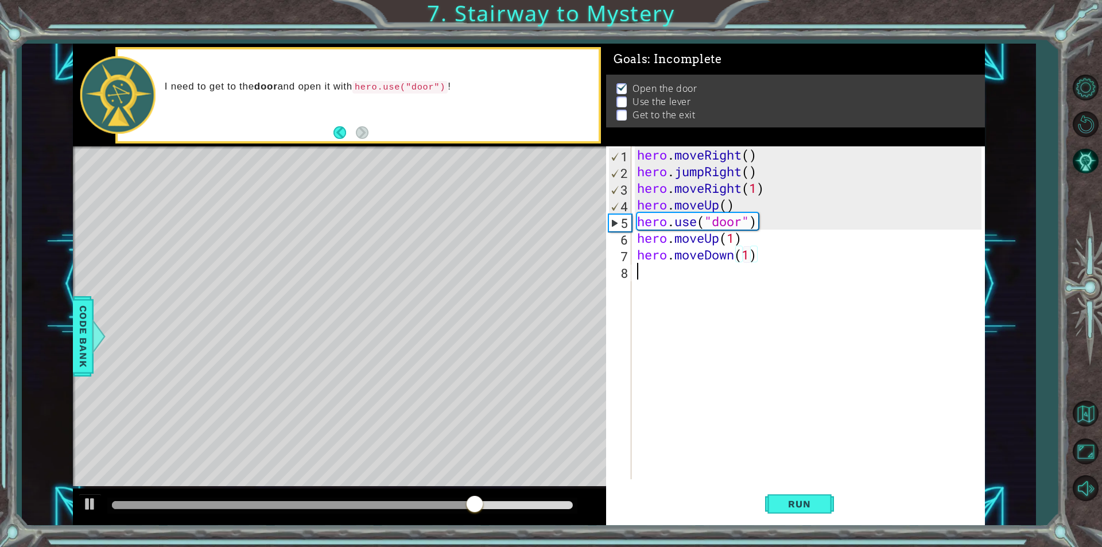
click at [707, 352] on div "hero . moveRight ( ) hero . jumpRight ( ) hero . moveRight ( 1 ) hero . moveUp …" at bounding box center [811, 329] width 352 height 366
click at [728, 259] on div "hero . moveRight ( ) hero . jumpRight ( ) hero . moveRight ( 1 ) hero . moveUp …" at bounding box center [811, 329] width 352 height 366
click at [728, 259] on div "hero . moveRight ( ) hero . jumpRight ( ) hero . moveRight ( 1 ) hero . moveUp …" at bounding box center [808, 312] width 347 height 333
click at [728, 259] on div "hero . moveRight ( ) hero . jumpRight ( ) hero . moveRight ( 1 ) hero . moveUp …" at bounding box center [811, 329] width 352 height 366
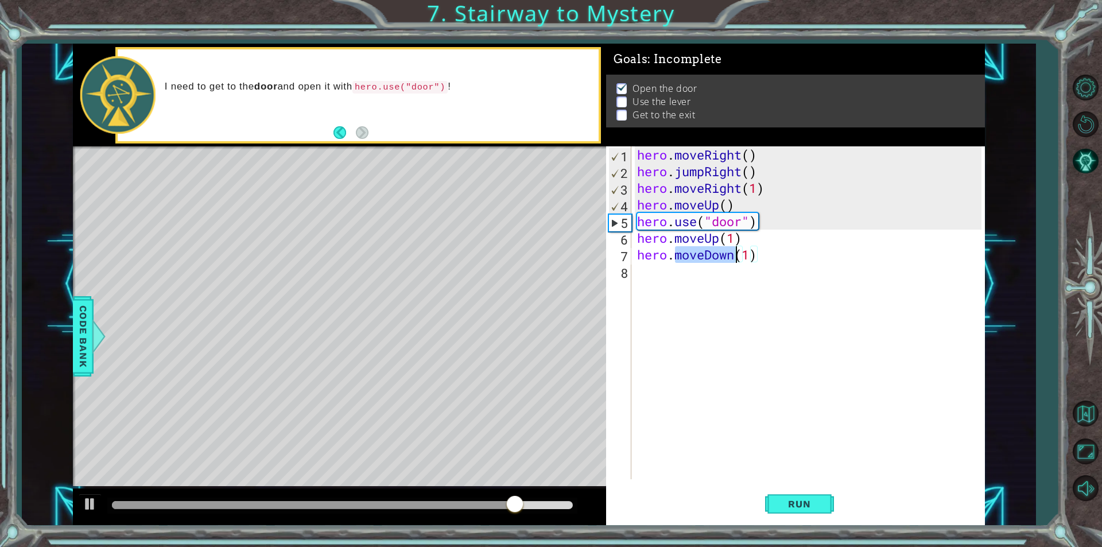
click at [728, 259] on div "hero . moveRight ( ) hero . jumpRight ( ) hero . moveRight ( 1 ) hero . moveUp …" at bounding box center [808, 312] width 347 height 333
click at [728, 259] on div "hero . moveRight ( ) hero . jumpRight ( ) hero . moveRight ( 1 ) hero . moveUp …" at bounding box center [811, 329] width 352 height 366
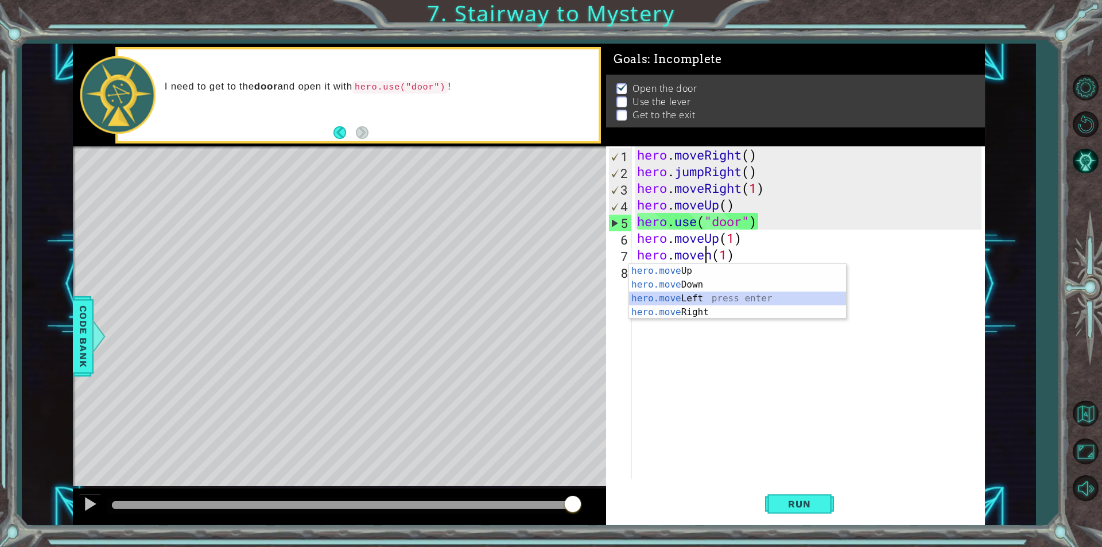
click at [673, 297] on div "hero.move Up press enter hero.move Down press enter hero.move Left press enter …" at bounding box center [737, 305] width 217 height 83
type textarea "hero.moveLeft(1)(1)"
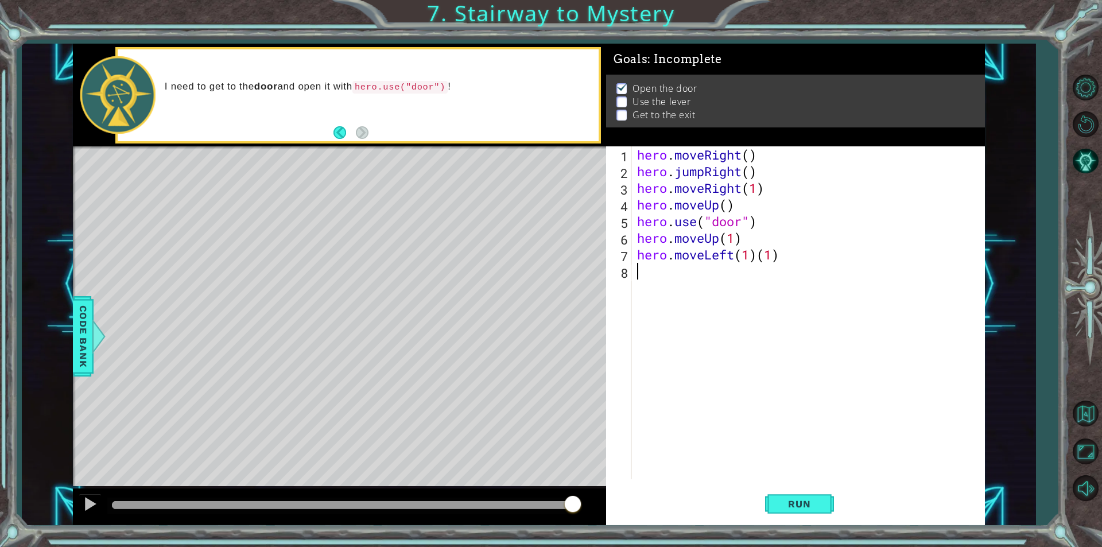
click at [689, 290] on div "hero . moveRight ( ) hero . jumpRight ( ) hero . moveRight ( 1 ) hero . moveUp …" at bounding box center [811, 329] width 352 height 366
drag, startPoint x: 780, startPoint y: 254, endPoint x: 773, endPoint y: 257, distance: 7.2
click at [776, 255] on div "hero . moveRight ( ) hero . jumpRight ( ) hero . moveRight ( 1 ) hero . moveUp …" at bounding box center [811, 329] width 352 height 366
type textarea "hero.moveLeft(1)"
click at [660, 273] on div "hero . moveRight ( ) hero . jumpRight ( ) hero . moveRight ( 1 ) hero . moveUp …" at bounding box center [811, 329] width 352 height 366
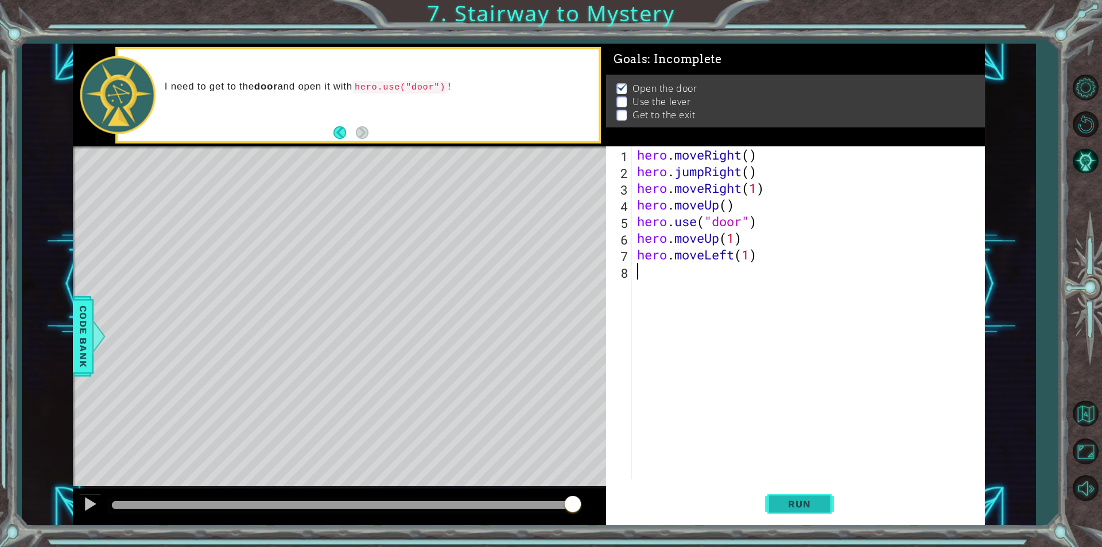
click at [805, 503] on span "Run" at bounding box center [799, 503] width 45 height 11
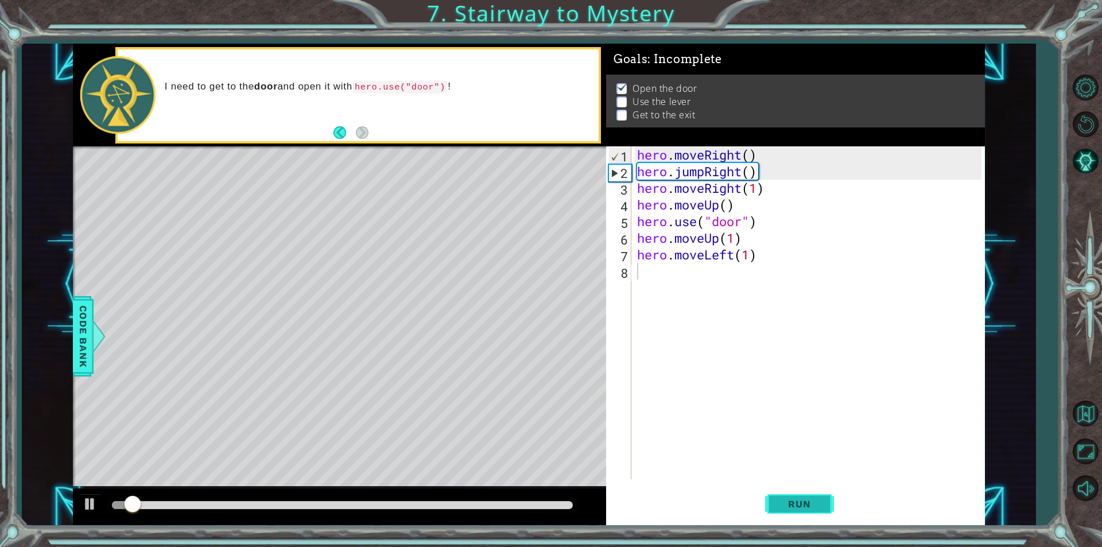
click at [805, 503] on span "Run" at bounding box center [799, 503] width 45 height 11
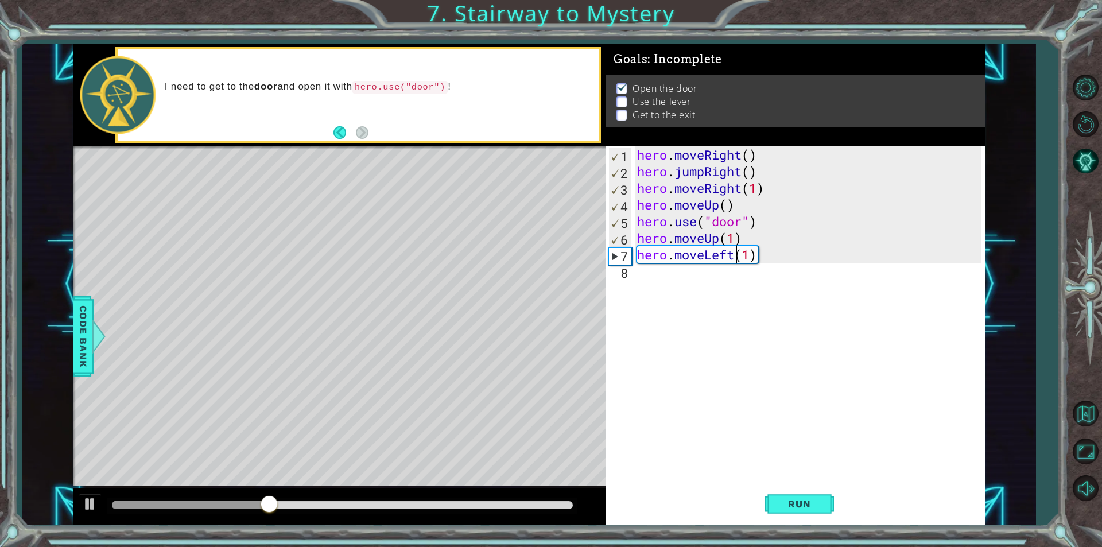
click at [734, 246] on div "hero . moveRight ( ) hero . jumpRight ( ) hero . moveRight ( 1 ) hero . moveUp …" at bounding box center [811, 329] width 352 height 366
drag, startPoint x: 732, startPoint y: 239, endPoint x: 748, endPoint y: 232, distance: 17.0
click at [747, 232] on div "hero . moveRight ( ) hero . jumpRight ( ) hero . moveRight ( 1 ) hero . moveUp …" at bounding box center [811, 329] width 352 height 366
type textarea "hero.moveUp(2)"
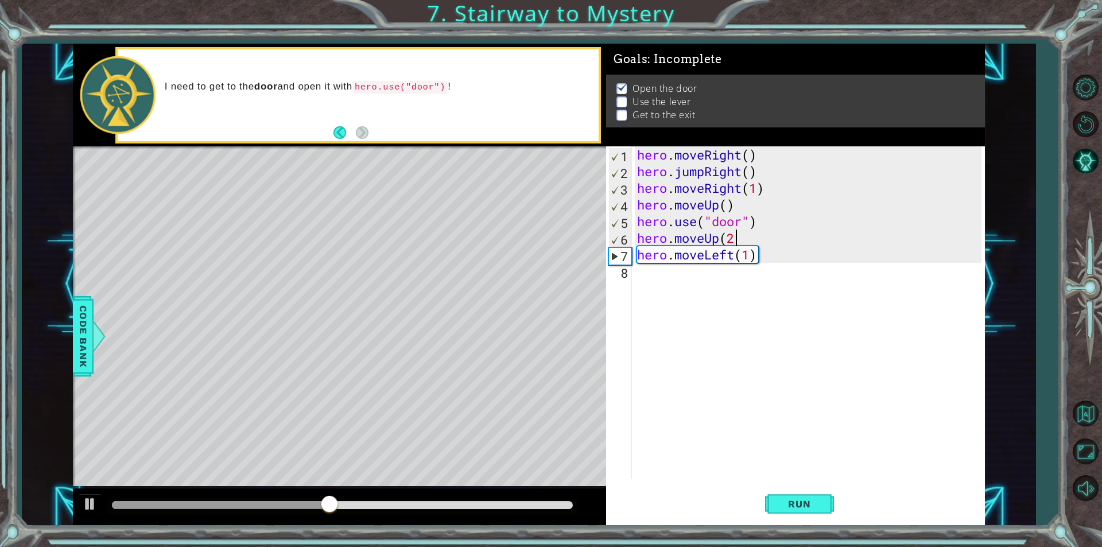
scroll to position [0, 4]
click at [720, 278] on div "hero . moveRight ( ) hero . jumpRight ( ) hero . moveRight ( 1 ) hero . moveUp …" at bounding box center [811, 329] width 352 height 366
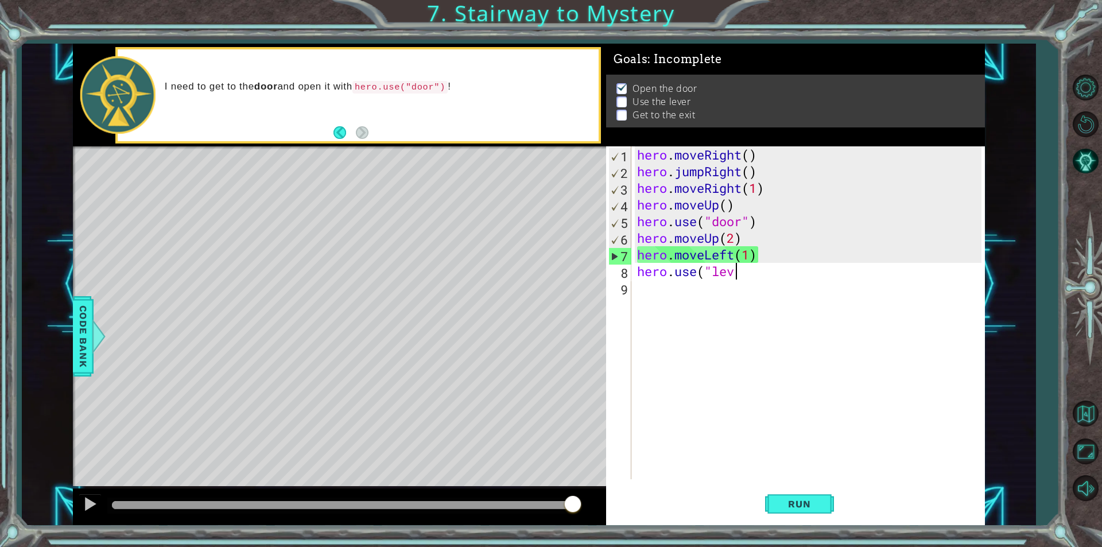
scroll to position [0, 5]
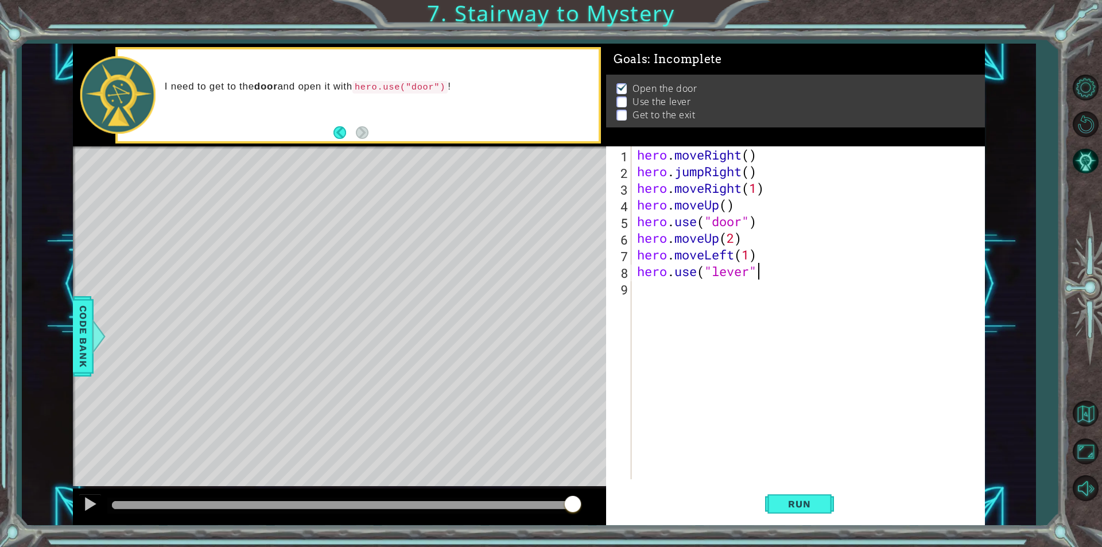
type textarea "hero.use("lever")"
click at [689, 295] on div "hero . moveRight ( ) hero . jumpRight ( ) hero . moveRight ( 1 ) hero . moveUp …" at bounding box center [811, 329] width 352 height 366
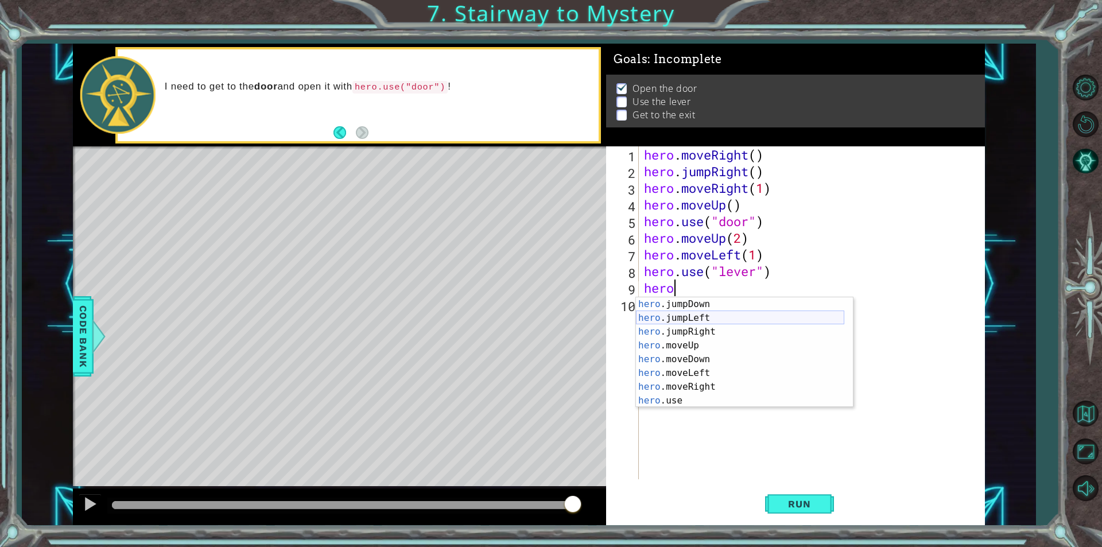
scroll to position [14, 0]
click at [685, 371] on div "hero .jumpDown press enter hero .jumpLeft press enter hero .jumpRight press ent…" at bounding box center [740, 366] width 208 height 138
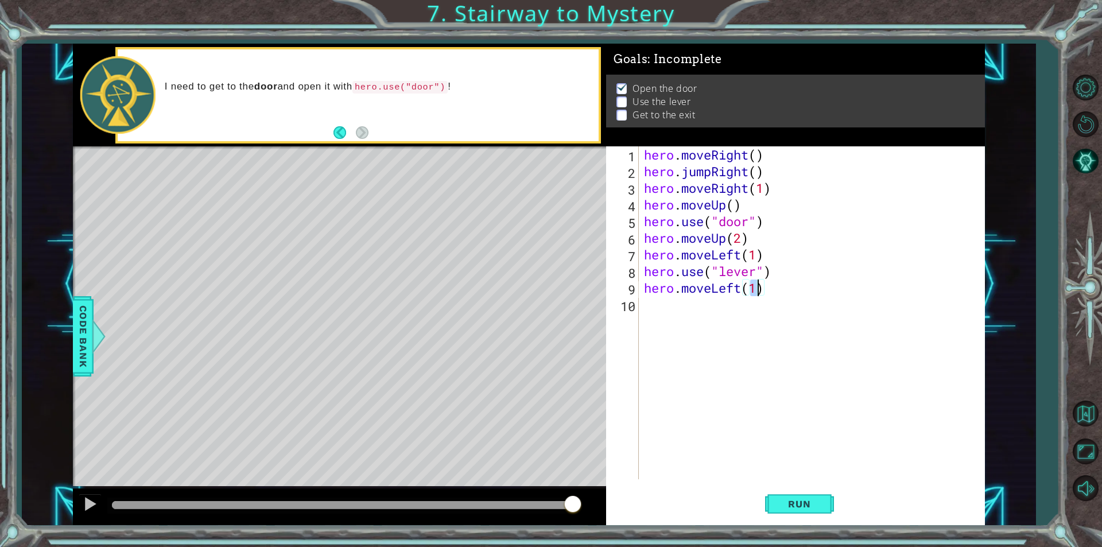
type textarea "hero.moveLeft(2)"
click at [693, 321] on div "hero . moveRight ( ) hero . jumpRight ( ) hero . moveRight ( 1 ) hero . moveUp …" at bounding box center [815, 329] width 346 height 366
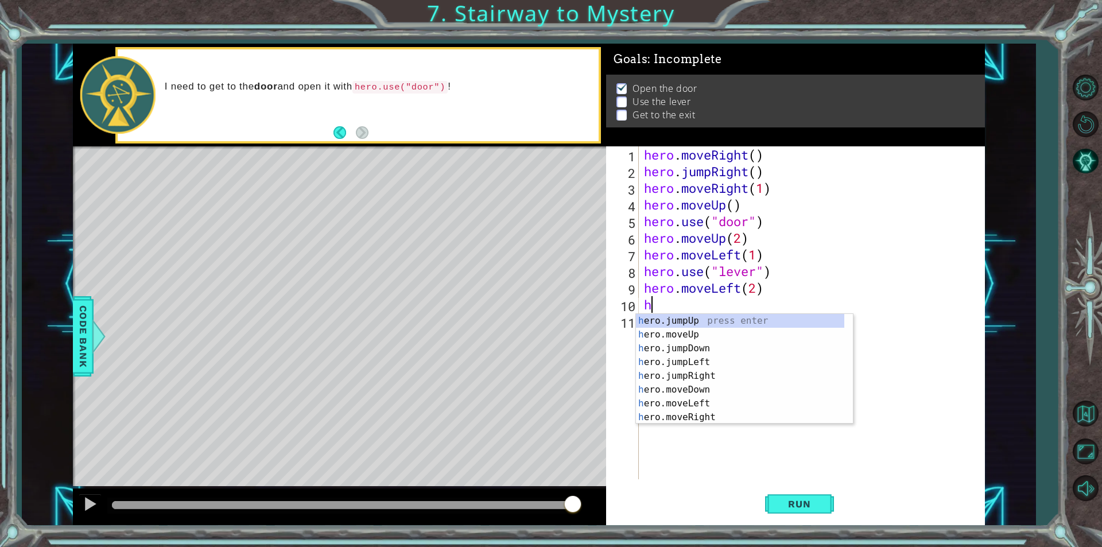
type textarea "hero"
click at [664, 321] on div "hero .jumpUp press enter hero .jumpDown press enter hero .jumpLeft press enter …" at bounding box center [740, 383] width 208 height 138
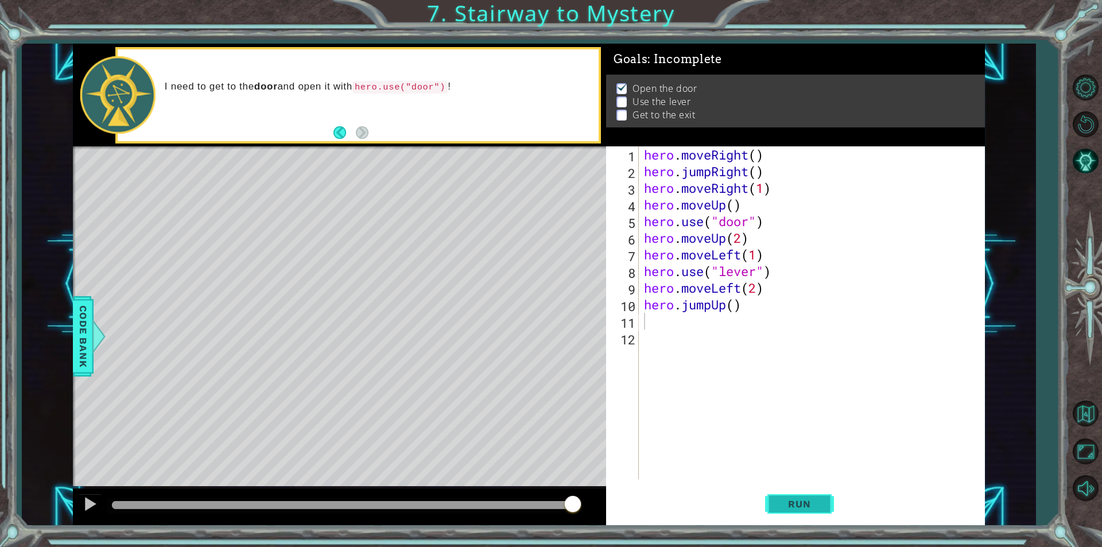
click at [822, 516] on button "Run" at bounding box center [799, 504] width 69 height 38
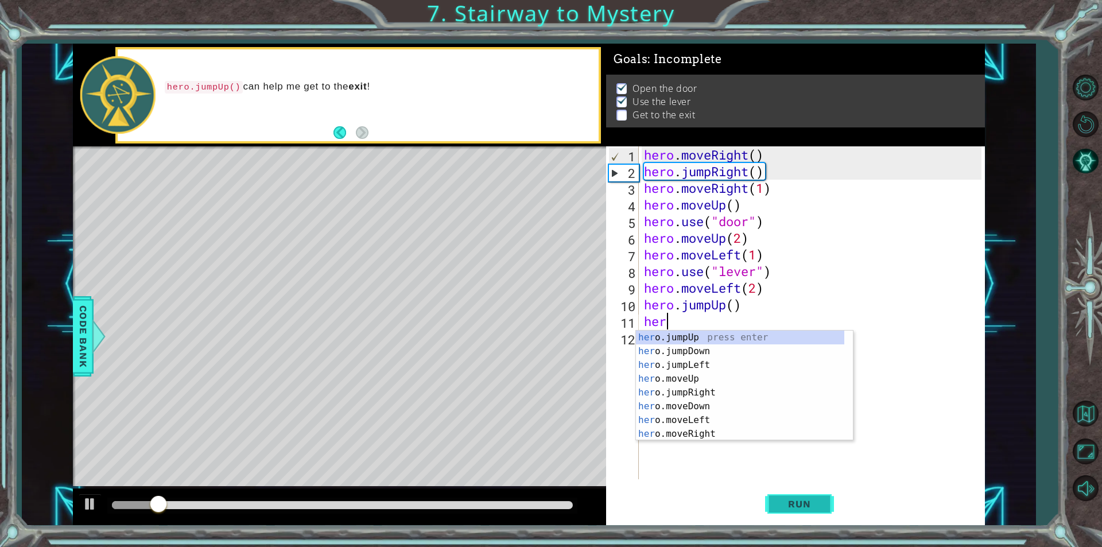
scroll to position [0, 1]
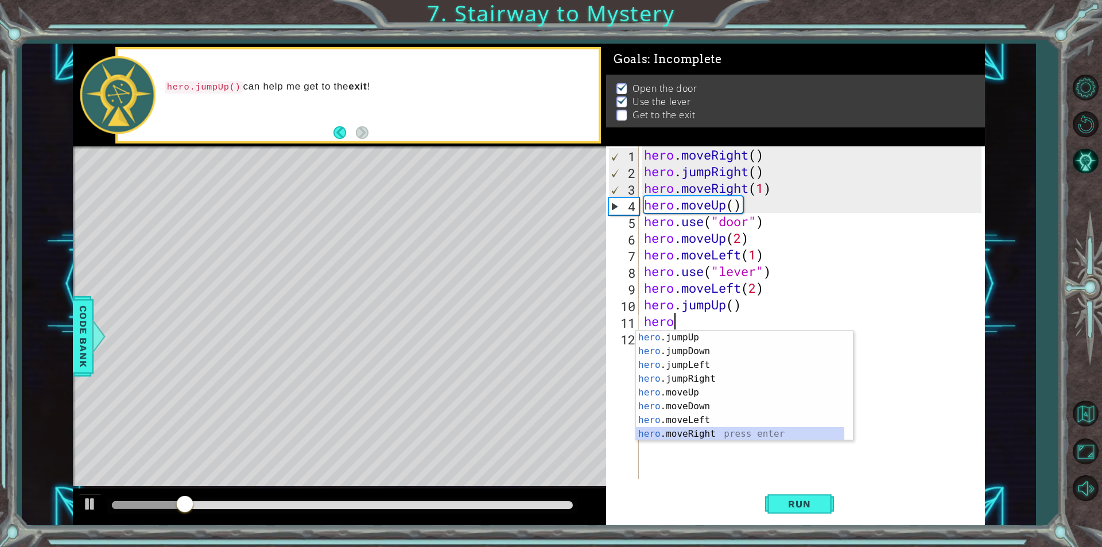
click at [678, 428] on div "hero .jumpUp press enter hero .jumpDown press enter hero .jumpLeft press enter …" at bounding box center [740, 400] width 208 height 138
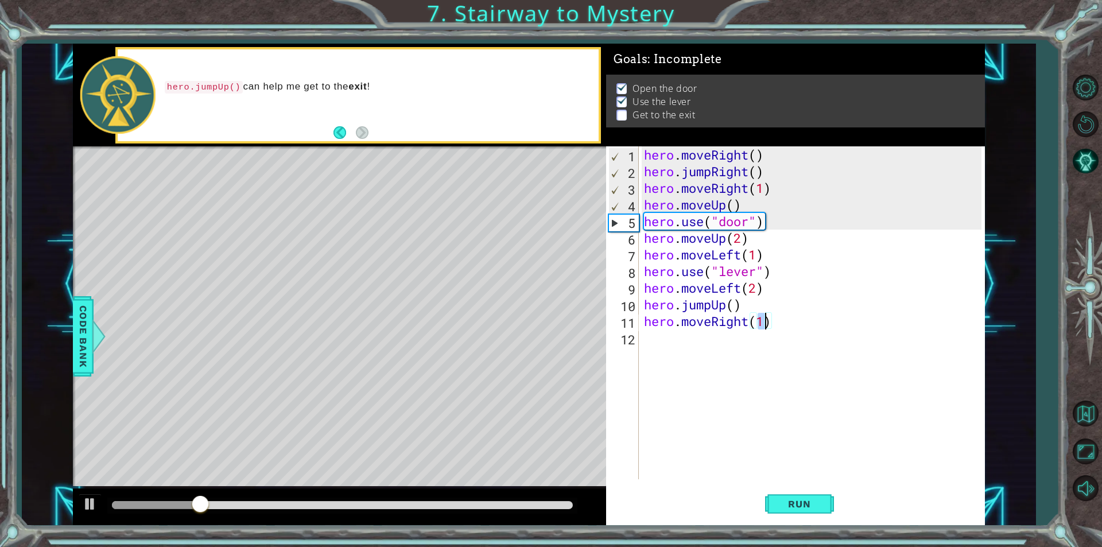
scroll to position [0, 5]
type textarea "hero.moveRight(2)"
click at [822, 503] on span "Run" at bounding box center [799, 503] width 45 height 11
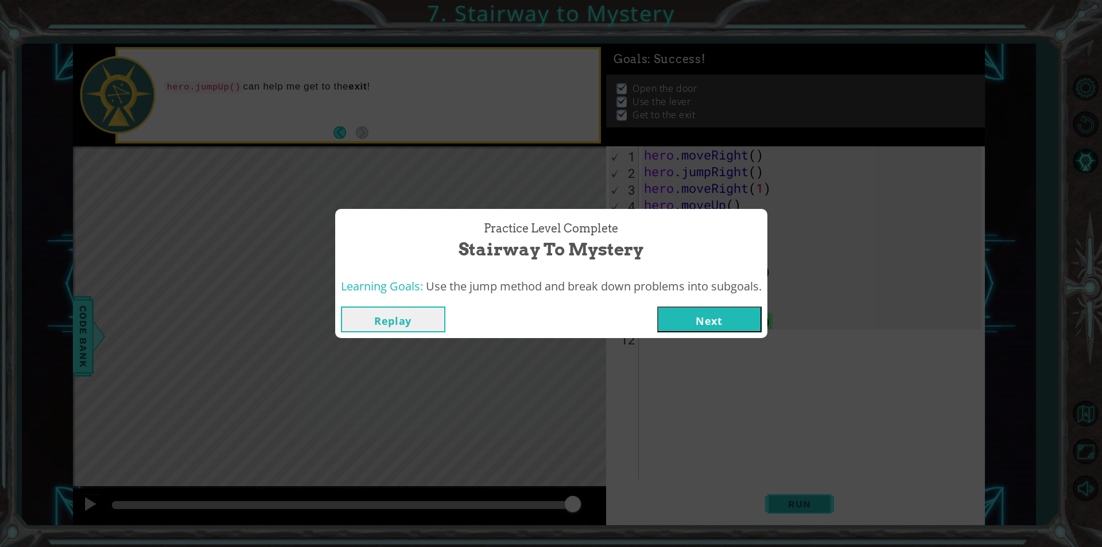
click button "Next" at bounding box center [709, 320] width 104 height 26
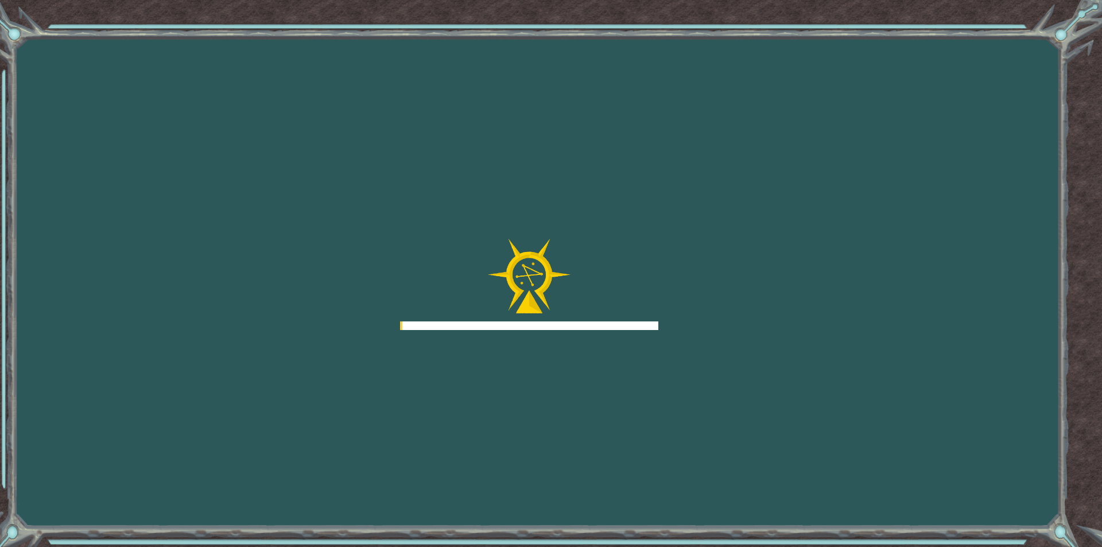
drag, startPoint x: 817, startPoint y: 503, endPoint x: 812, endPoint y: 530, distance: 26.8
click at [817, 505] on div "Goals Error loading from server. Try refreshing the page. You'll need to join a…" at bounding box center [551, 273] width 1102 height 547
